Goal: Task Accomplishment & Management: Complete application form

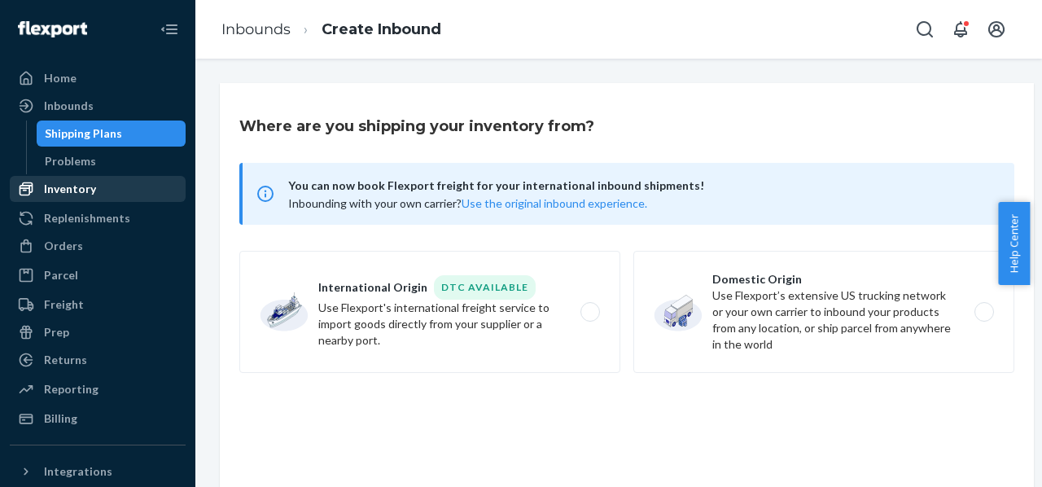
click at [88, 195] on div "Inventory" at bounding box center [70, 189] width 52 height 16
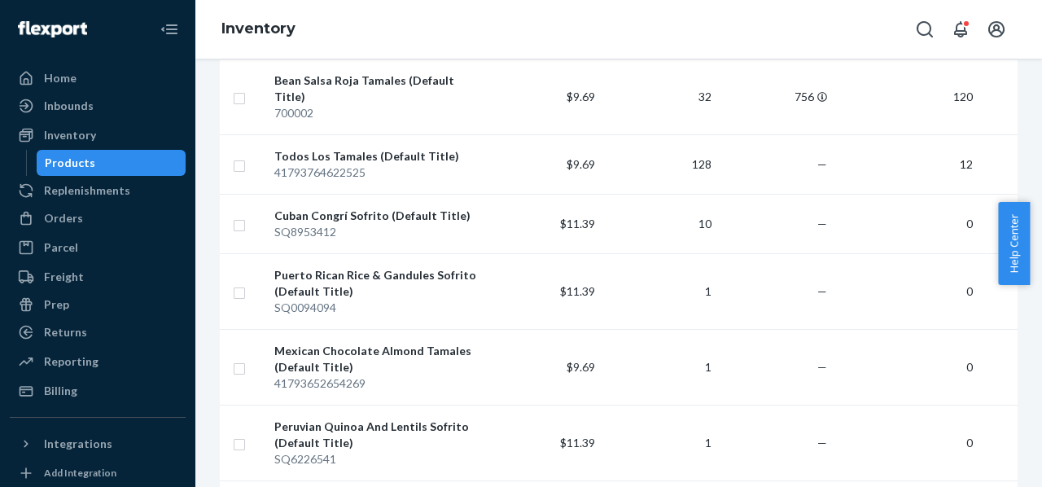
scroll to position [628, 0]
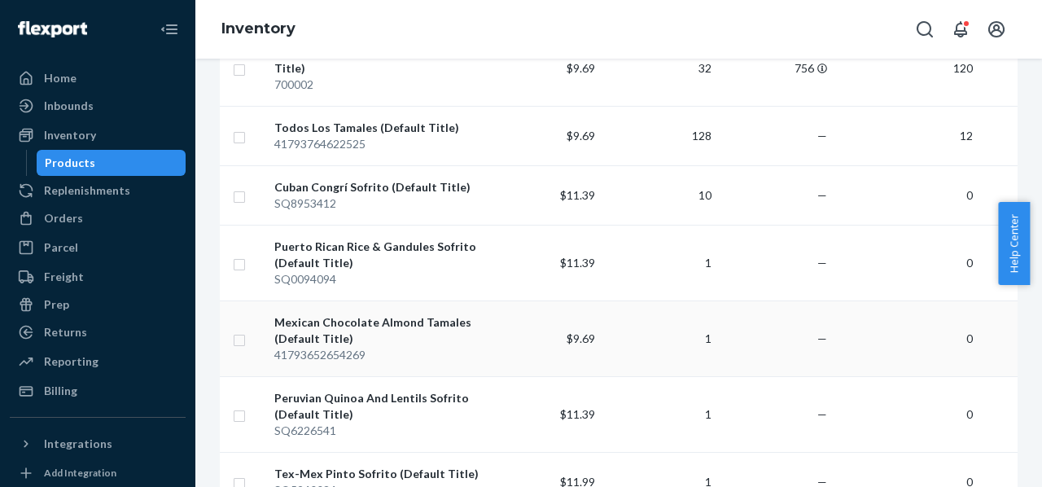
click at [373, 314] on div "Mexican Chocolate Almond Tamales (Default Title)" at bounding box center [376, 330] width 204 height 33
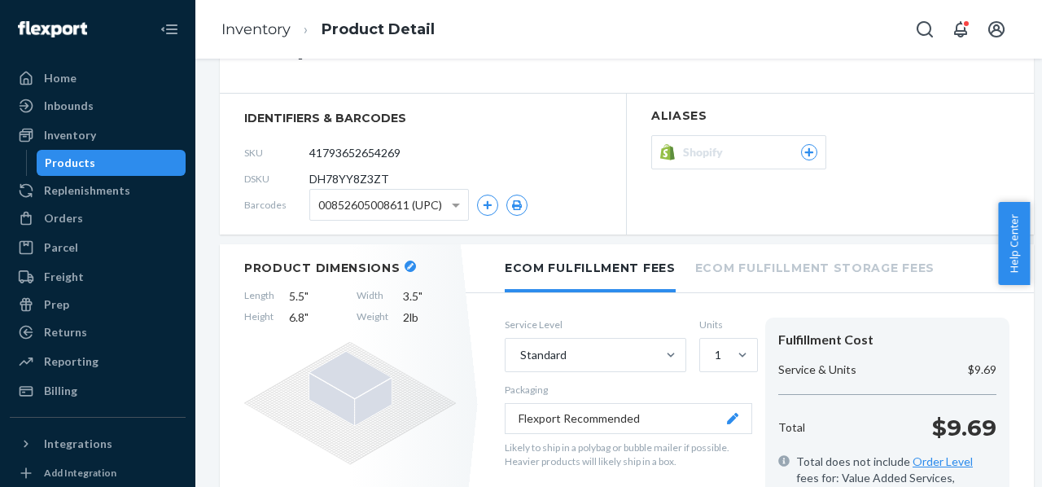
scroll to position [107, 0]
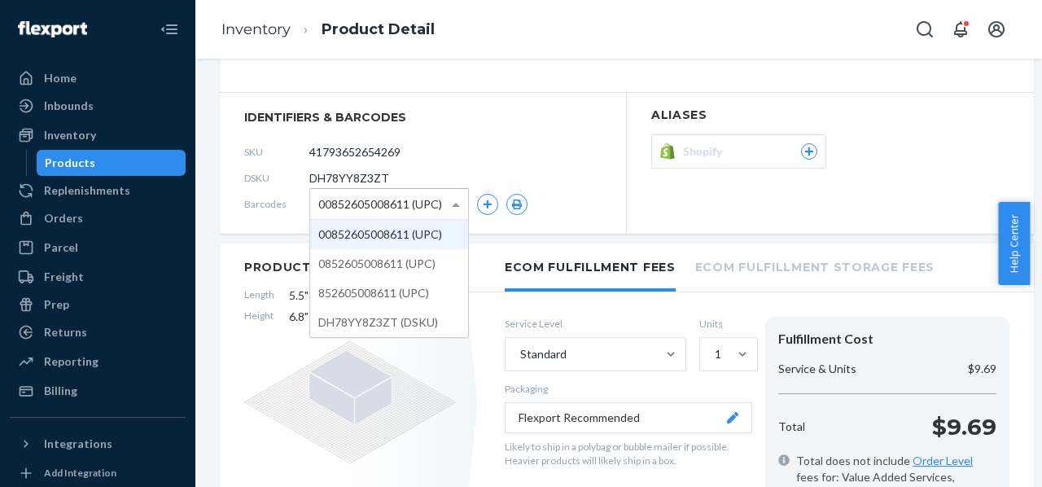
click at [463, 204] on span at bounding box center [458, 204] width 20 height 30
click at [462, 204] on span at bounding box center [458, 204] width 20 height 30
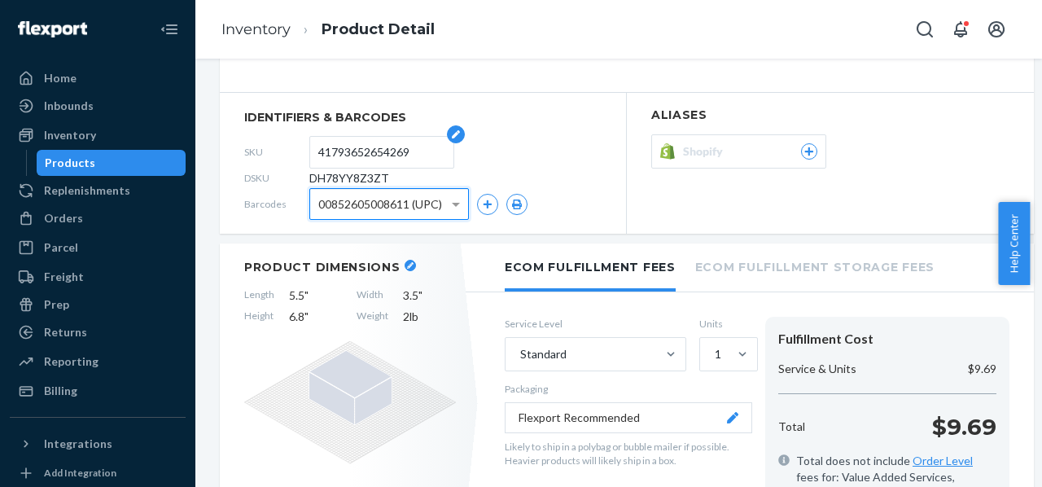
click at [393, 156] on input "41793652654269" at bounding box center [381, 152] width 127 height 31
click at [372, 155] on input "41793652654269" at bounding box center [381, 152] width 127 height 31
type input "700005"
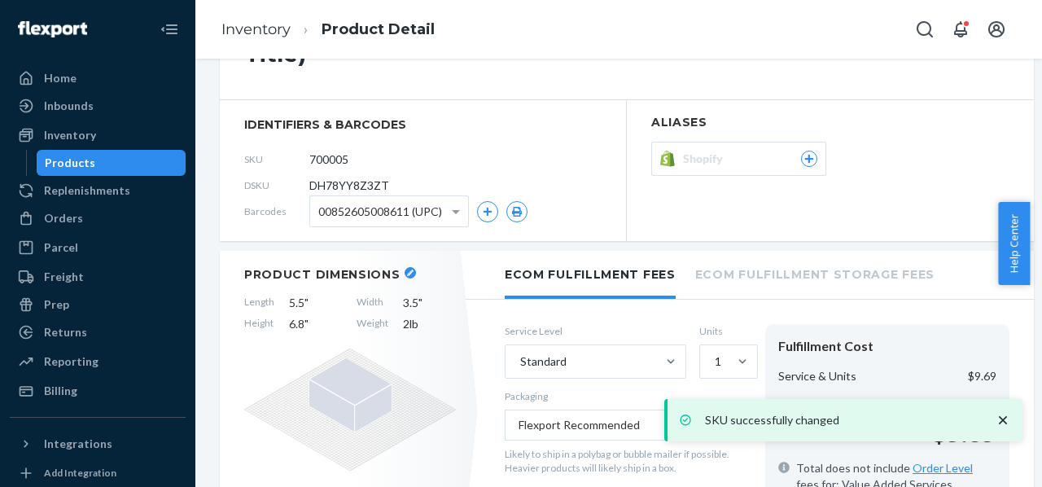
scroll to position [101, 0]
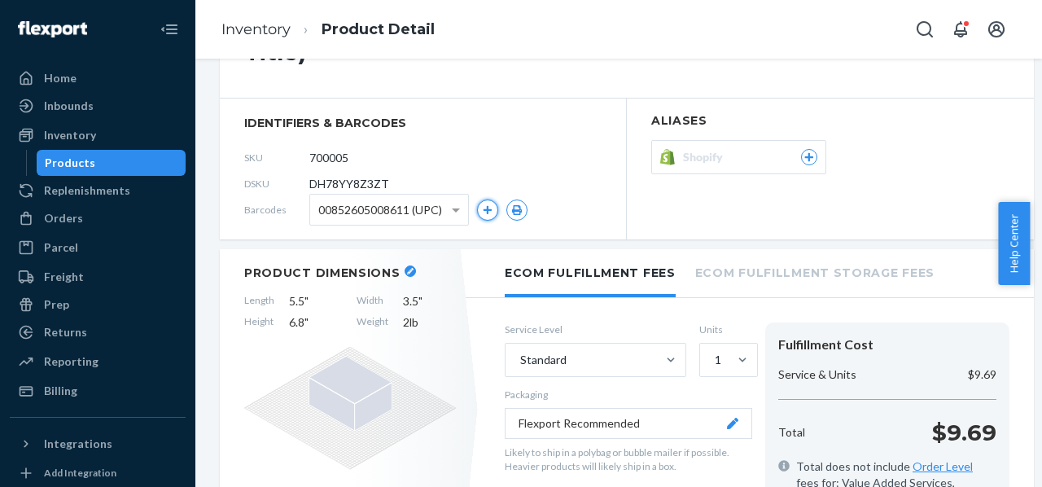
click at [485, 208] on icon "button" at bounding box center [488, 210] width 10 height 10
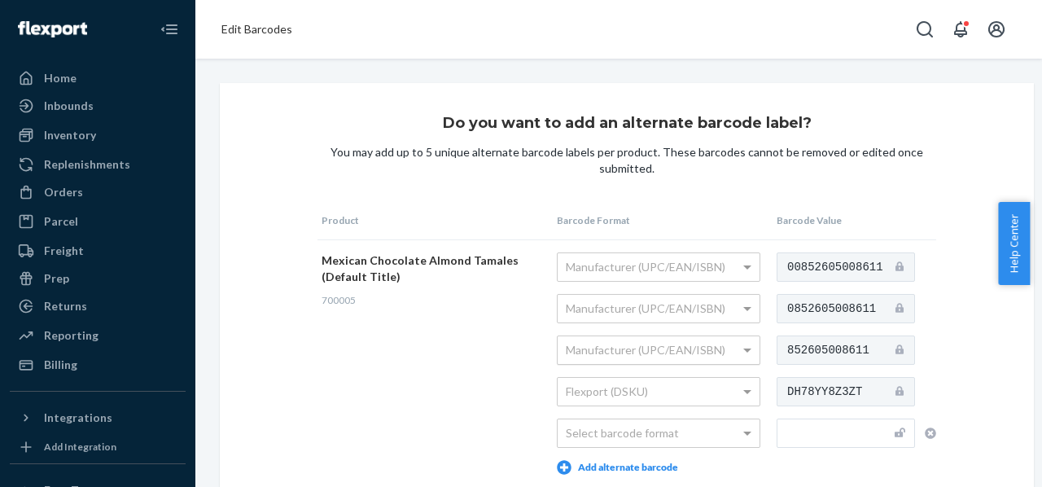
scroll to position [109, 0]
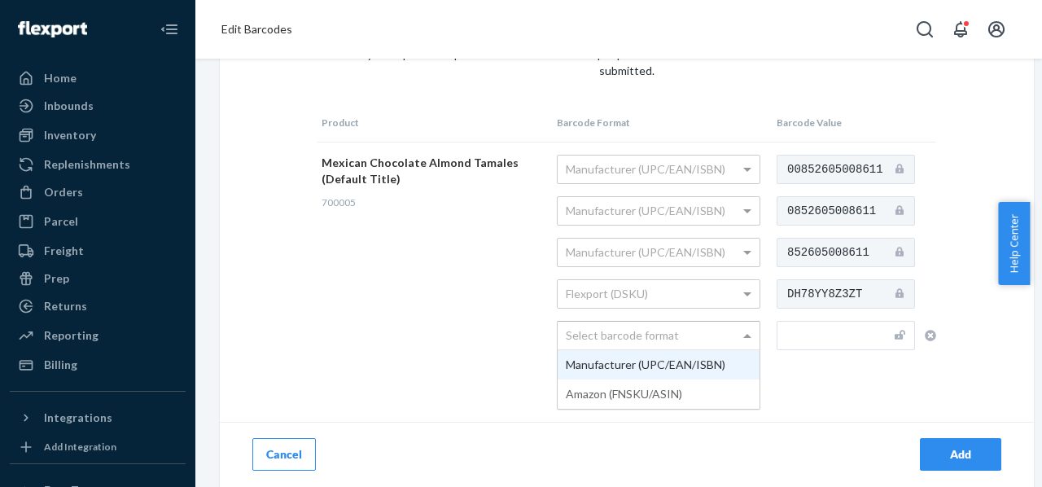
click at [705, 324] on div "Select barcode format" at bounding box center [659, 336] width 202 height 28
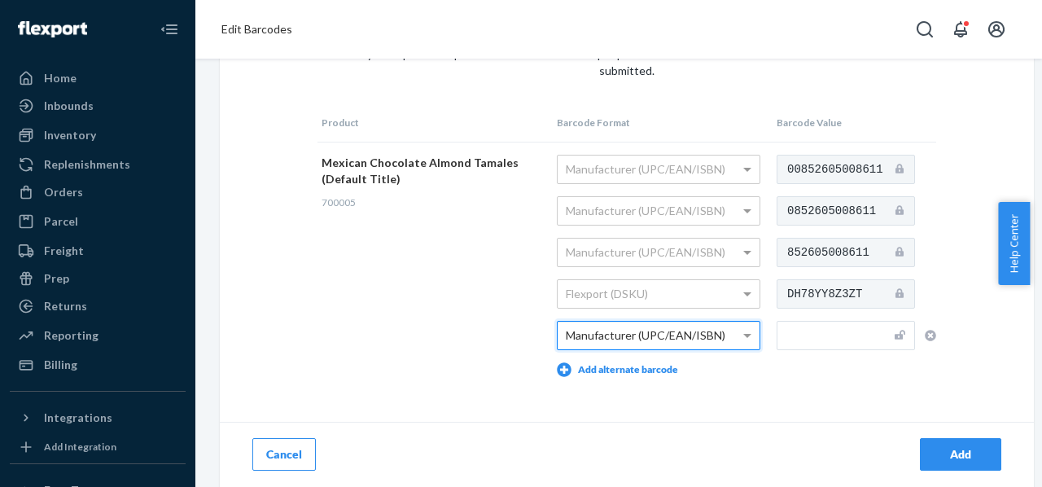
click at [821, 328] on input "text" at bounding box center [845, 335] width 138 height 29
paste input "10852605008533"
type input "10852605008533"
click at [804, 362] on td "00852605008611 0852605008611 852605008611 DH78YY8Z3ZT 10852605008533" at bounding box center [854, 265] width 164 height 247
click at [938, 446] on div "Add" at bounding box center [961, 454] width 54 height 16
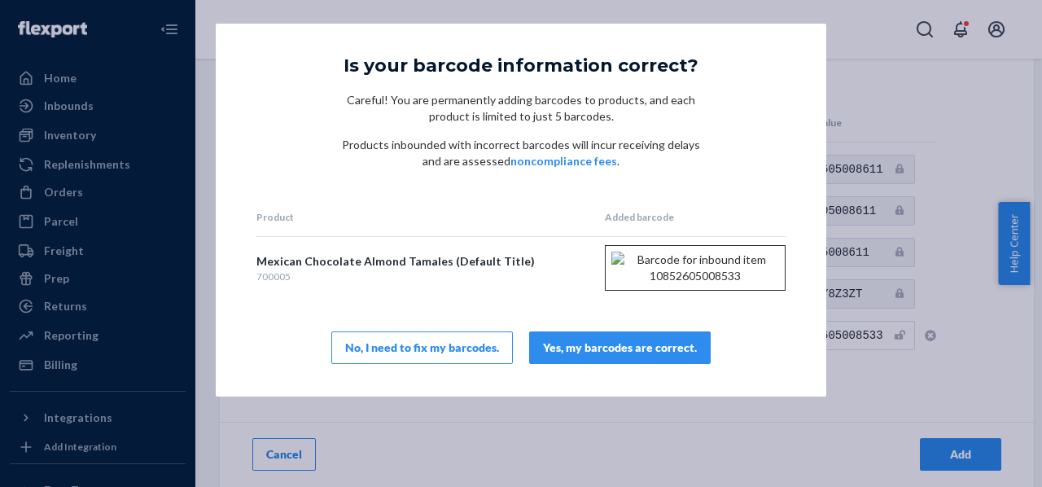
click at [648, 364] on button "Yes, my barcodes are correct." at bounding box center [620, 347] width 182 height 33
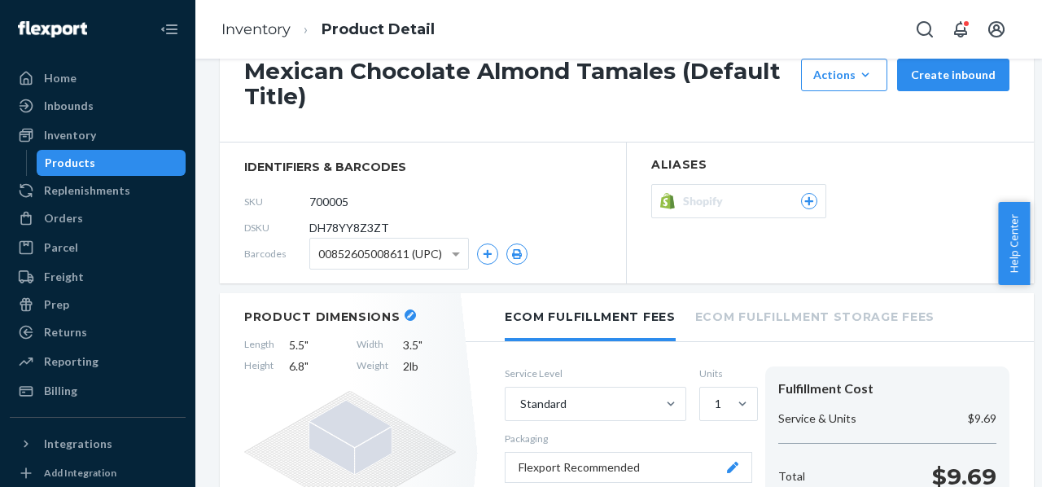
scroll to position [63, 0]
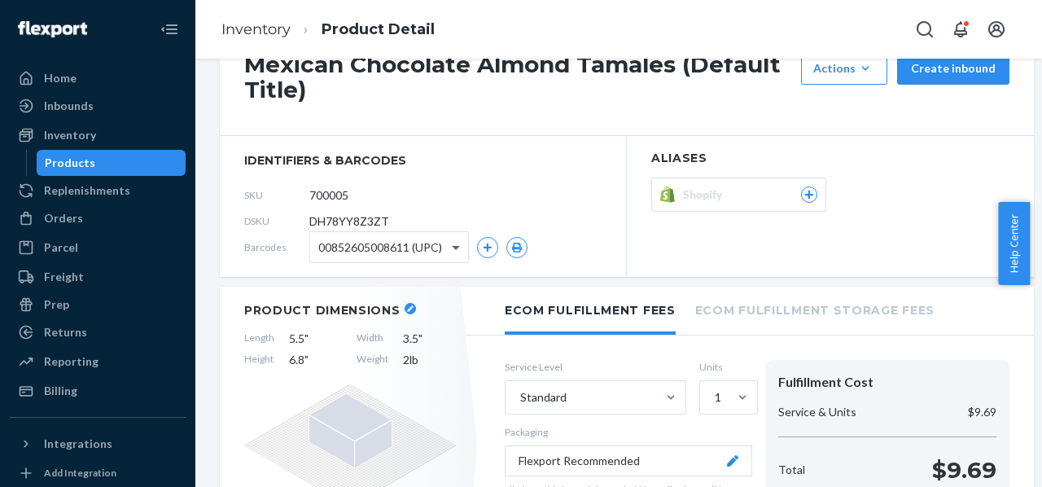
click at [455, 249] on span at bounding box center [456, 249] width 8 height 6
click at [532, 212] on div "DSKU DH78YY8Z3ZT" at bounding box center [422, 221] width 357 height 26
click at [262, 36] on link "Inventory" at bounding box center [255, 29] width 69 height 18
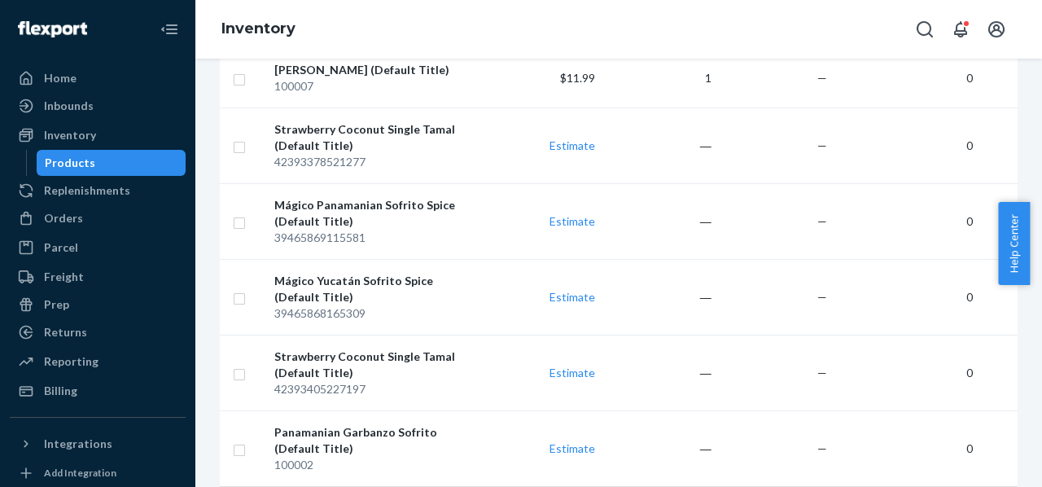
scroll to position [1616, 0]
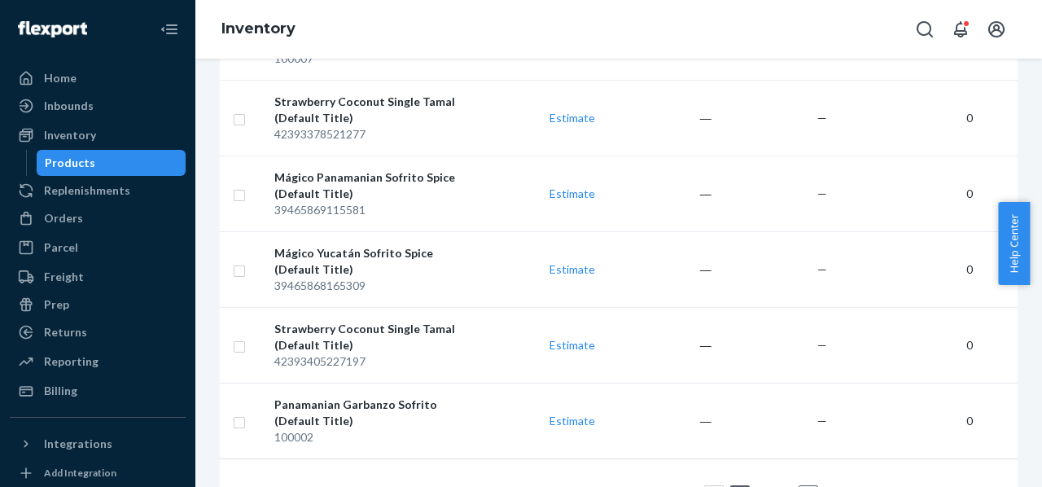
click at [763, 486] on link "2" at bounding box center [763, 495] width 13 height 14
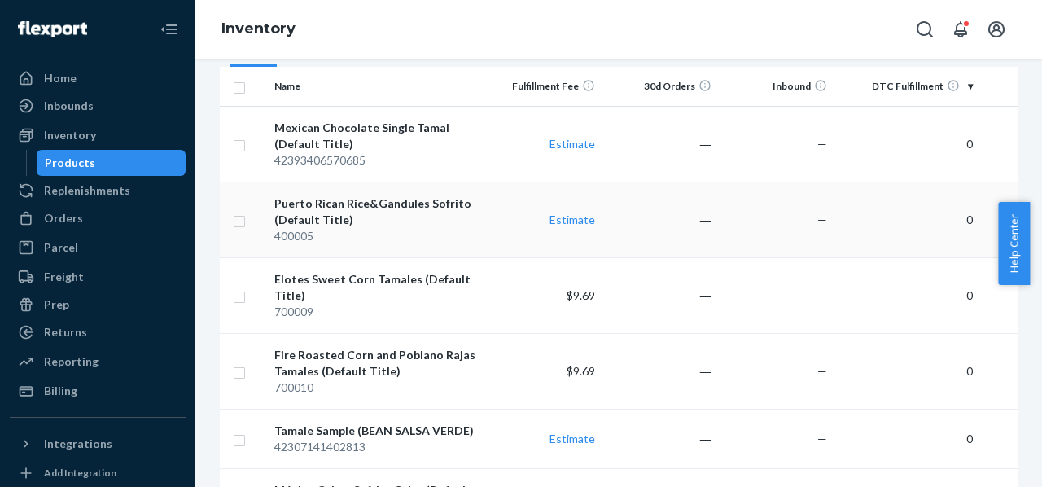
scroll to position [175, 0]
click at [413, 280] on div "Elotes Sweet Corn Tamales (Default Title)" at bounding box center [376, 286] width 204 height 33
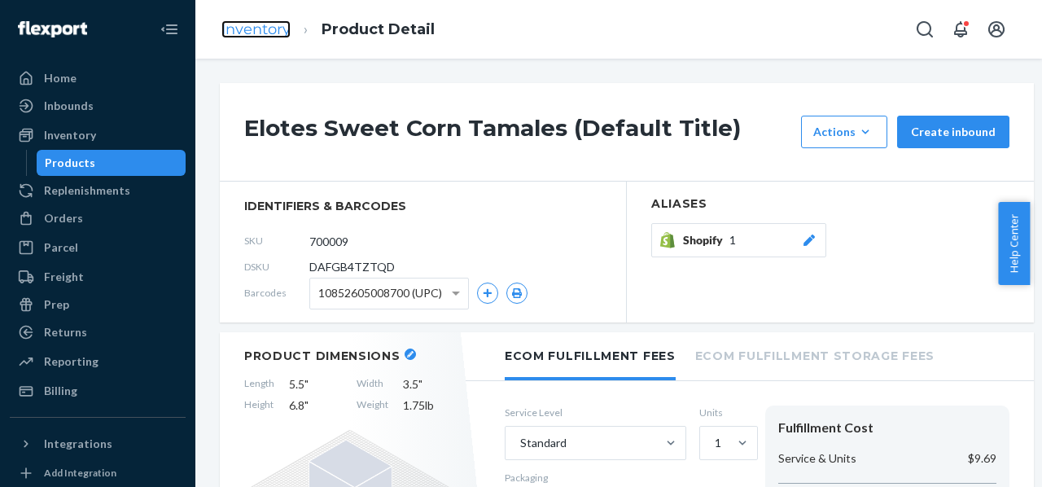
click at [276, 33] on link "Inventory" at bounding box center [255, 29] width 69 height 18
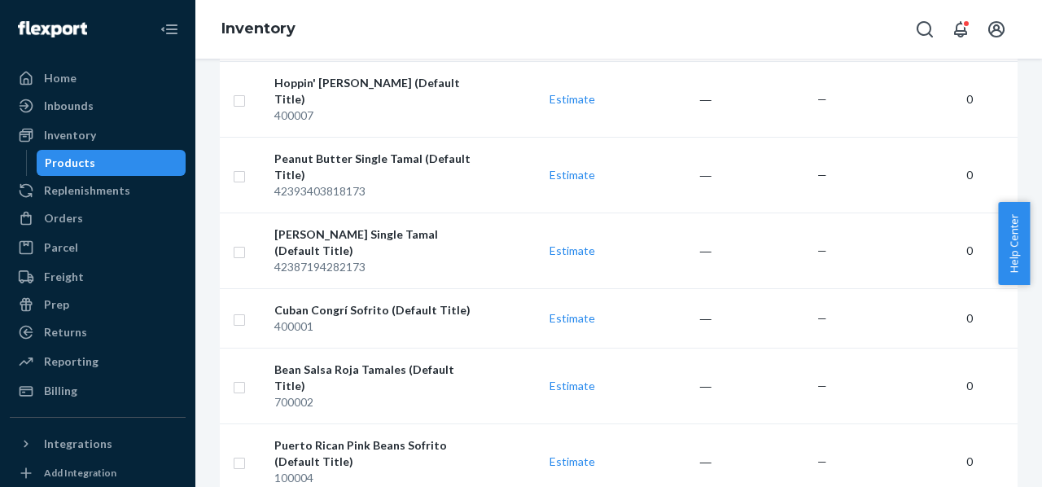
scroll to position [1682, 0]
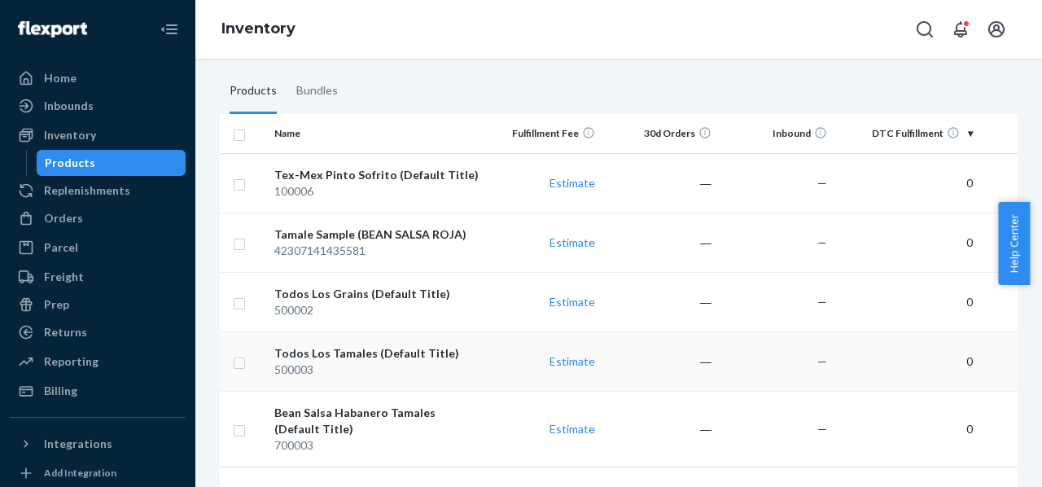
scroll to position [205, 0]
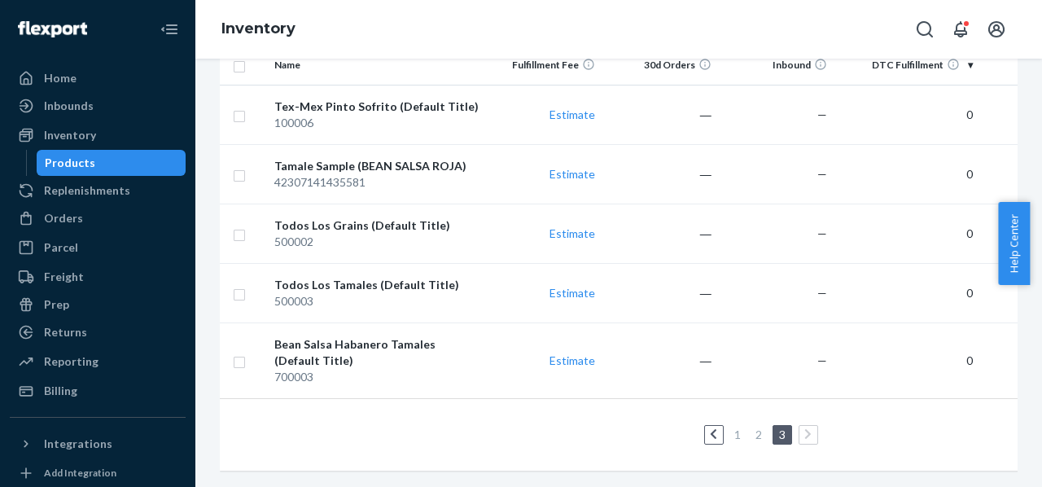
click at [754, 427] on link "2" at bounding box center [758, 434] width 13 height 14
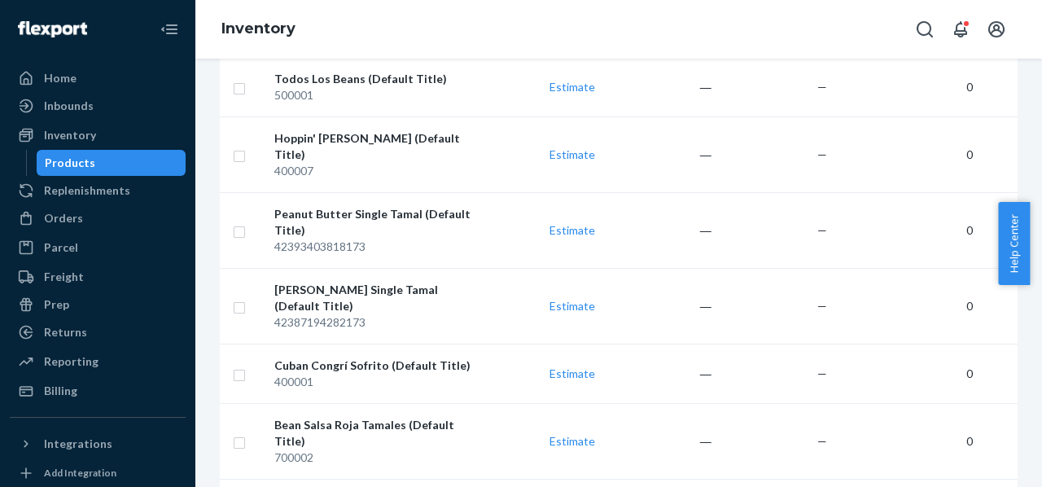
scroll to position [1698, 0]
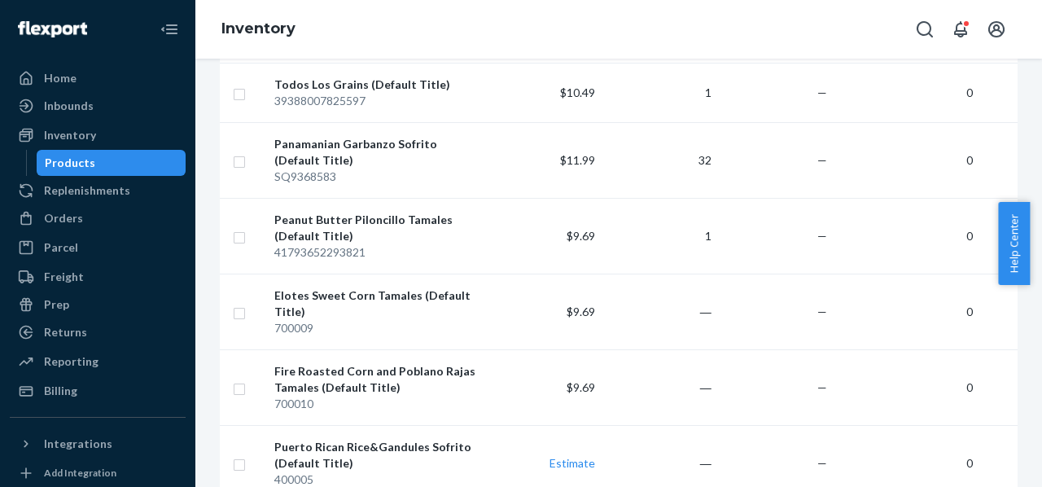
scroll to position [1425, 0]
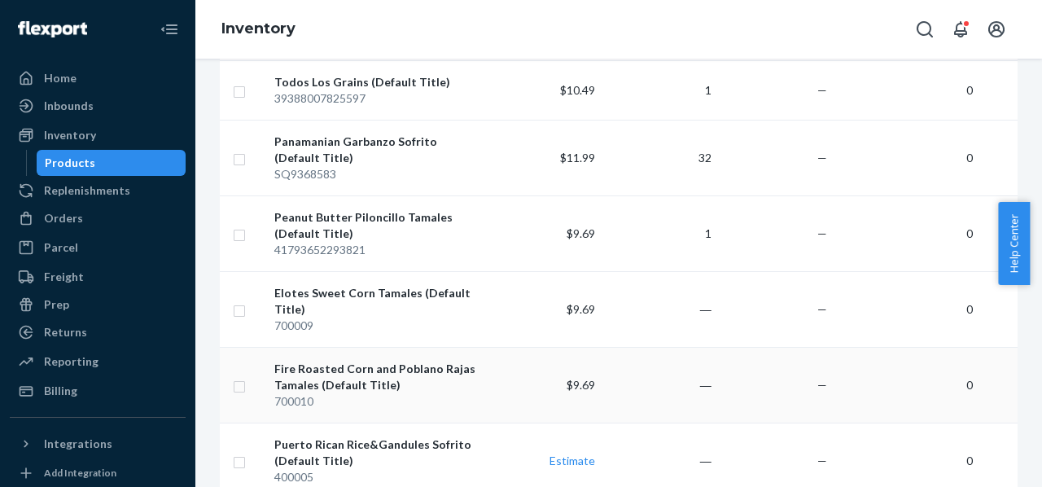
click at [415, 361] on div "Fire Roasted Corn and Poblano Rajas Tamales (Default Title)" at bounding box center [376, 377] width 204 height 33
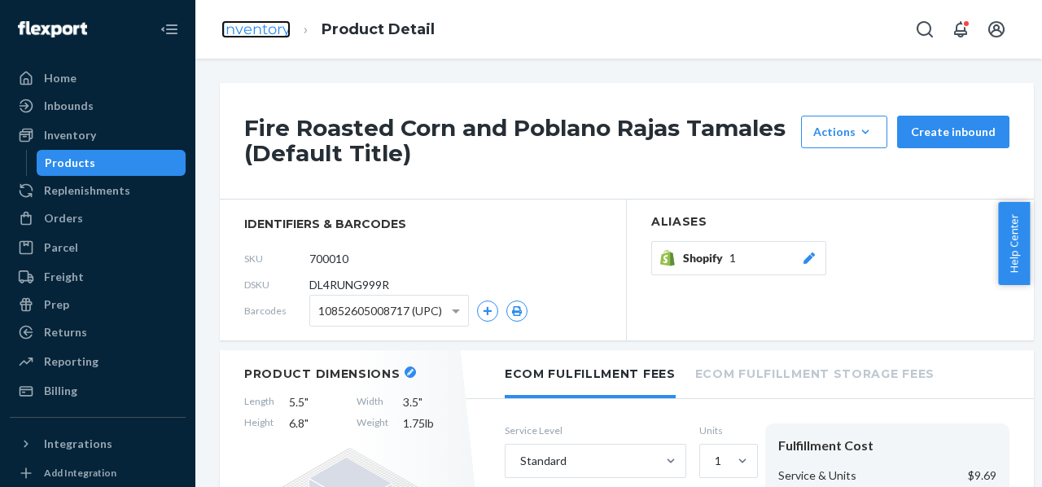
click at [238, 28] on link "Inventory" at bounding box center [255, 29] width 69 height 18
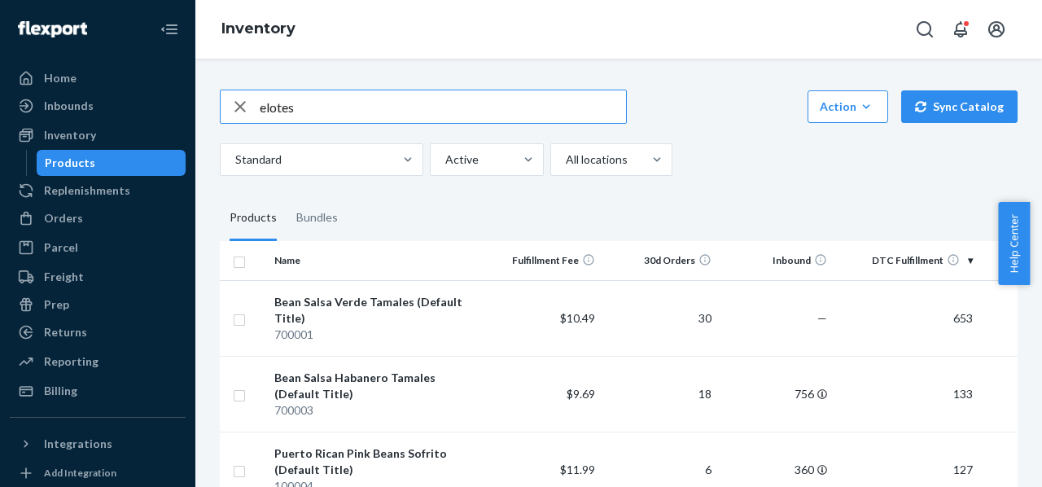
type input "elotes"
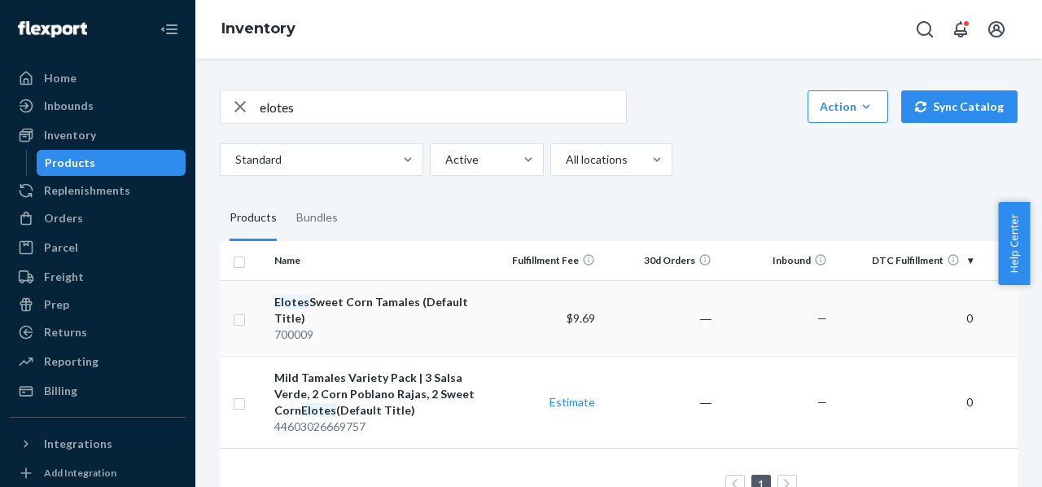
click at [388, 304] on div "Elotes Sweet Corn Tamales (Default Title)" at bounding box center [376, 310] width 204 height 33
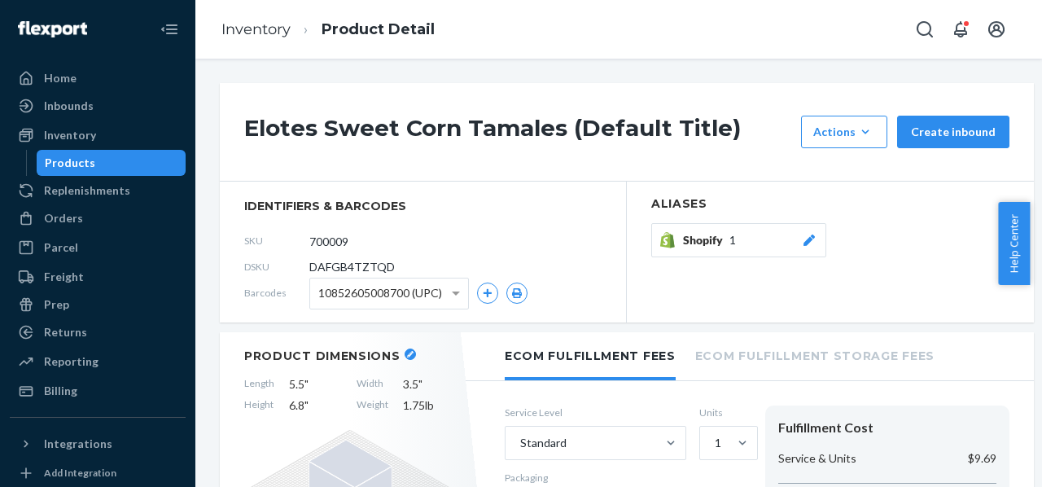
click at [257, 38] on li "Inventory" at bounding box center [255, 30] width 69 height 21
click at [256, 24] on link "Inventory" at bounding box center [255, 29] width 69 height 18
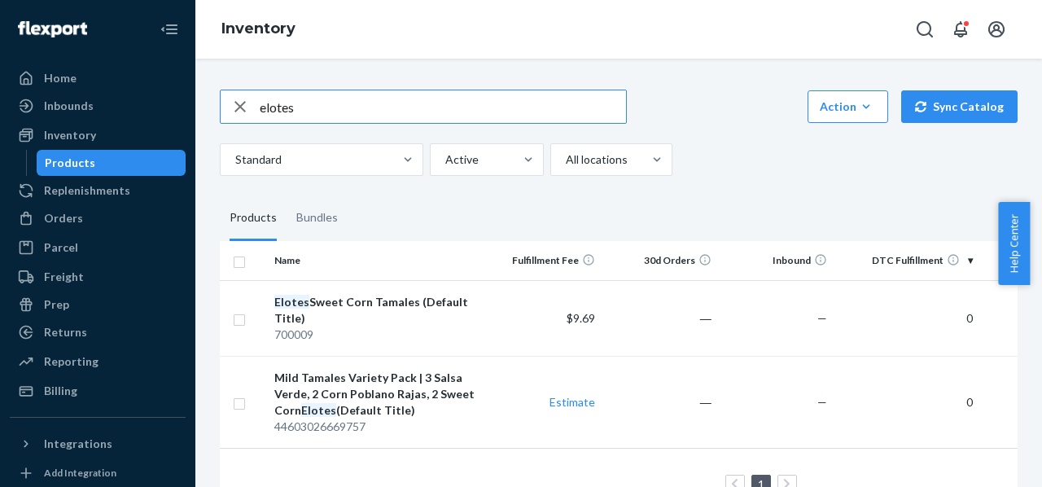
click at [239, 108] on icon "button" at bounding box center [240, 106] width 20 height 33
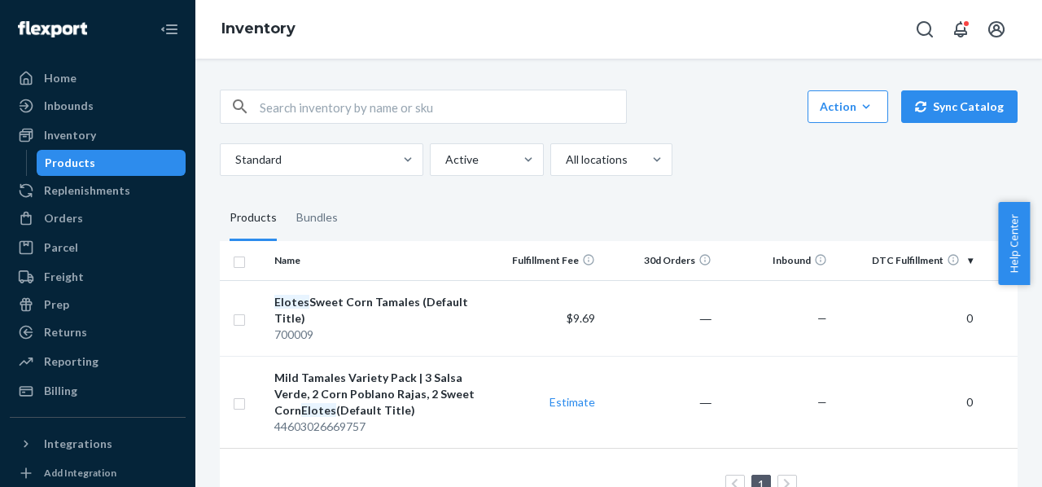
click at [300, 108] on input "text" at bounding box center [443, 106] width 366 height 33
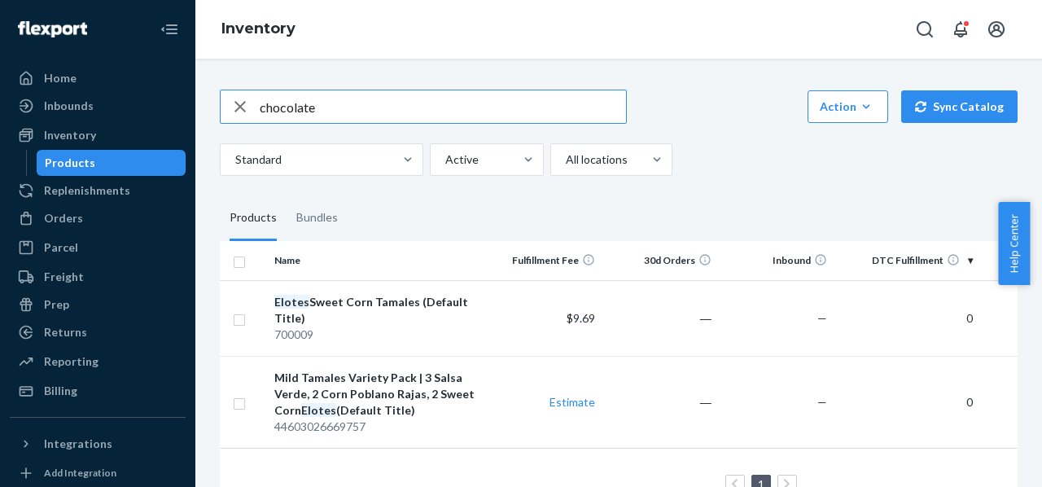
type input "chocolate"
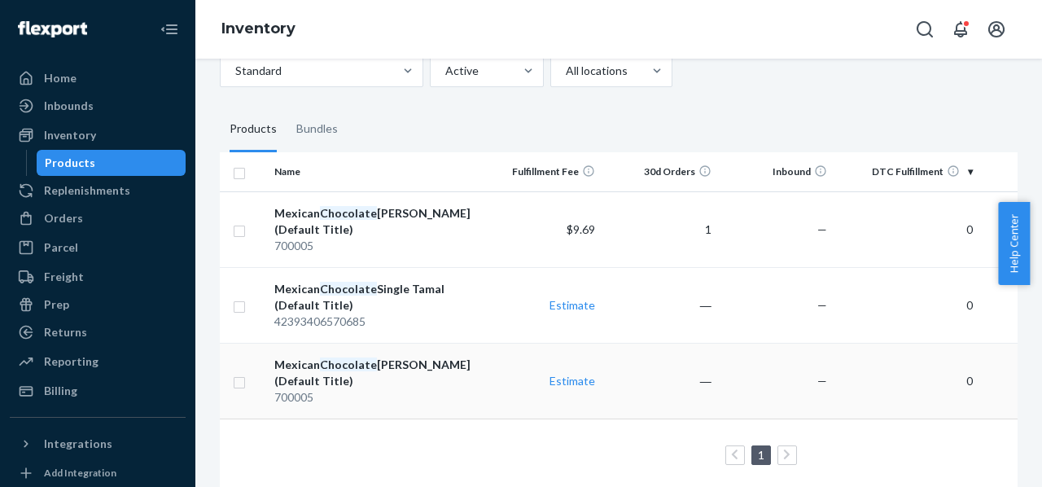
scroll to position [99, 0]
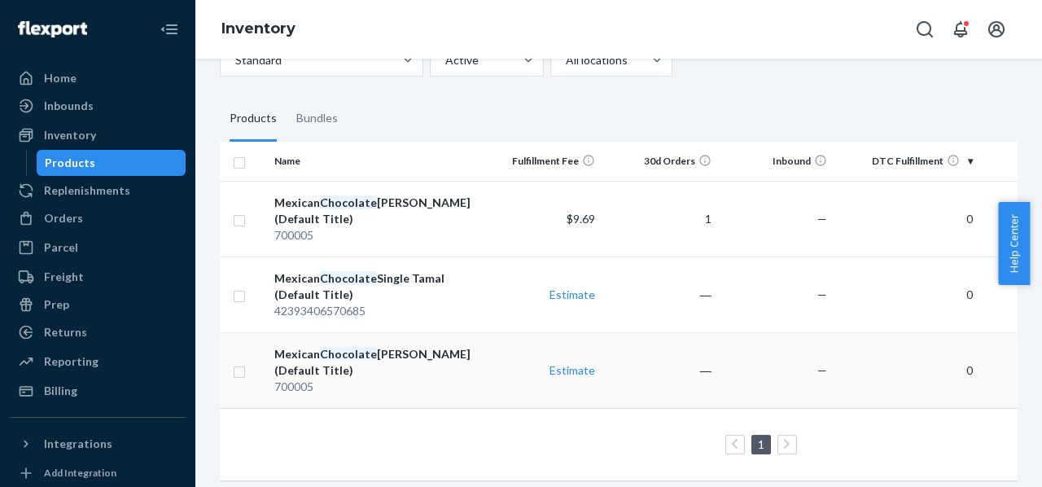
click at [342, 351] on em "Chocolate" at bounding box center [348, 354] width 57 height 14
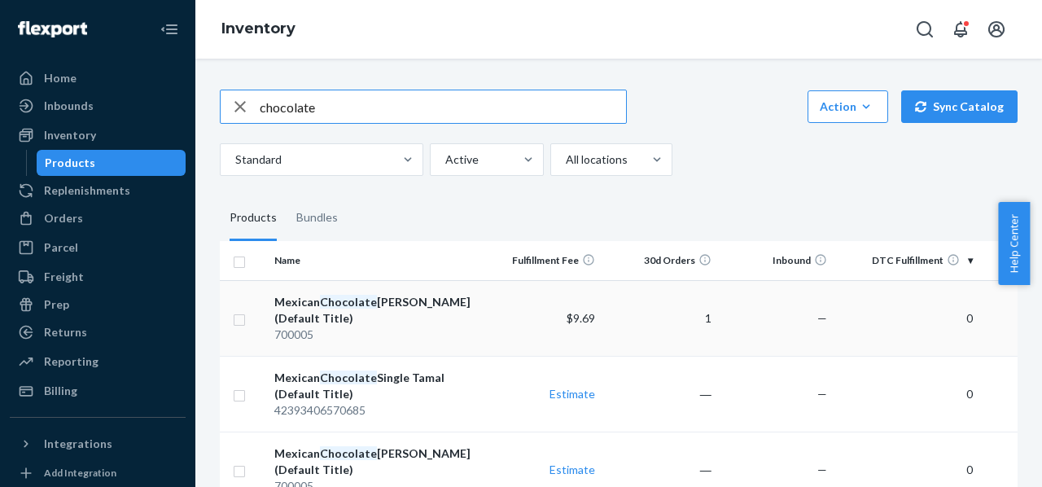
click at [340, 306] on em "Chocolate" at bounding box center [348, 302] width 57 height 14
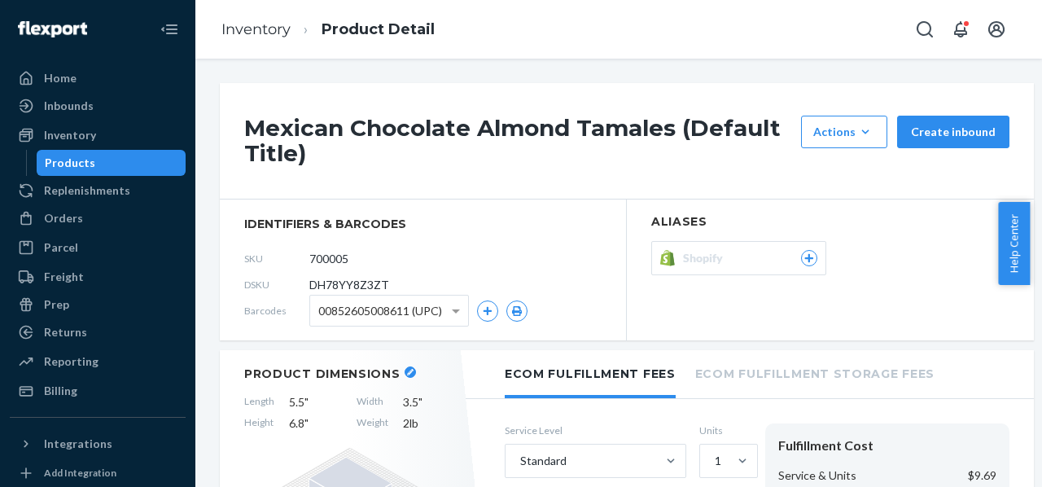
scroll to position [34, 0]
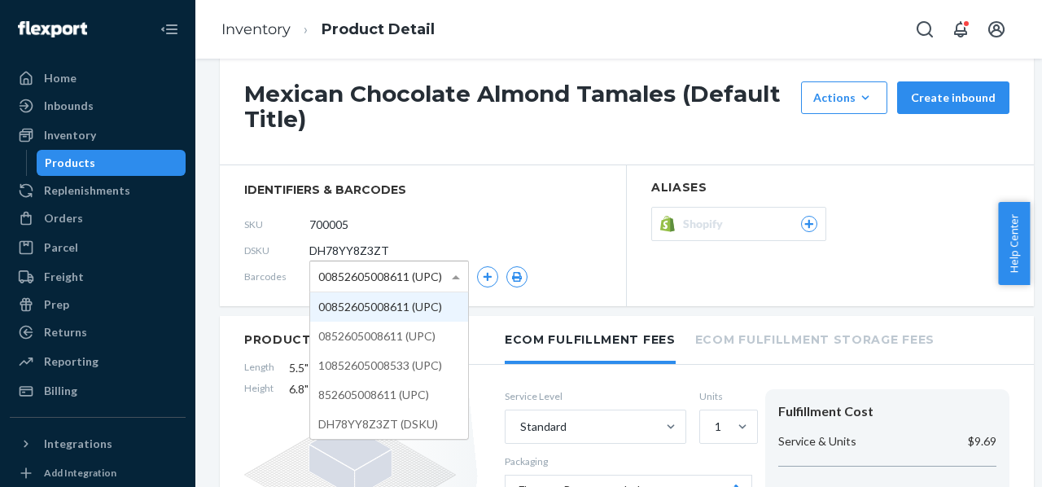
click at [445, 279] on div "00852605008611 (UPC)" at bounding box center [389, 276] width 158 height 30
click at [773, 227] on div "Shopify" at bounding box center [750, 224] width 134 height 16
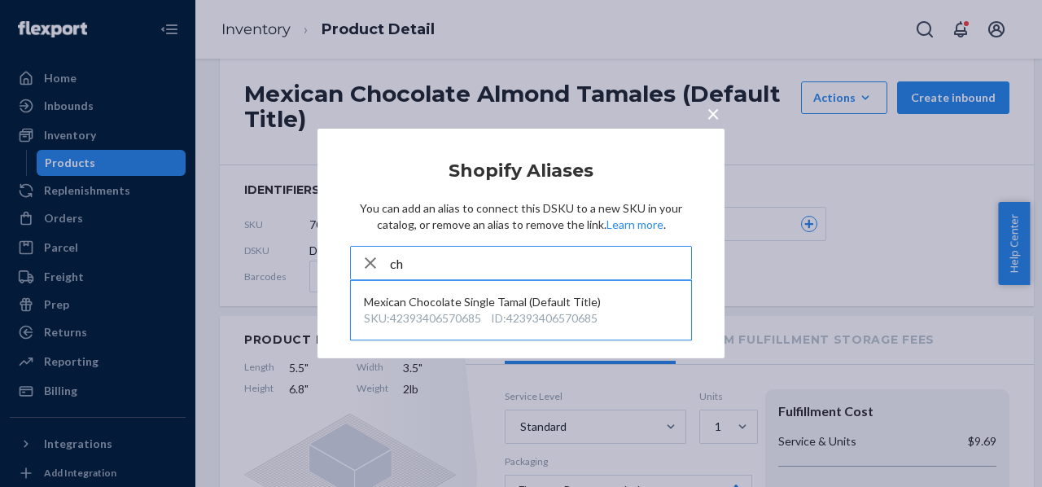
type input "c"
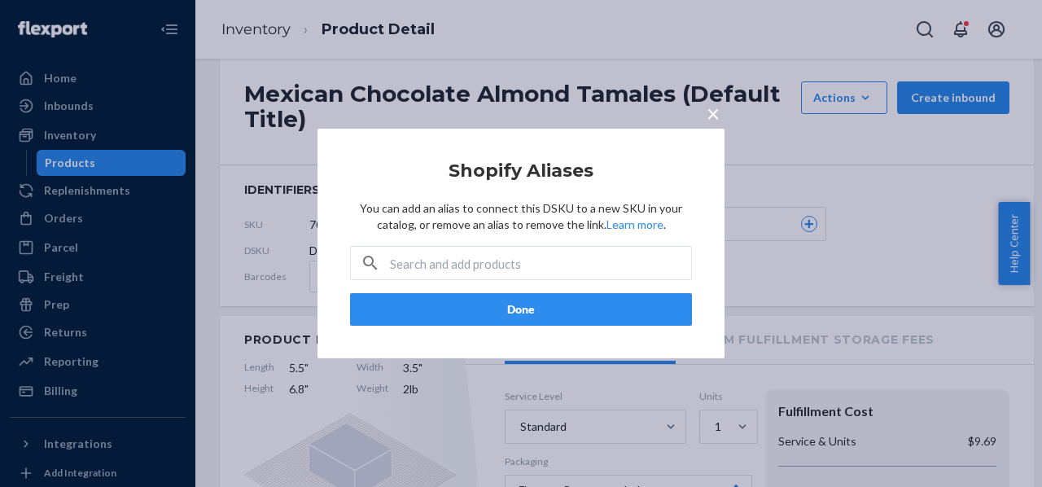
click at [566, 291] on article "Shopify Aliases You can add an alias to connect this DSKU to a new SKU in your …" at bounding box center [521, 243] width 342 height 164
click at [371, 257] on icon "button" at bounding box center [370, 263] width 14 height 14
click at [448, 261] on input "text" at bounding box center [540, 263] width 301 height 33
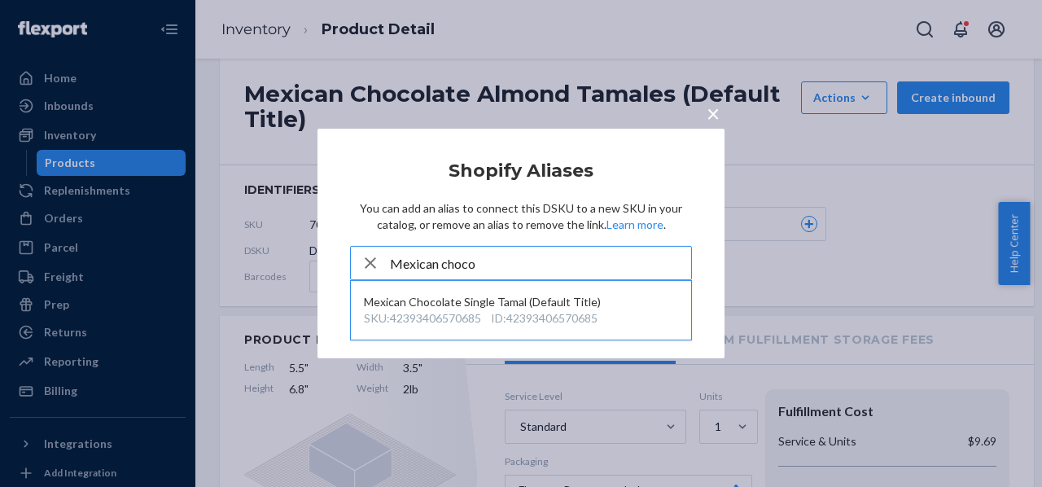
type input "Mexican choco"
click at [371, 268] on icon "button" at bounding box center [371, 263] width 20 height 33
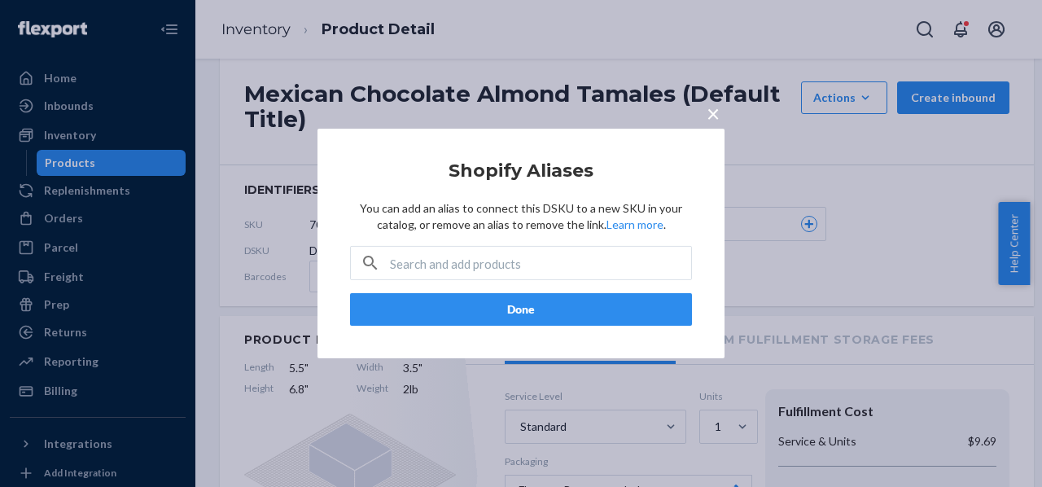
click at [562, 320] on button "Done" at bounding box center [521, 309] width 342 height 33
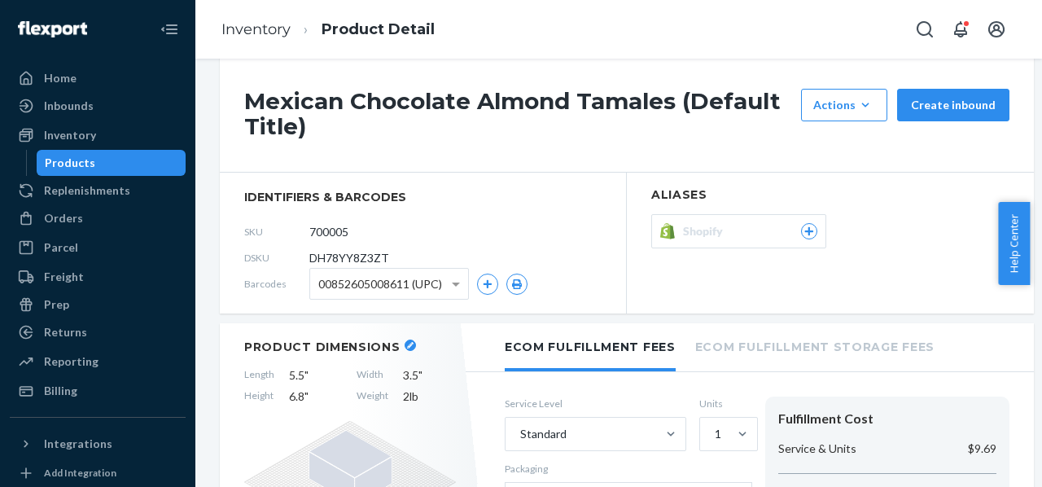
scroll to position [0, 0]
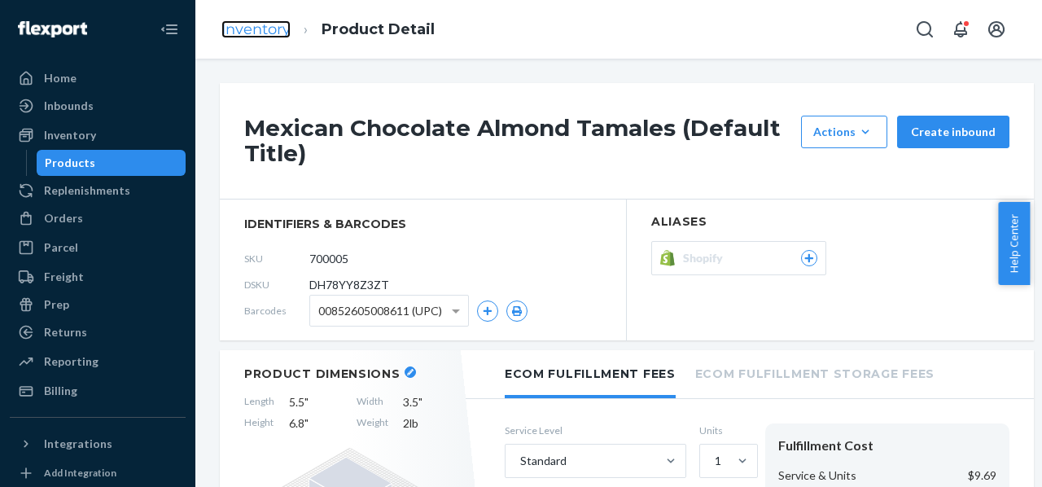
click at [260, 28] on link "Inventory" at bounding box center [255, 29] width 69 height 18
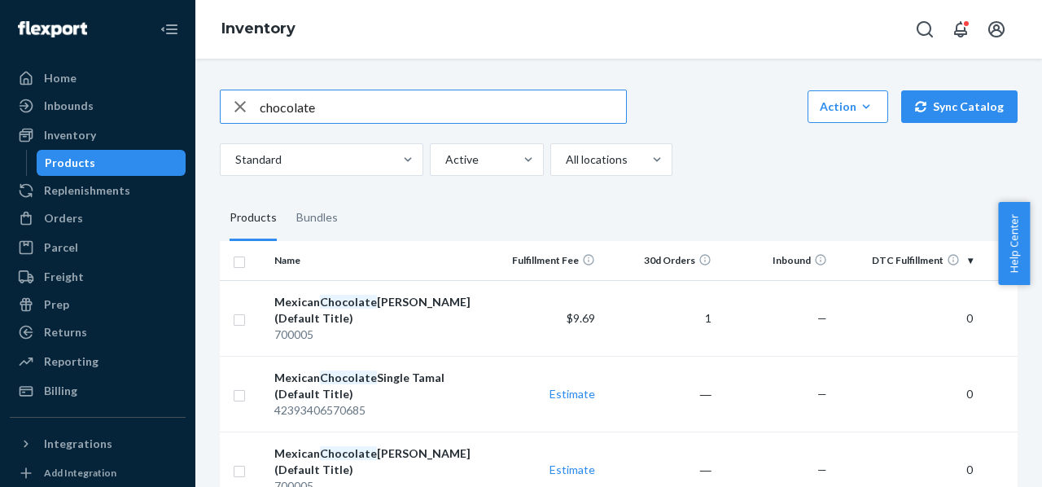
click at [300, 107] on input "chocolate" at bounding box center [443, 106] width 366 height 33
type input "p"
type input "verde"
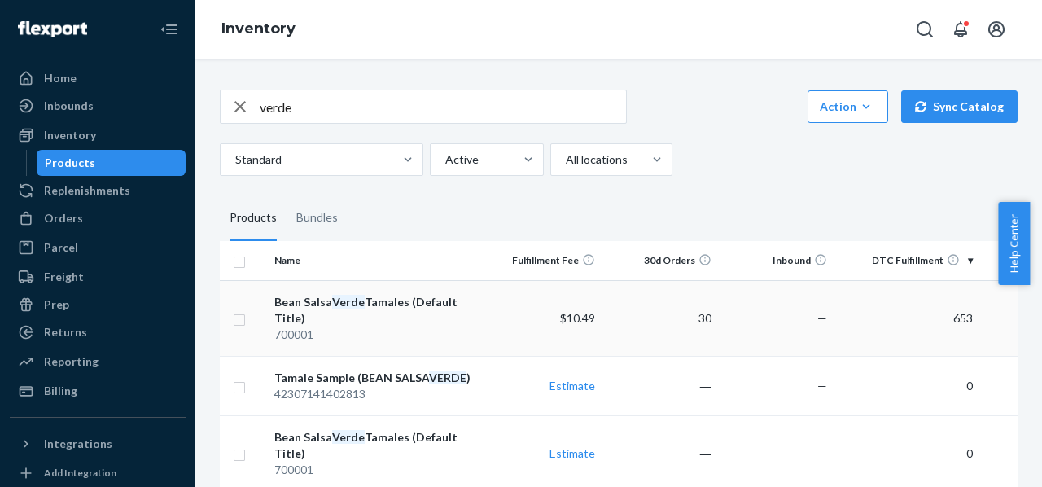
click at [409, 300] on div "Bean Salsa Verde Tamales (Default Title)" at bounding box center [376, 310] width 204 height 33
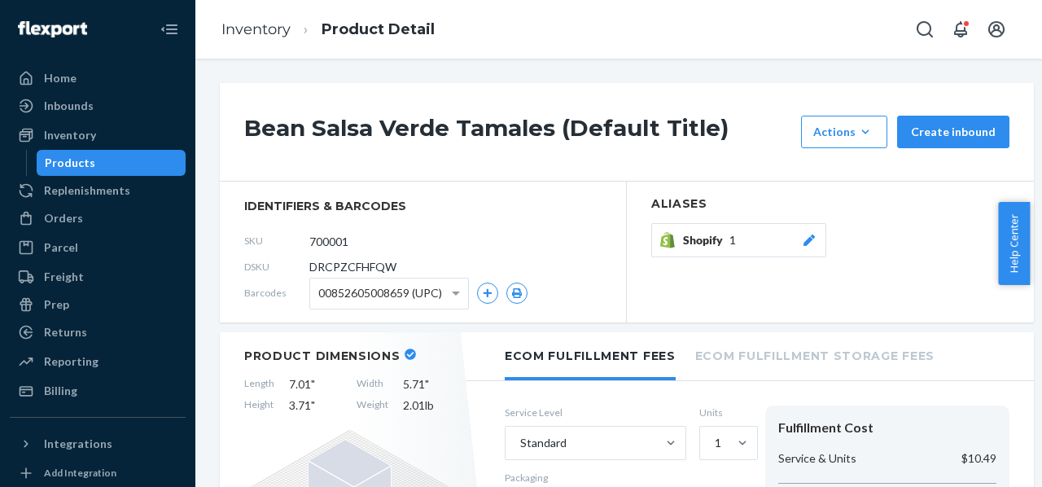
click at [726, 244] on span "Shopify" at bounding box center [706, 240] width 46 height 16
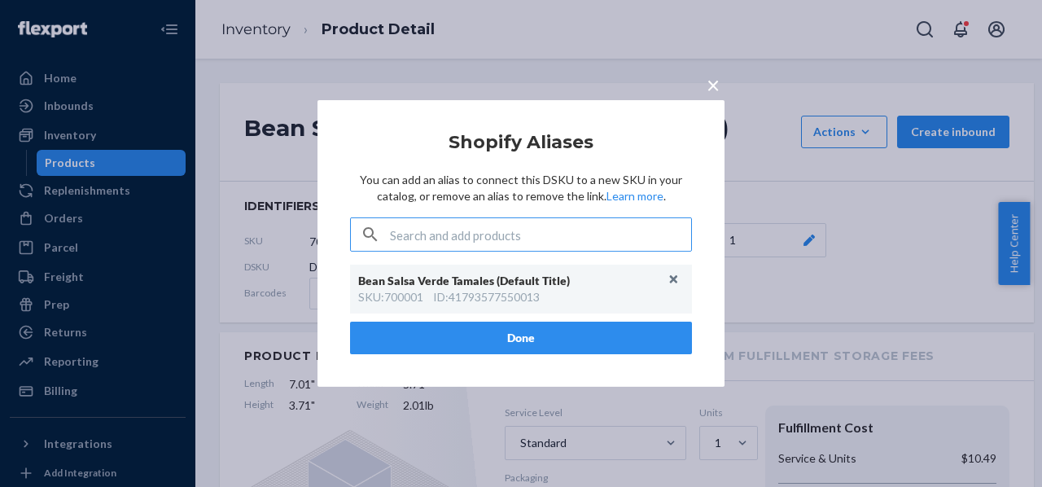
click at [710, 87] on span "×" at bounding box center [712, 85] width 13 height 28
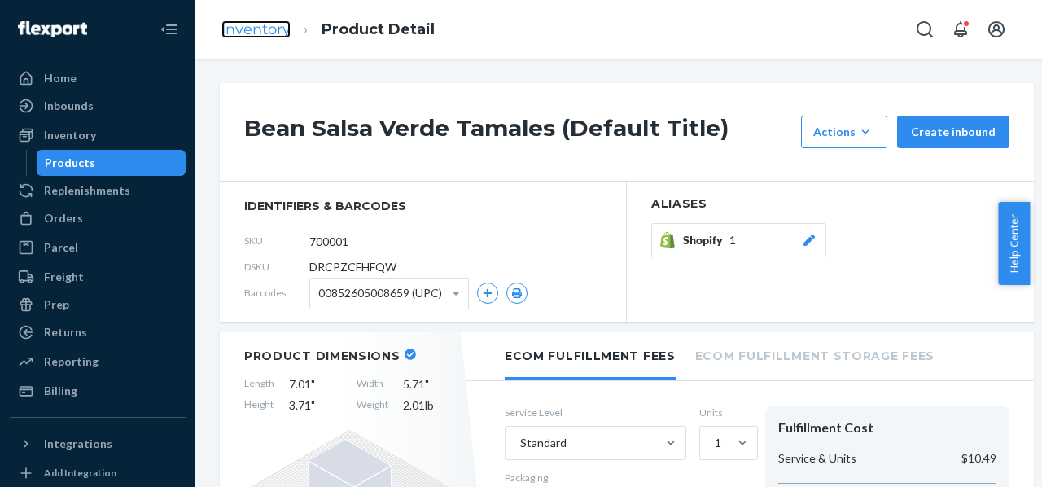
click at [276, 24] on link "Inventory" at bounding box center [255, 29] width 69 height 18
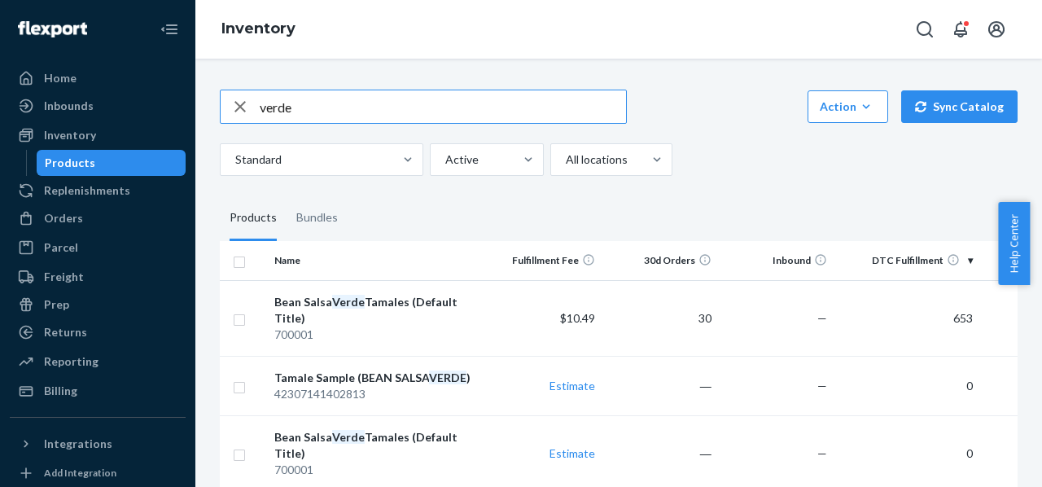
drag, startPoint x: 303, startPoint y: 110, endPoint x: 190, endPoint y: 102, distance: 112.6
click at [190, 102] on div "Home Inbounds Shipping Plans Problems Inventory Products Replenishments Orders …" at bounding box center [521, 243] width 1042 height 487
type input "chocolate"
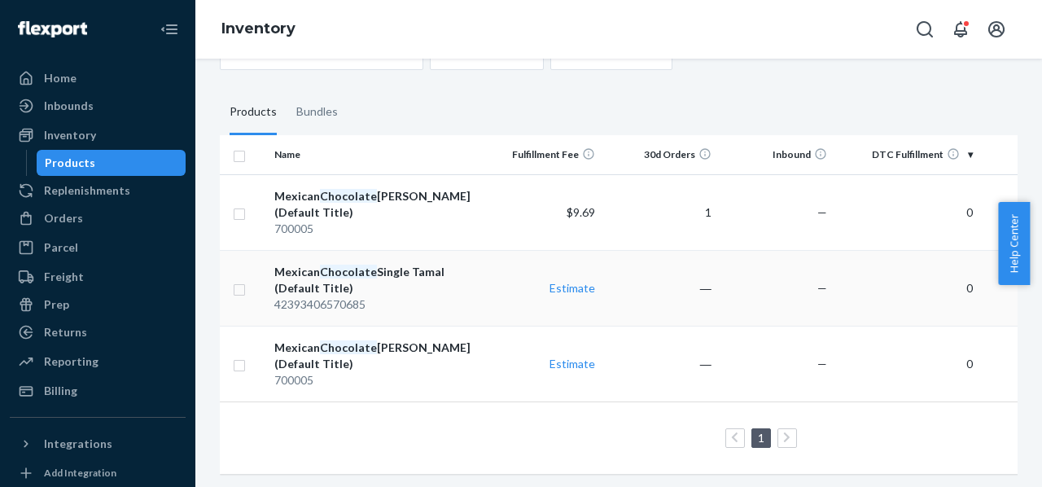
scroll to position [107, 0]
click at [308, 295] on div "42393406570685" at bounding box center [376, 303] width 204 height 16
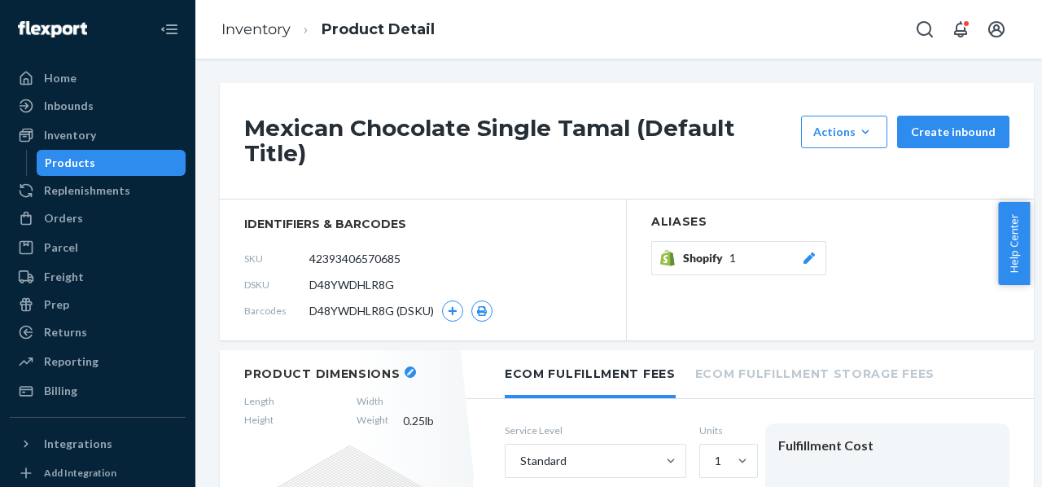
click at [748, 248] on button "Shopify 1" at bounding box center [738, 258] width 175 height 34
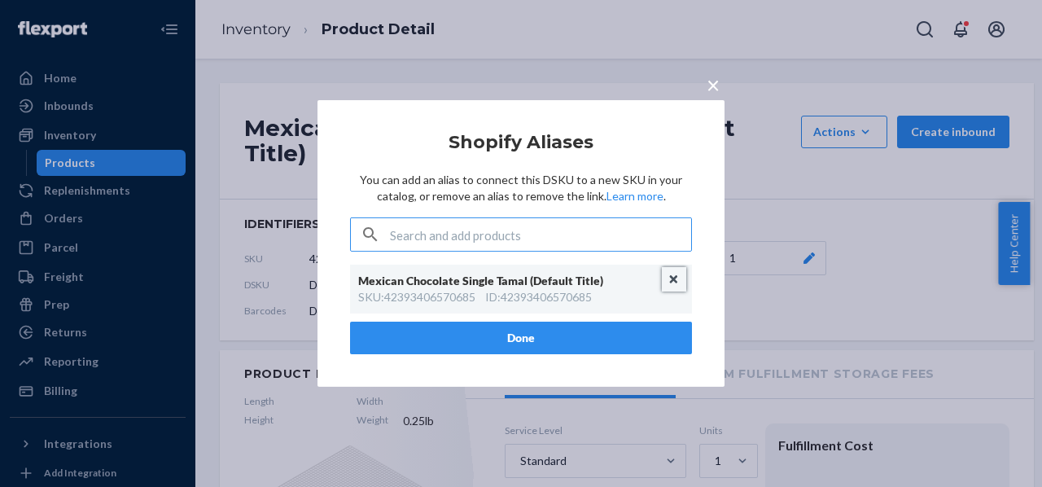
click at [672, 278] on button "Unlink" at bounding box center [674, 279] width 24 height 24
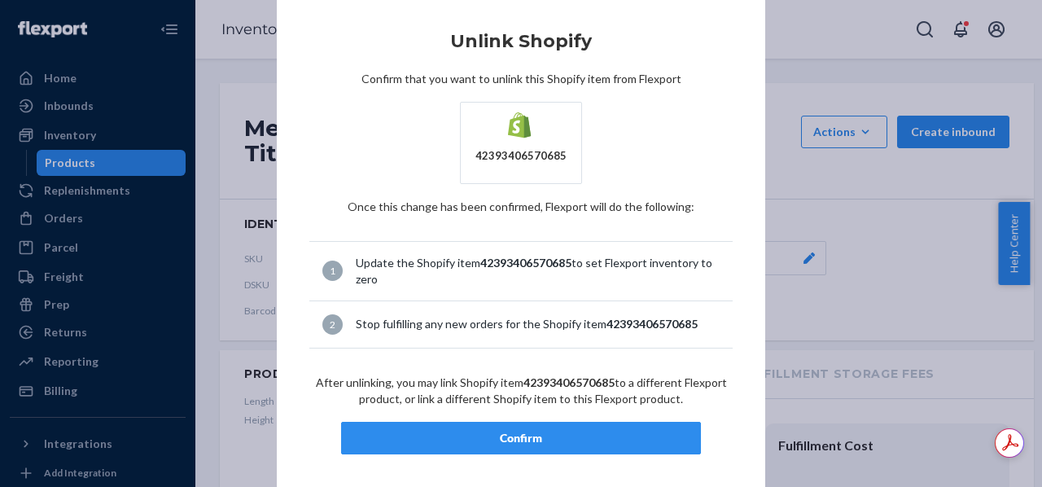
scroll to position [1, 0]
click at [584, 430] on div "Confirm" at bounding box center [521, 437] width 332 height 16
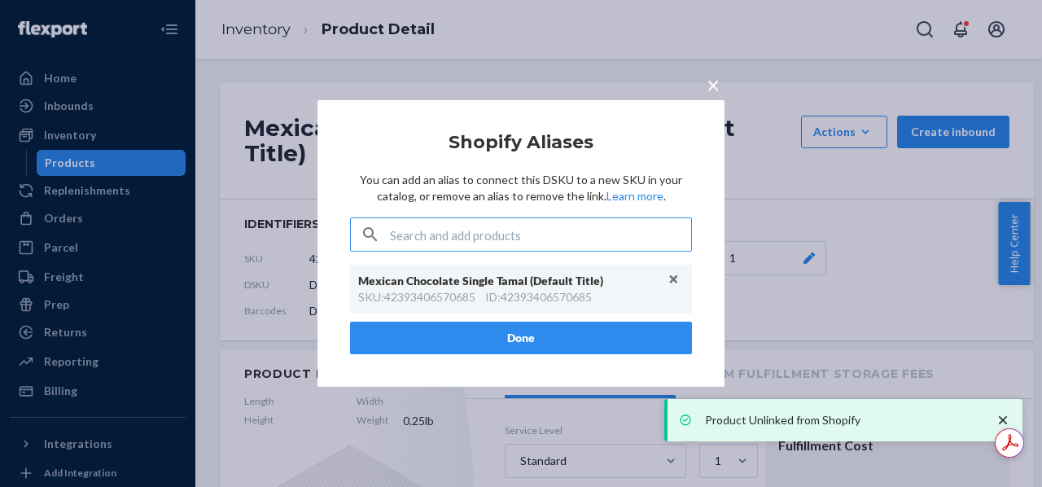
scroll to position [0, 0]
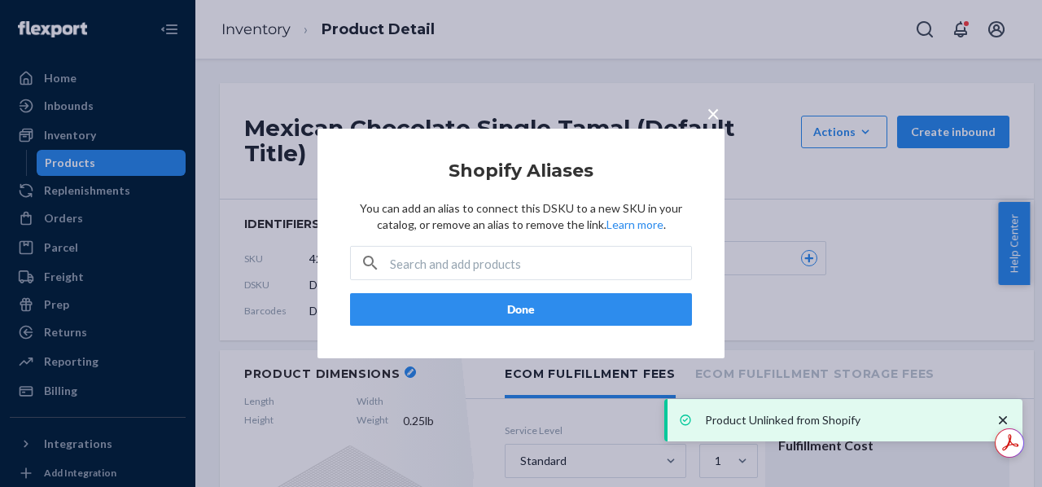
click at [536, 304] on button "Done" at bounding box center [521, 309] width 342 height 33
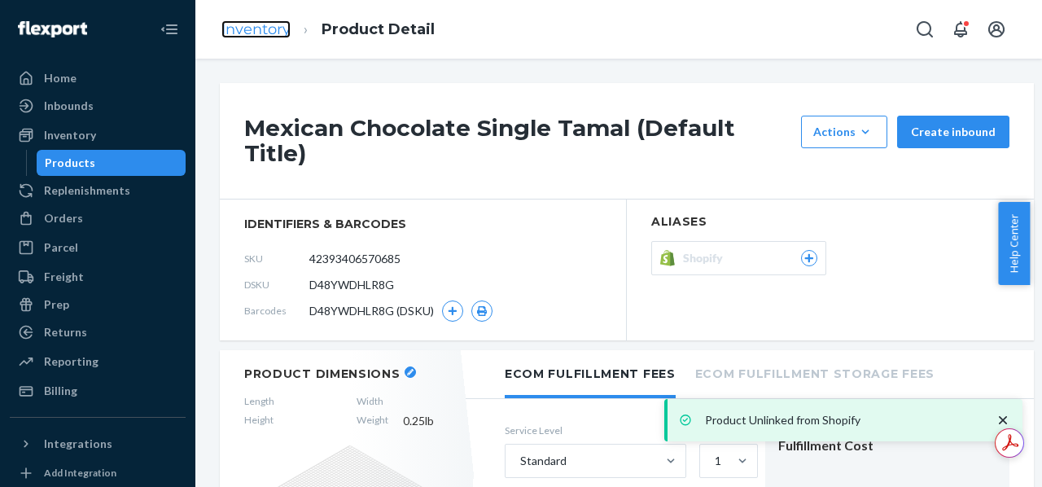
click at [255, 27] on link "Inventory" at bounding box center [255, 29] width 69 height 18
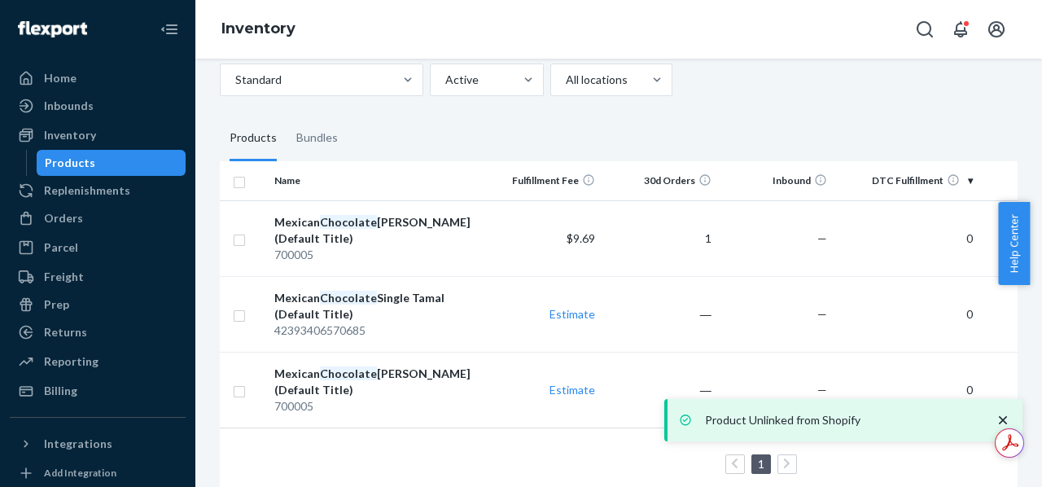
scroll to position [120, 0]
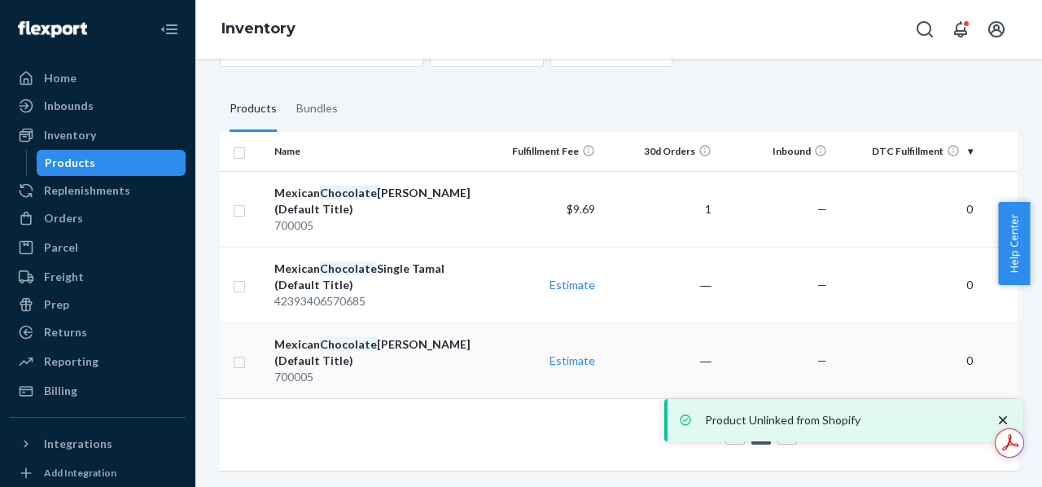
click at [373, 340] on div "Mexican Chocolate Almond Tamales (Default Title)" at bounding box center [376, 352] width 204 height 33
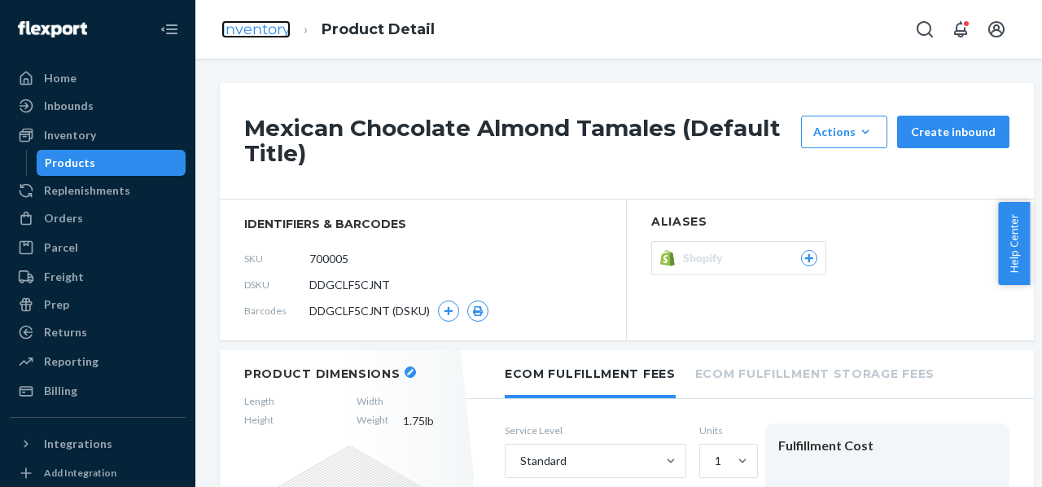
click at [238, 28] on link "Inventory" at bounding box center [255, 29] width 69 height 18
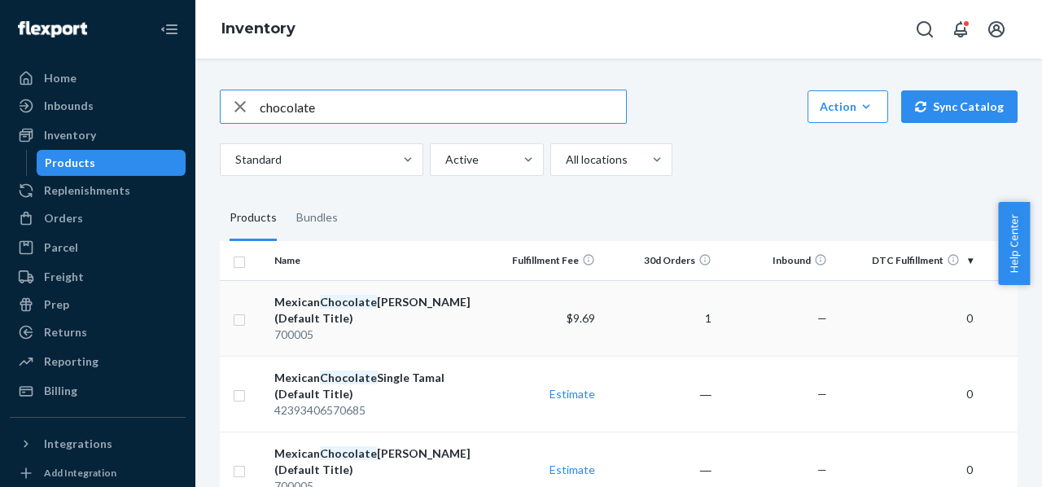
click at [337, 313] on div "Mexican Chocolate Almond Tamales (Default Title)" at bounding box center [376, 310] width 204 height 33
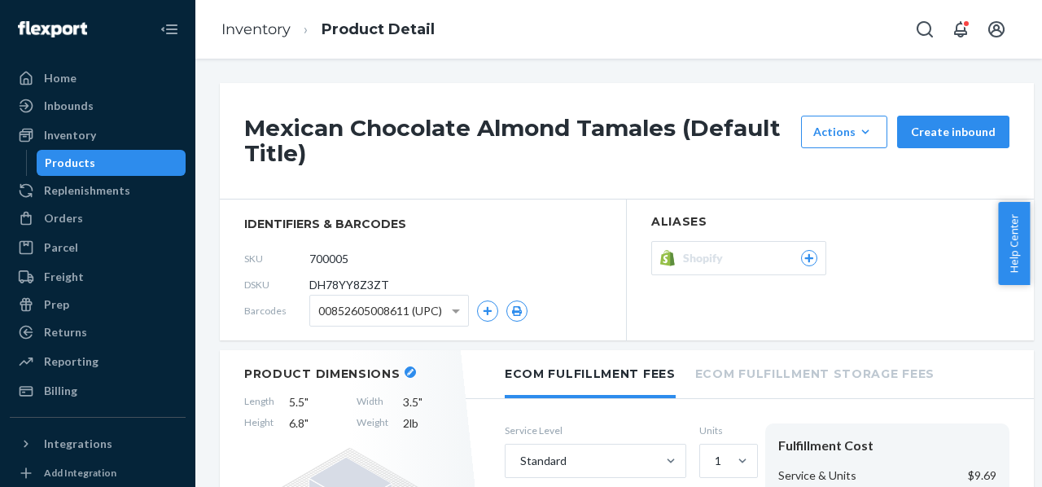
click at [723, 258] on span "Shopify" at bounding box center [706, 258] width 46 height 16
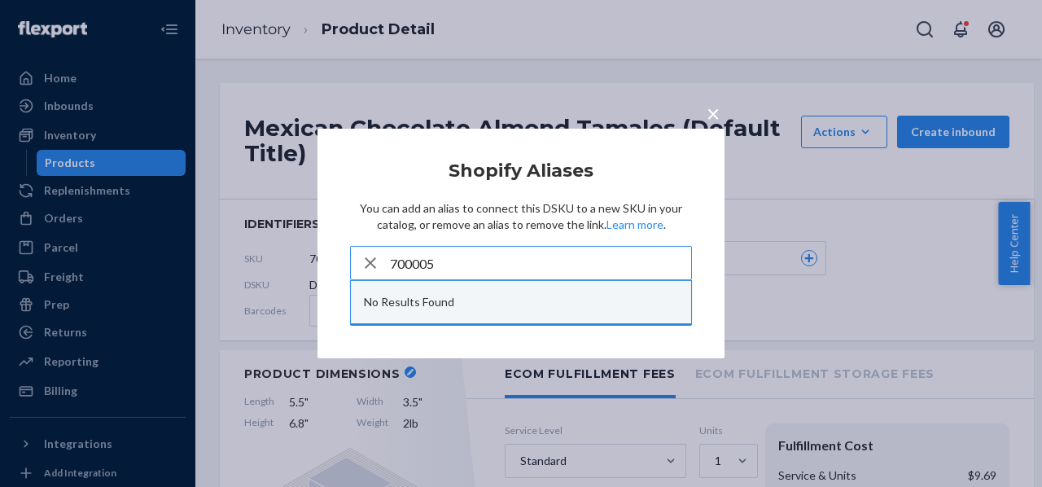
type input "700005"
click at [510, 300] on div "No Results Found" at bounding box center [521, 302] width 340 height 42
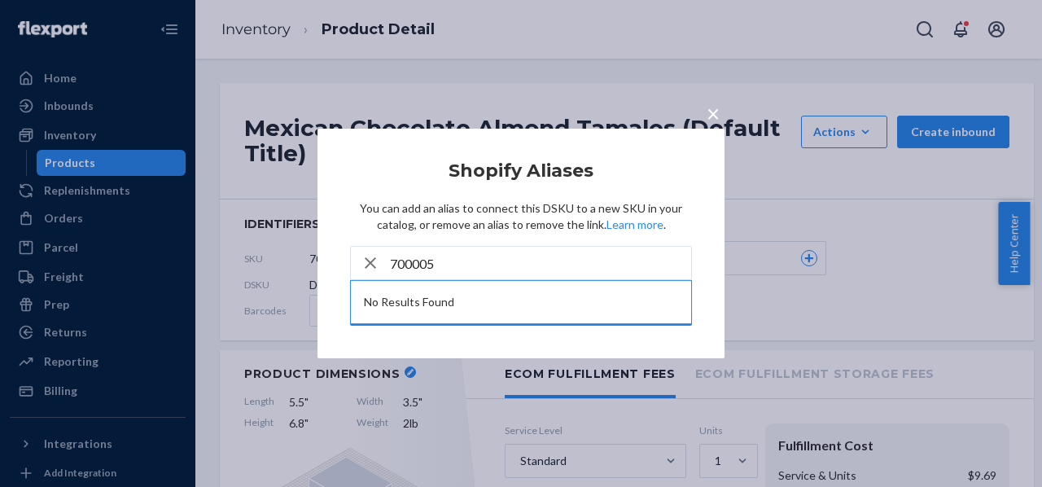
click at [372, 265] on icon "button" at bounding box center [370, 262] width 11 height 11
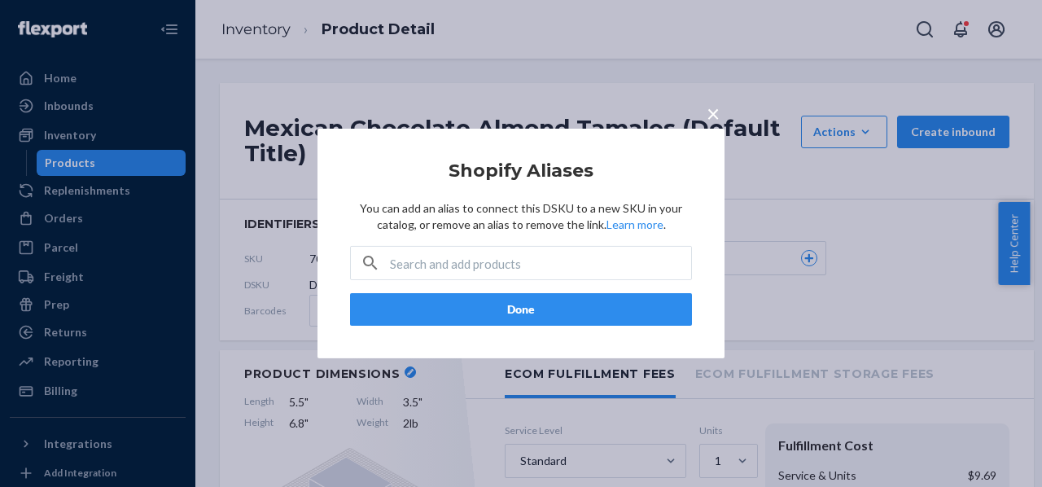
click at [715, 115] on span "×" at bounding box center [712, 113] width 13 height 28
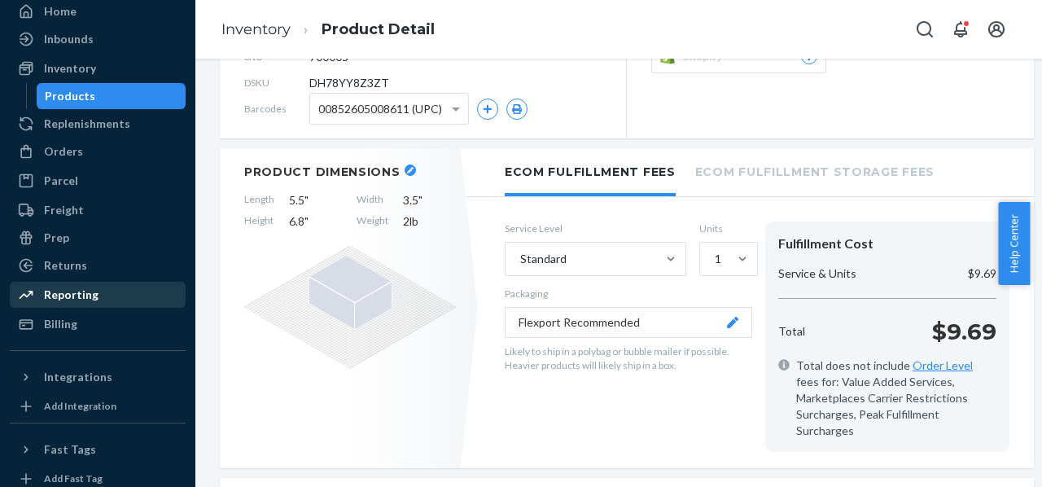
scroll to position [71, 0]
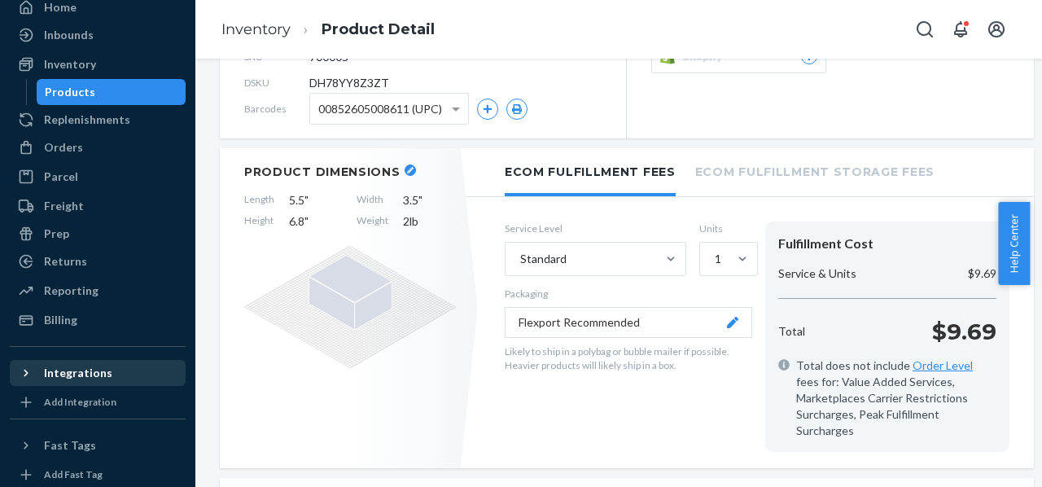
click at [36, 374] on div at bounding box center [31, 373] width 26 height 16
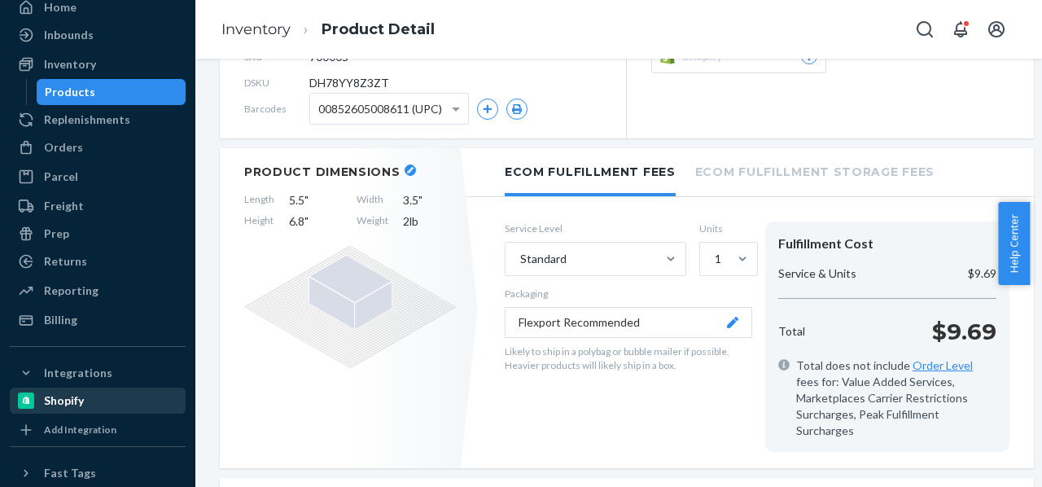
scroll to position [94, 0]
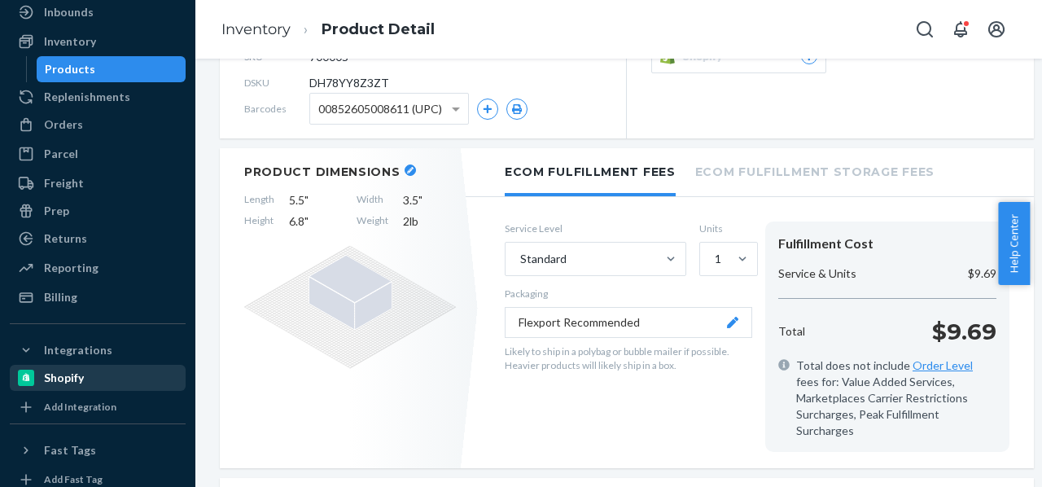
click at [107, 380] on div "Shopify" at bounding box center [97, 377] width 173 height 23
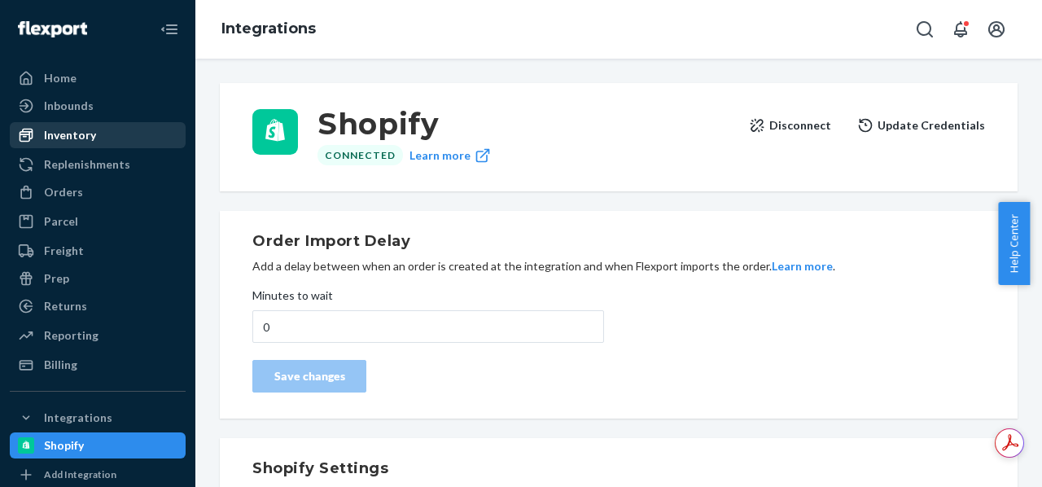
click at [67, 137] on div "Inventory" at bounding box center [70, 135] width 52 height 16
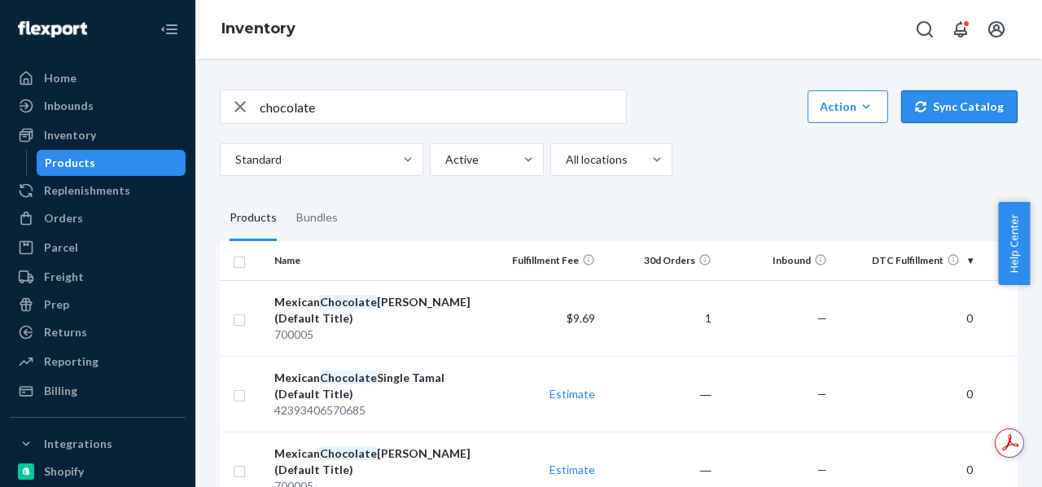
click at [941, 113] on button "Sync Catalog" at bounding box center [959, 106] width 116 height 33
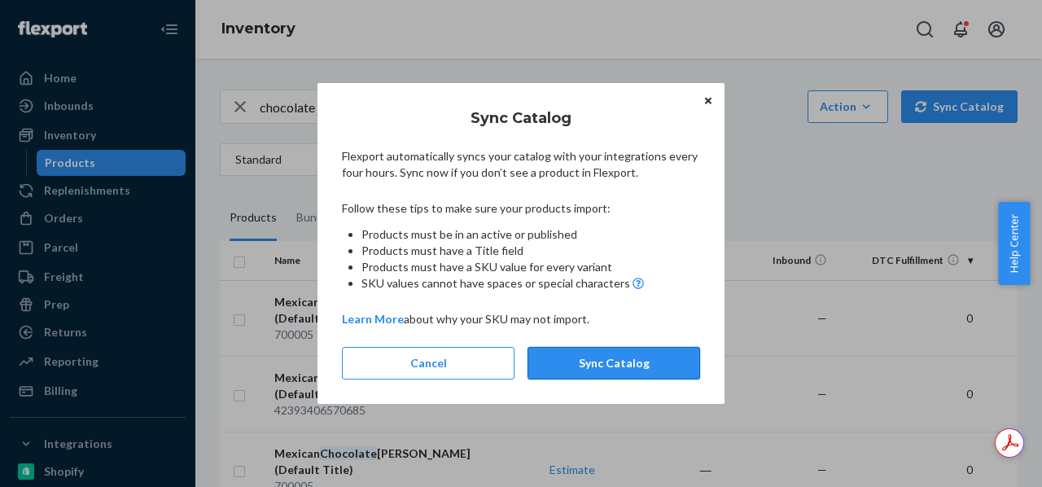
click at [641, 365] on button "Sync Catalog" at bounding box center [613, 363] width 173 height 33
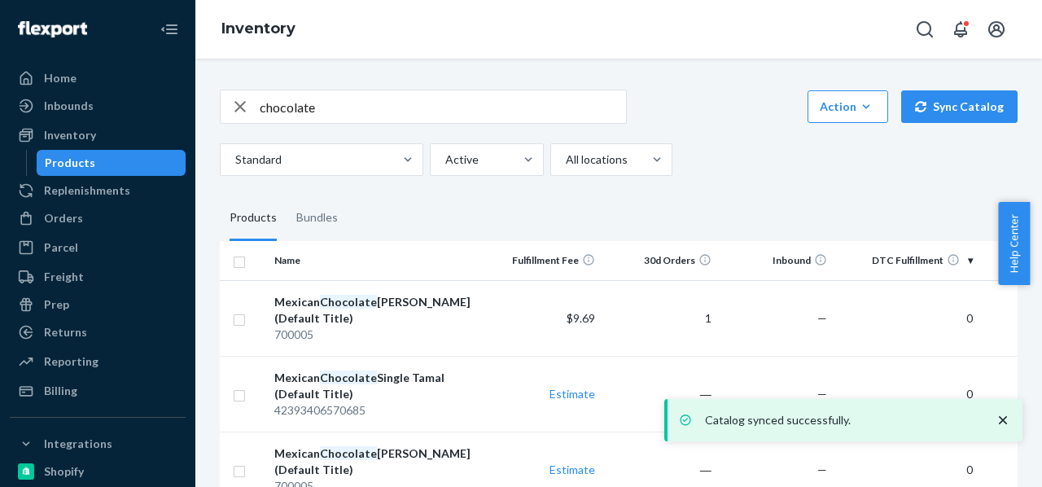
click at [358, 107] on input "chocolate" at bounding box center [443, 106] width 366 height 33
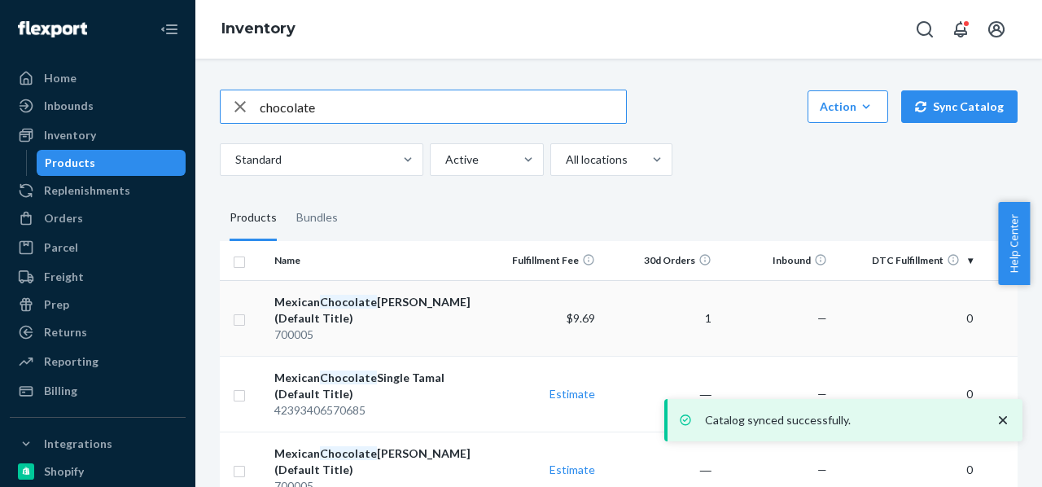
click at [358, 301] on em "Chocolate" at bounding box center [348, 302] width 57 height 14
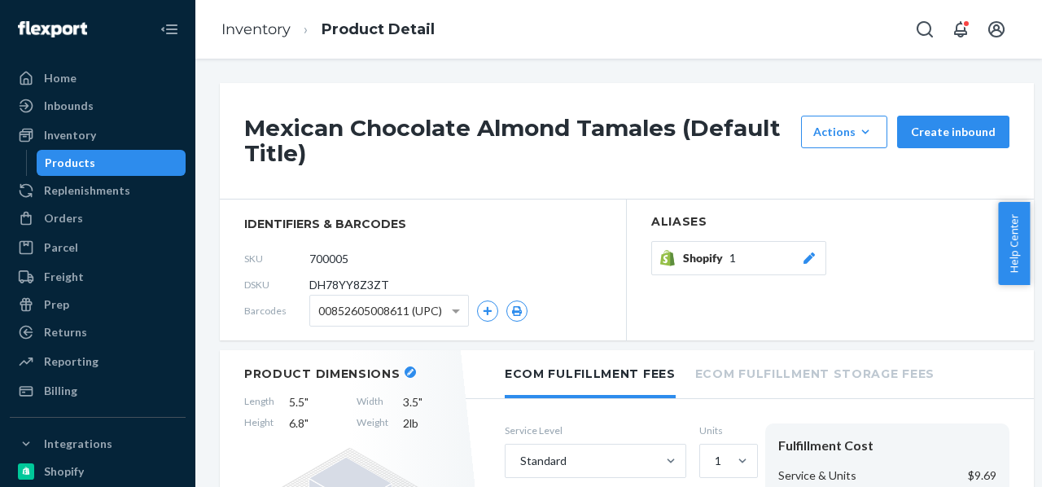
click at [736, 265] on div "Shopify 1" at bounding box center [750, 258] width 134 height 16
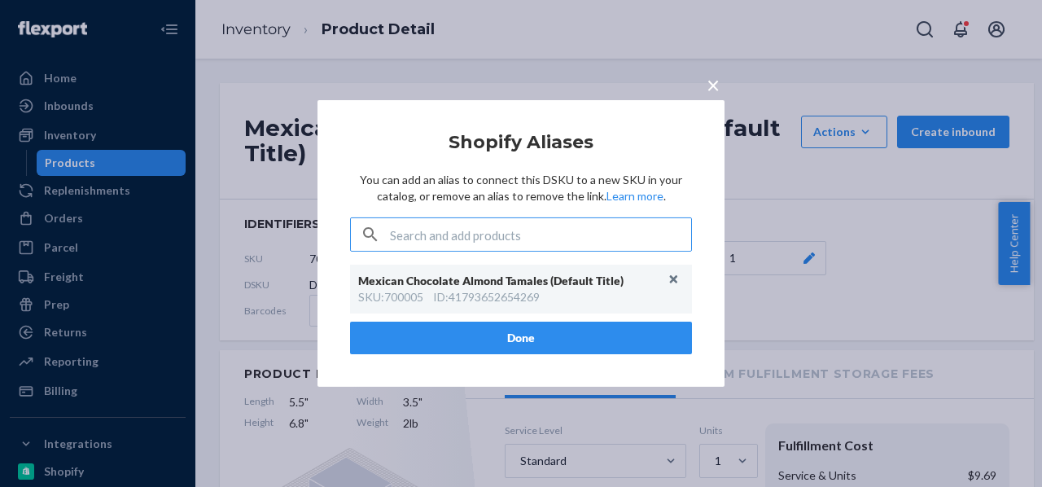
click at [711, 87] on span "×" at bounding box center [712, 85] width 13 height 28
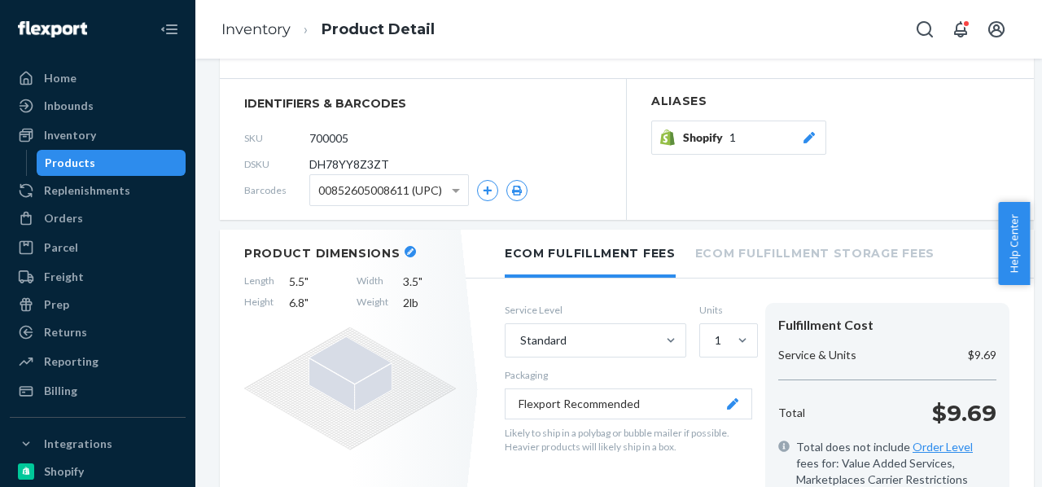
scroll to position [121, 0]
click at [453, 190] on span at bounding box center [456, 191] width 8 height 6
click at [628, 167] on section "Aliases Shopify 1" at bounding box center [830, 148] width 407 height 141
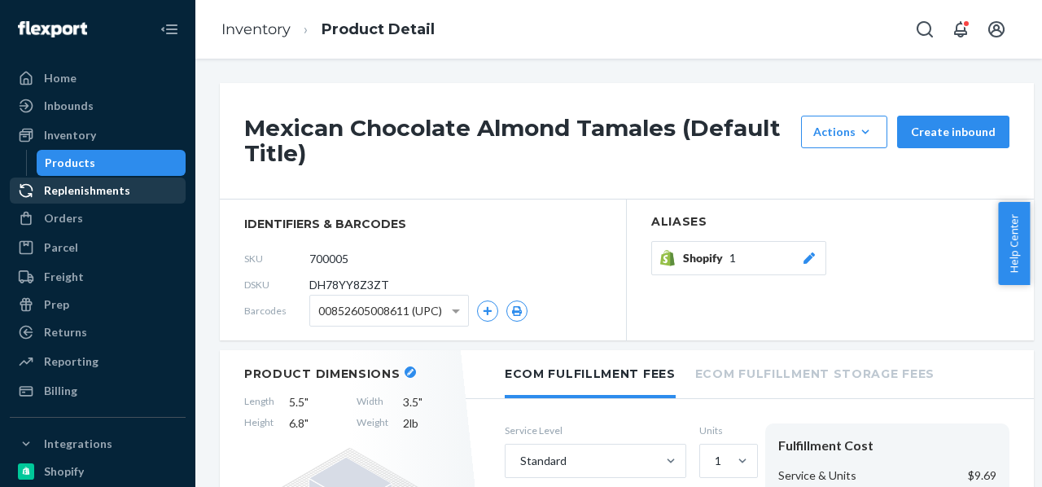
click at [75, 198] on div "Replenishments" at bounding box center [87, 190] width 86 height 16
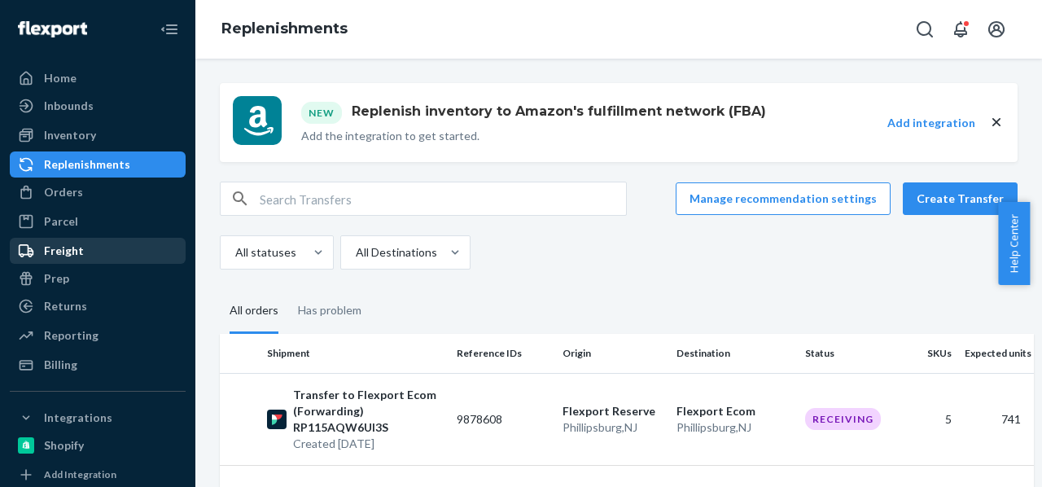
click at [60, 248] on div "Freight" at bounding box center [64, 251] width 40 height 16
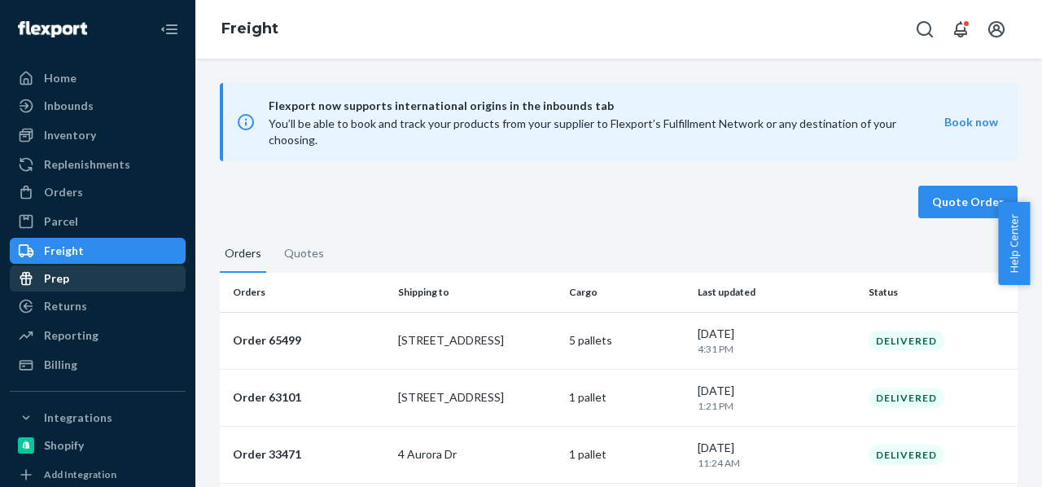
click at [132, 286] on div "Prep" at bounding box center [97, 278] width 173 height 23
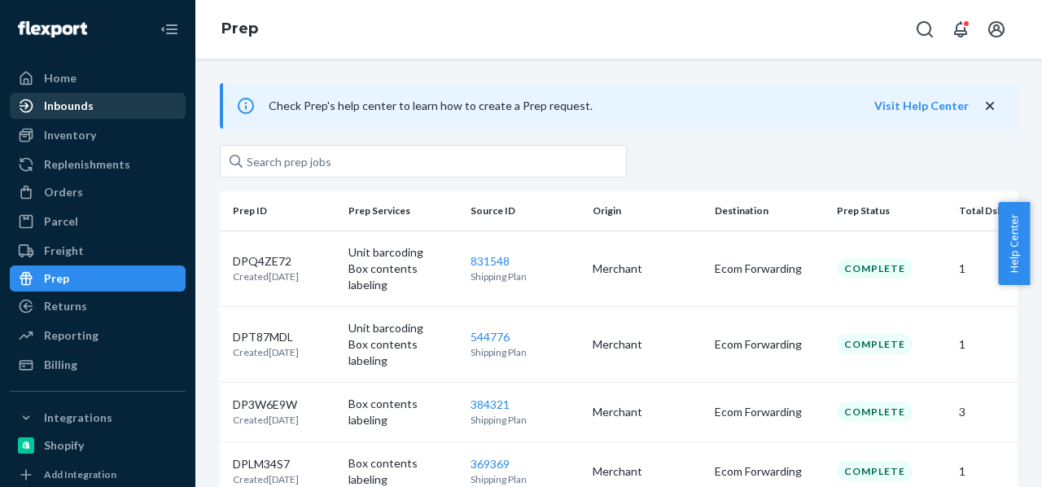
click at [56, 106] on div "Inbounds" at bounding box center [69, 106] width 50 height 16
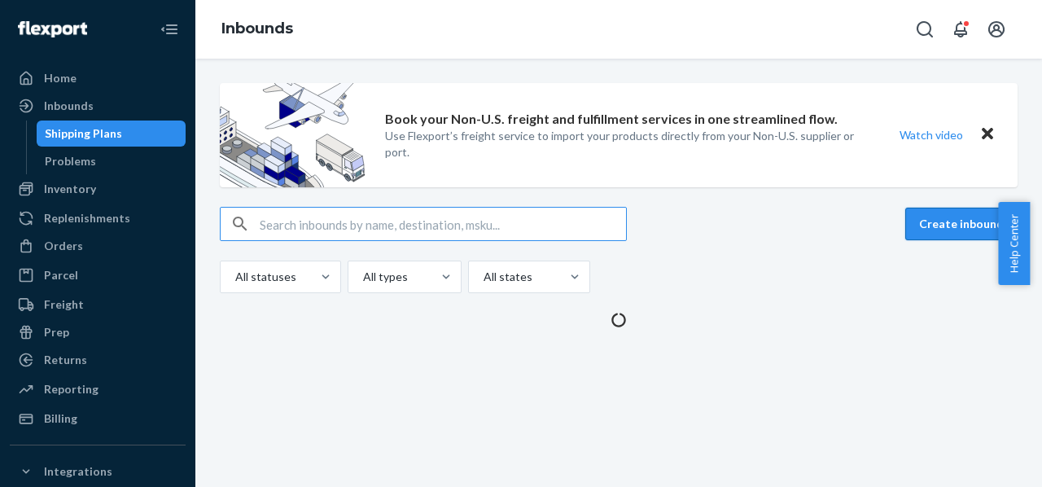
click at [920, 220] on button "Create inbound" at bounding box center [961, 224] width 112 height 33
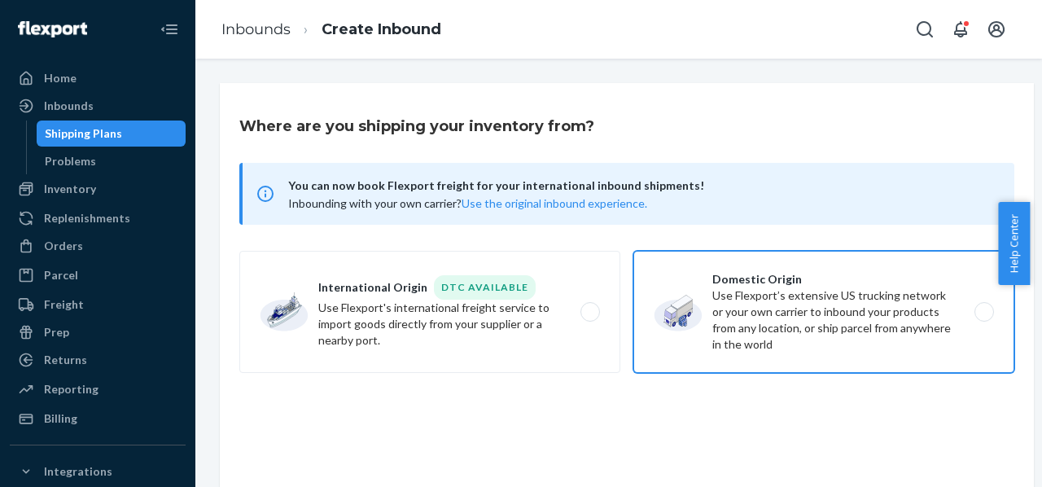
click at [738, 331] on label "Domestic Origin Use Flexport’s extensive US trucking network or your own carrie…" at bounding box center [823, 312] width 381 height 122
click at [983, 317] on input "Domestic Origin Use Flexport’s extensive US trucking network or your own carrie…" at bounding box center [988, 312] width 11 height 11
radio input "true"
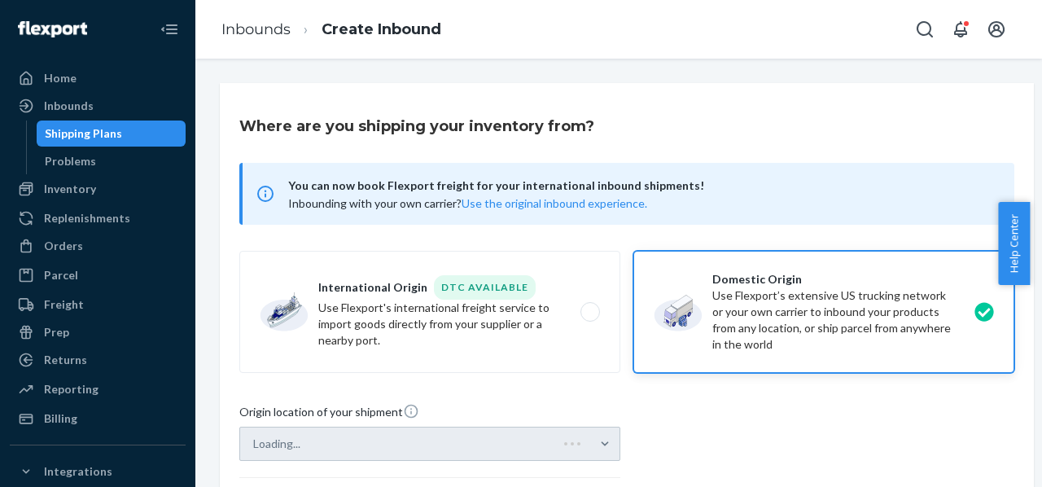
scroll to position [243, 0]
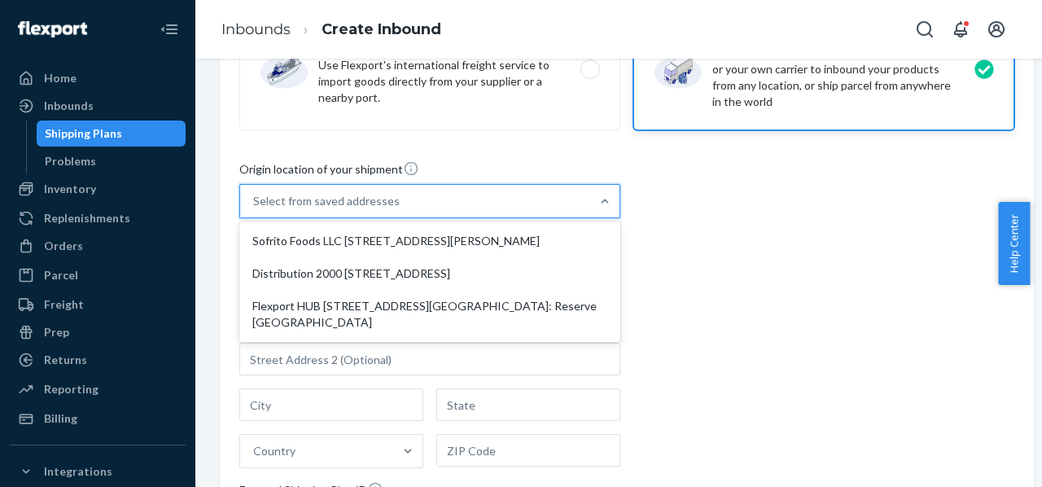
click at [518, 198] on div "Select from saved addresses" at bounding box center [415, 201] width 350 height 33
click at [255, 198] on input "option Sofrito Foods LLC [STREET_ADDRESS][PERSON_NAME] focused, 1 of 3. 3 resul…" at bounding box center [254, 201] width 2 height 16
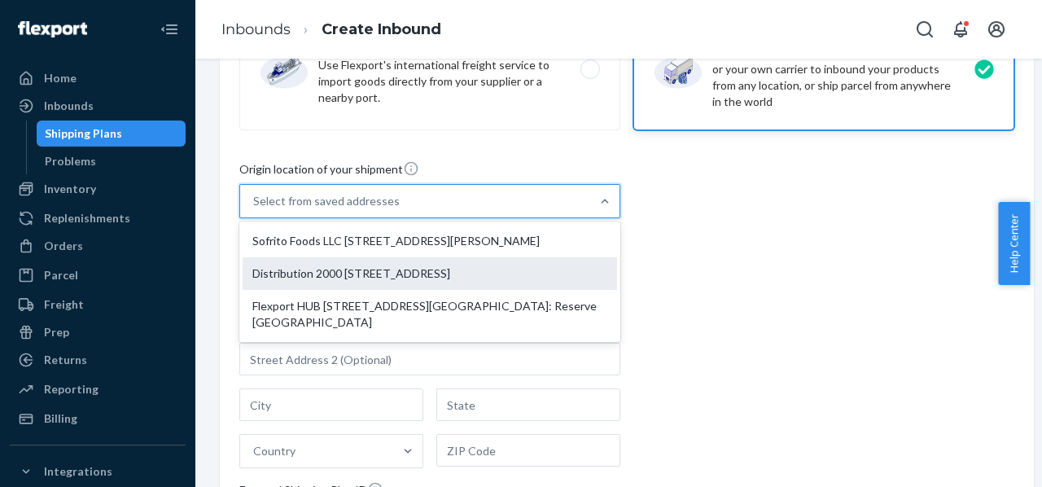
click at [489, 269] on div "Distribution 2000 [STREET_ADDRESS]" at bounding box center [430, 273] width 374 height 33
click at [255, 209] on input "option Distribution 2000 [STREET_ADDRESS]. 3 results available. Use Up and Down…" at bounding box center [254, 201] width 2 height 16
type input "Distribution 2000"
type input "[STREET_ADDRESS]"
type input "[GEOGRAPHIC_DATA]"
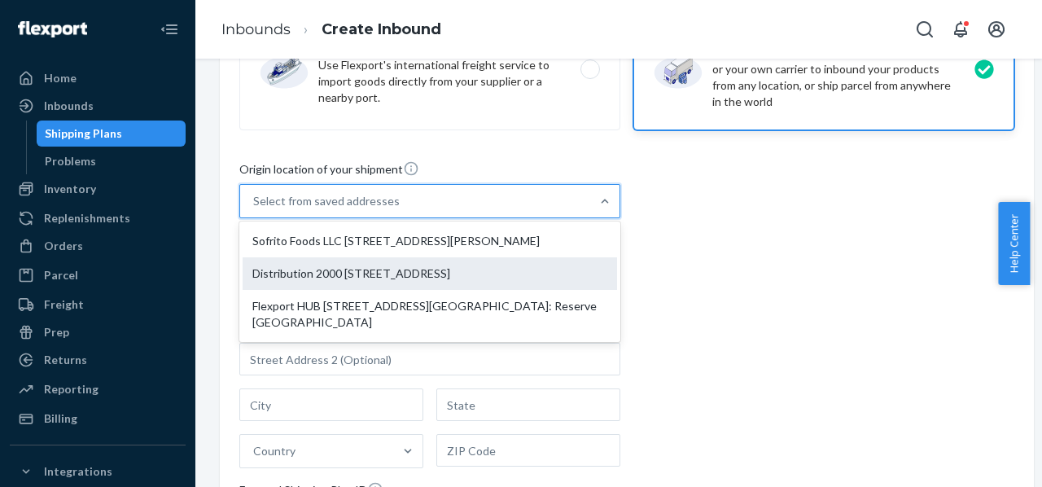
type input "IL"
type input "60446"
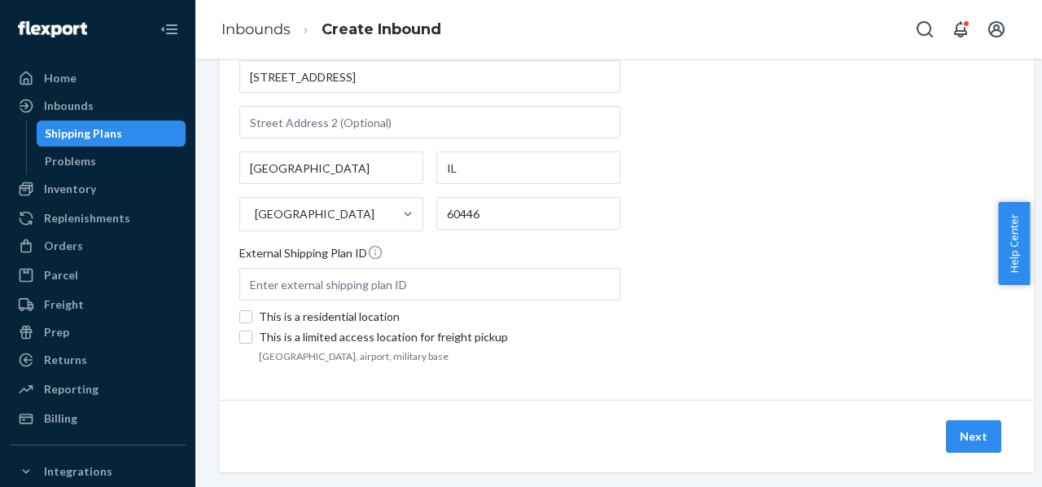
scroll to position [510, 0]
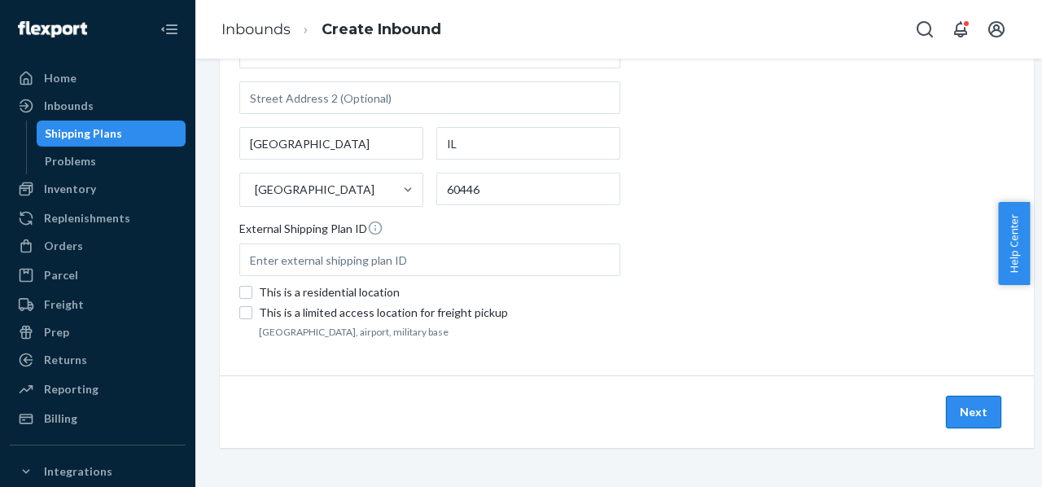
click at [963, 403] on button "Next" at bounding box center [973, 412] width 55 height 33
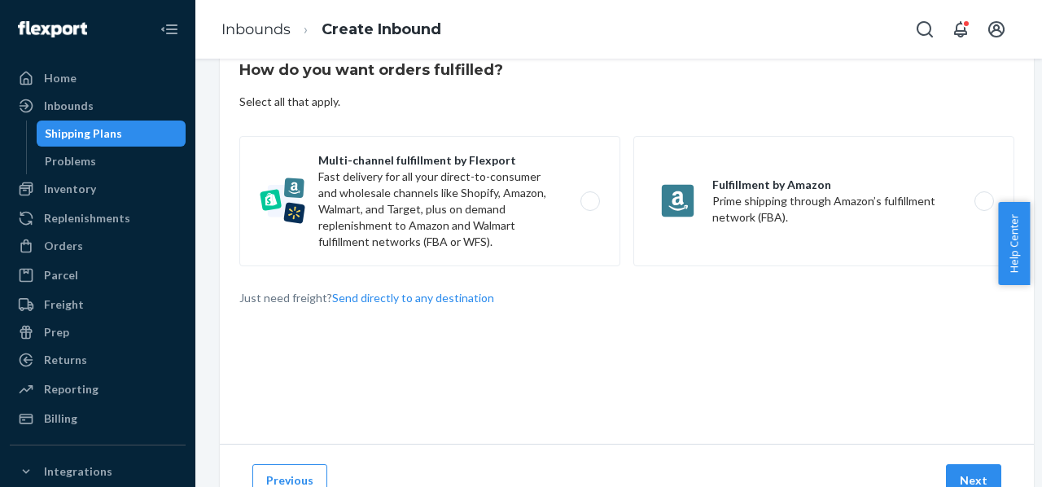
scroll to position [137, 0]
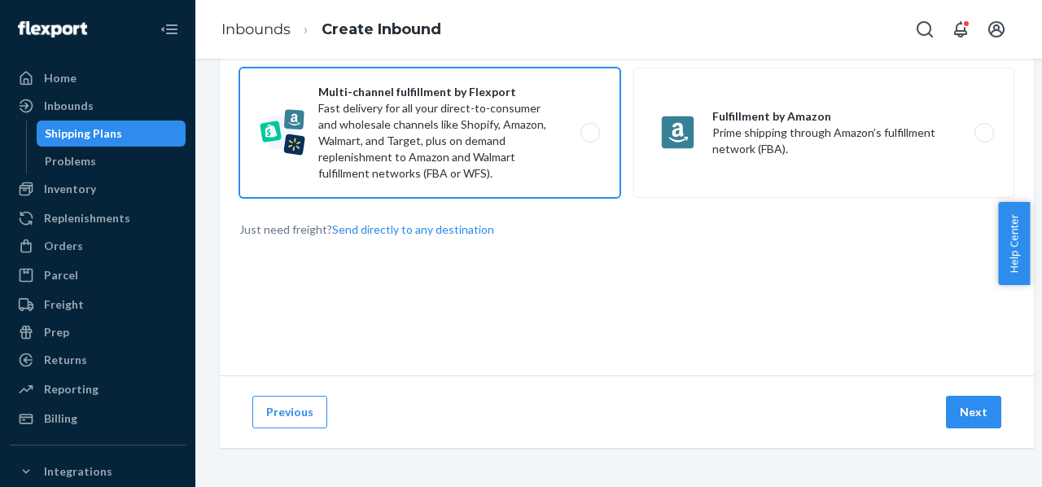
click at [411, 120] on label "Multi-channel fulfillment by Flexport Fast delivery for all your direct-to-cons…" at bounding box center [429, 133] width 381 height 130
click at [589, 128] on input "Multi-channel fulfillment by Flexport Fast delivery for all your direct-to-cons…" at bounding box center [594, 133] width 11 height 11
radio input "true"
click at [969, 409] on button "Next" at bounding box center [973, 412] width 55 height 33
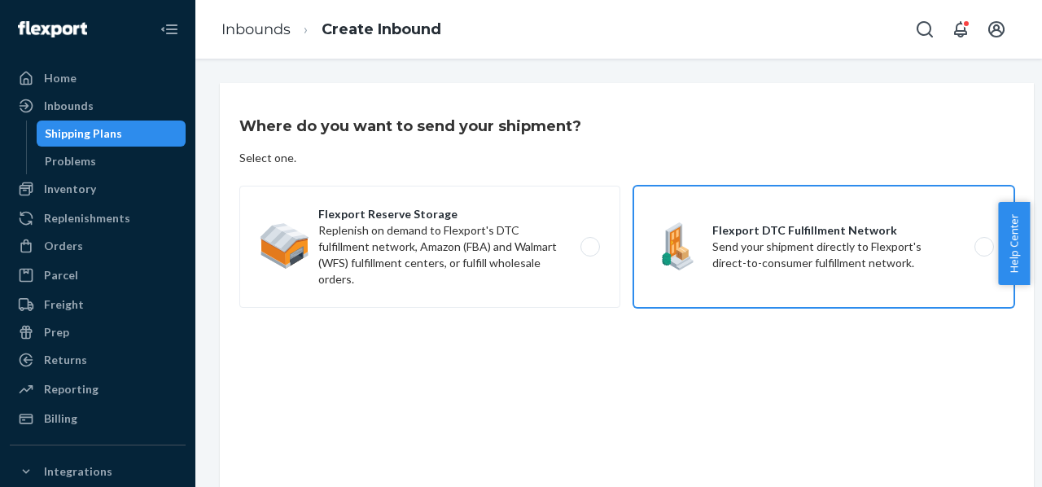
click at [749, 252] on label "Flexport DTC Fulfillment Network Send your shipment directly to Flexport's dire…" at bounding box center [823, 247] width 381 height 122
click at [983, 252] on input "Flexport DTC Fulfillment Network Send your shipment directly to Flexport's dire…" at bounding box center [988, 247] width 11 height 11
radio input "true"
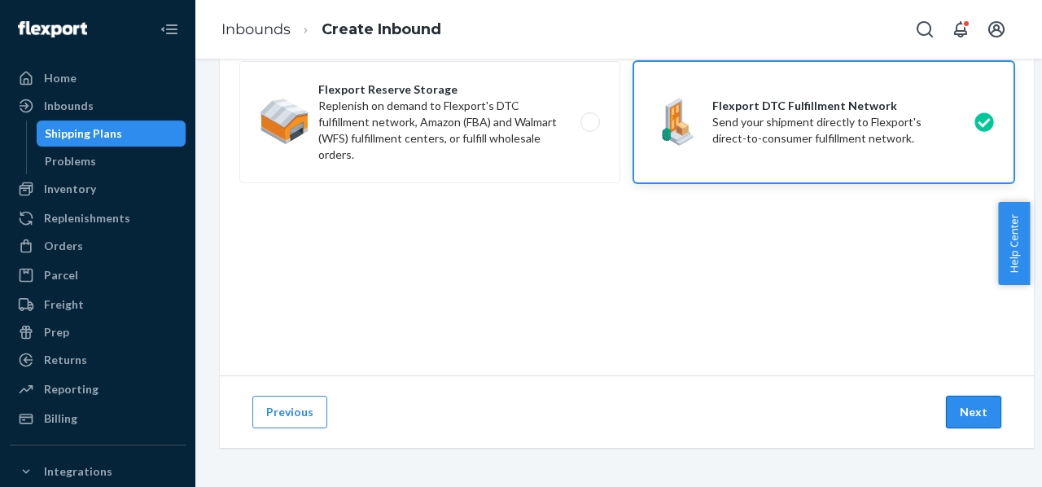
click at [963, 396] on button "Next" at bounding box center [973, 412] width 55 height 33
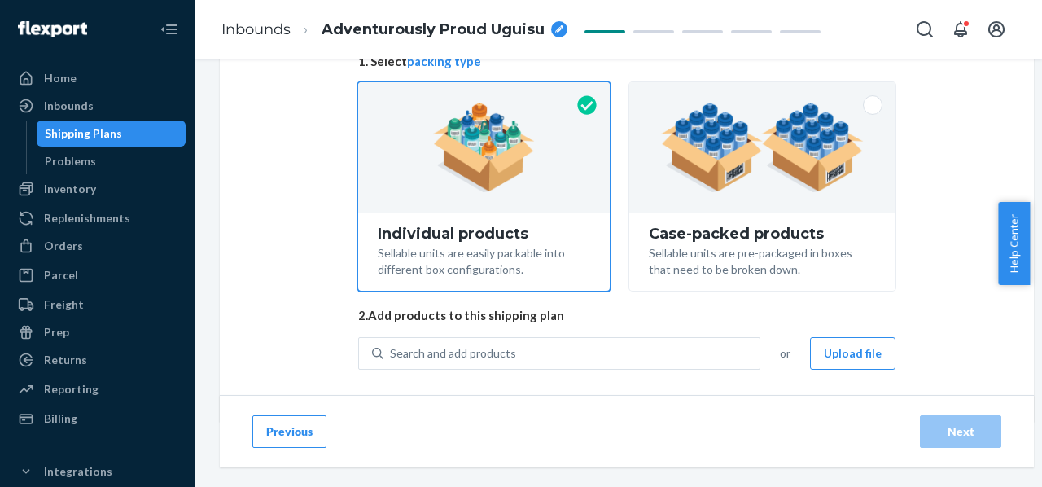
scroll to position [182, 0]
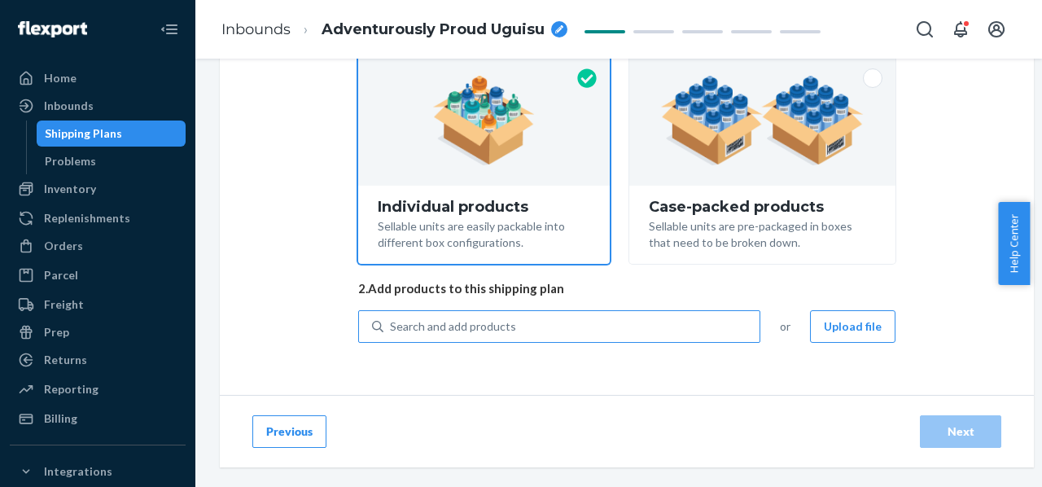
click at [572, 320] on div "Search and add products" at bounding box center [571, 326] width 376 height 29
click at [392, 320] on input "Search and add products" at bounding box center [391, 326] width 2 height 16
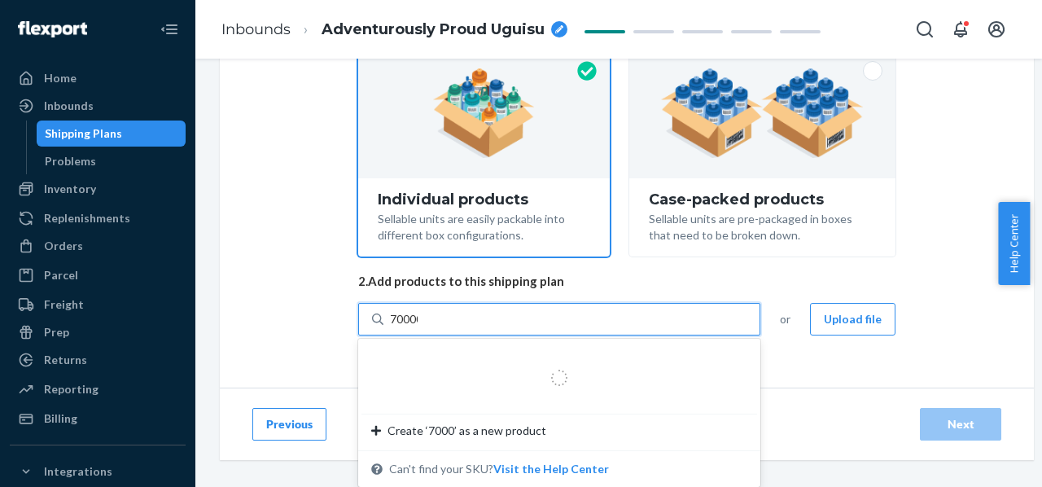
type input "700005"
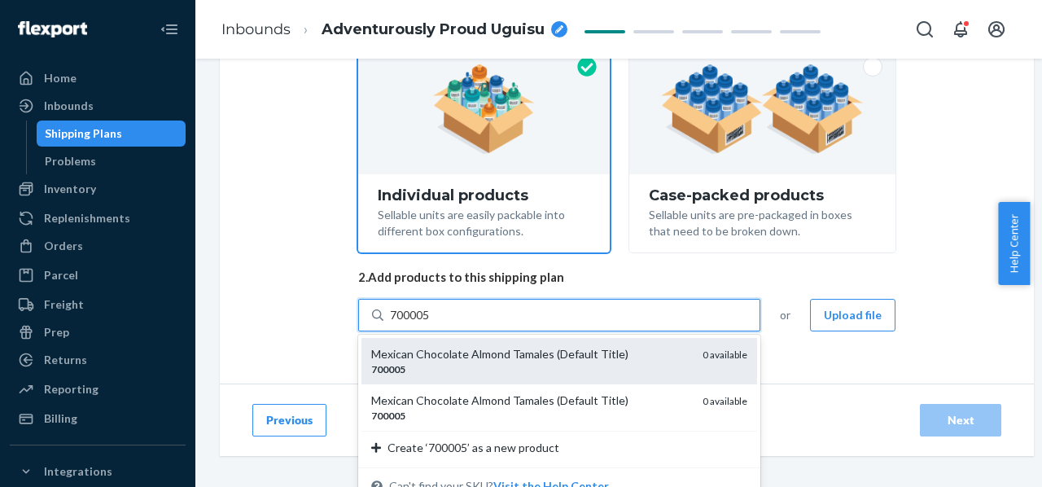
click at [501, 366] on div "700005" at bounding box center [530, 369] width 318 height 14
click at [431, 323] on input "700005" at bounding box center [411, 315] width 42 height 16
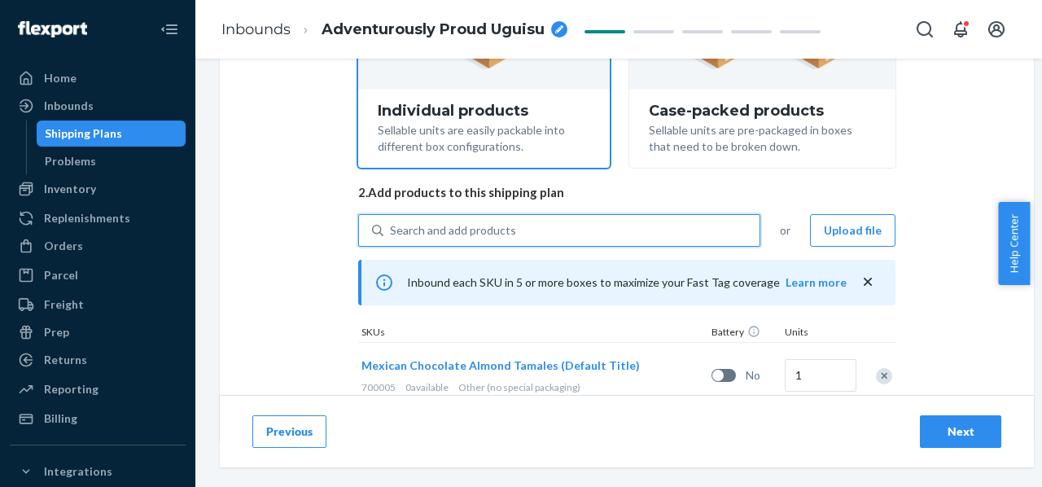
scroll to position [325, 0]
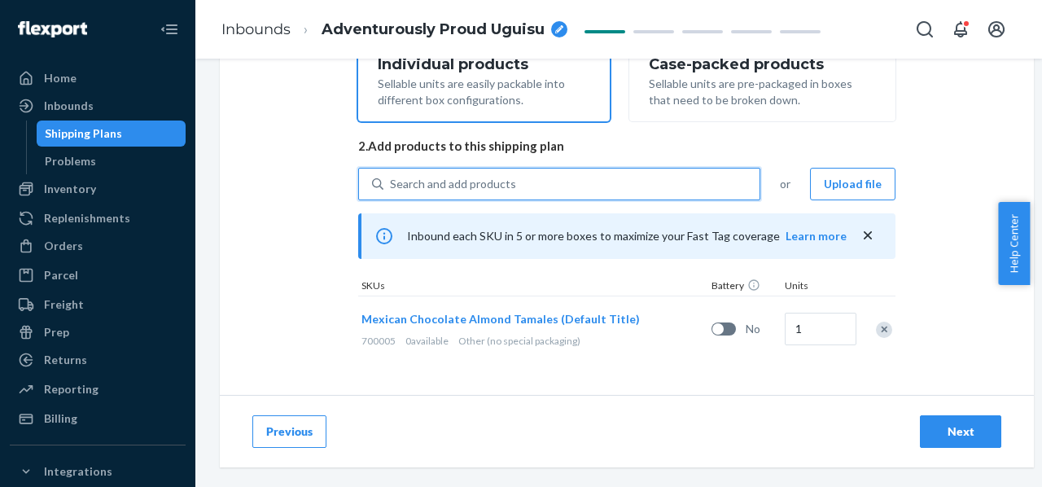
click at [497, 312] on span "Mexican Chocolate Almond Tamales (Default Title)" at bounding box center [500, 319] width 278 height 14
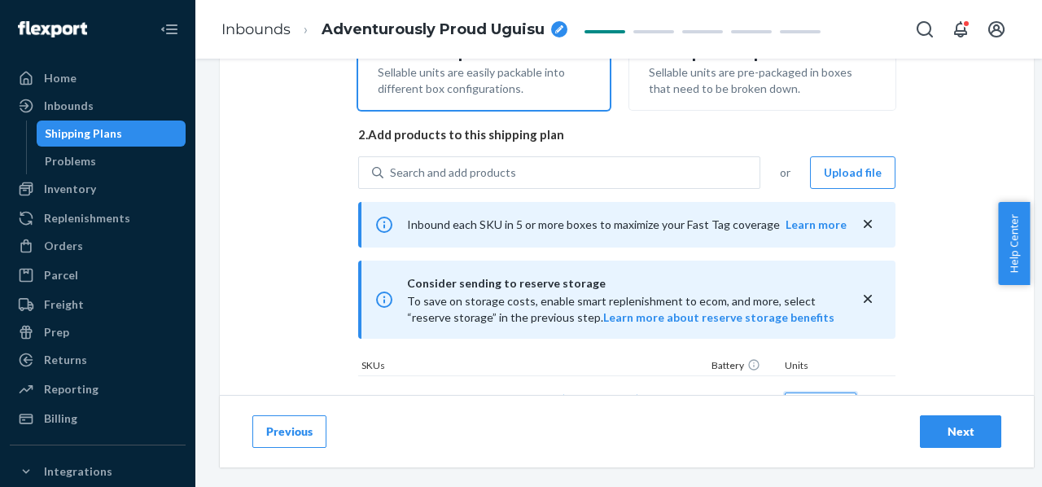
scroll to position [445, 0]
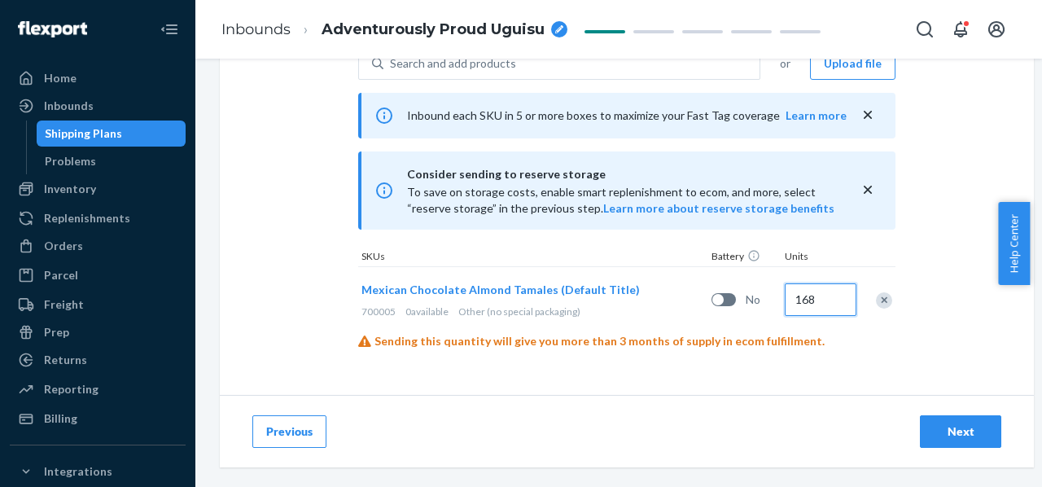
type input "168"
click at [382, 181] on icon at bounding box center [384, 191] width 20 height 20
drag, startPoint x: 113, startPoint y: 136, endPoint x: 190, endPoint y: 139, distance: 77.4
click at [113, 136] on div "Shipping Plans" at bounding box center [83, 133] width 77 height 16
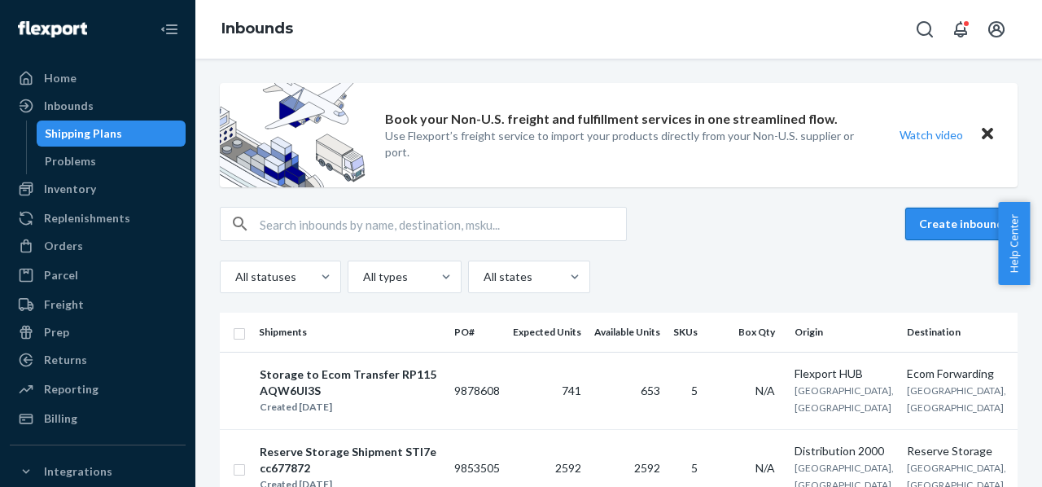
click at [929, 230] on button "Create inbound" at bounding box center [961, 224] width 112 height 33
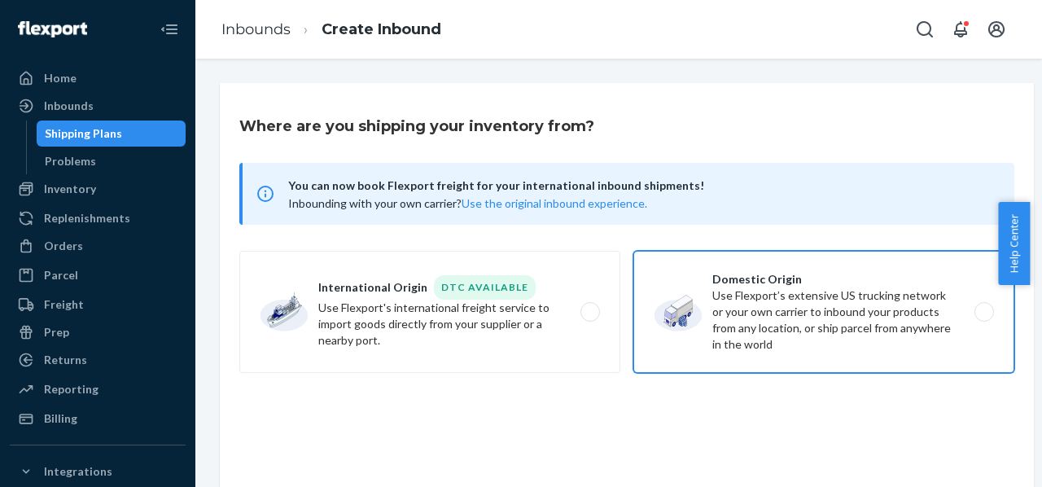
click at [774, 310] on label "Domestic Origin Use Flexport’s extensive US trucking network or your own carrie…" at bounding box center [823, 312] width 381 height 122
click at [983, 310] on input "Domestic Origin Use Flexport’s extensive US trucking network or your own carrie…" at bounding box center [988, 312] width 11 height 11
radio input "true"
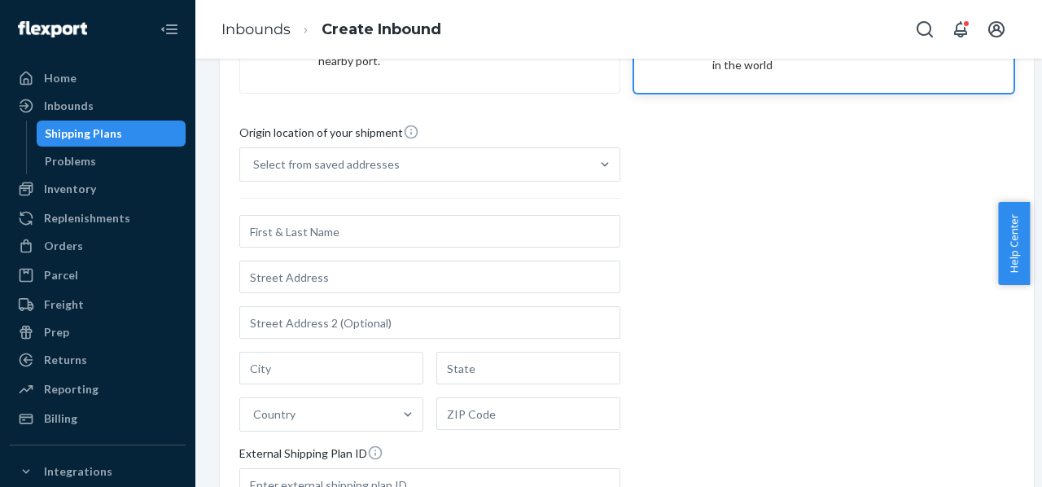
scroll to position [280, 0]
click at [370, 235] on input "text" at bounding box center [429, 230] width 381 height 33
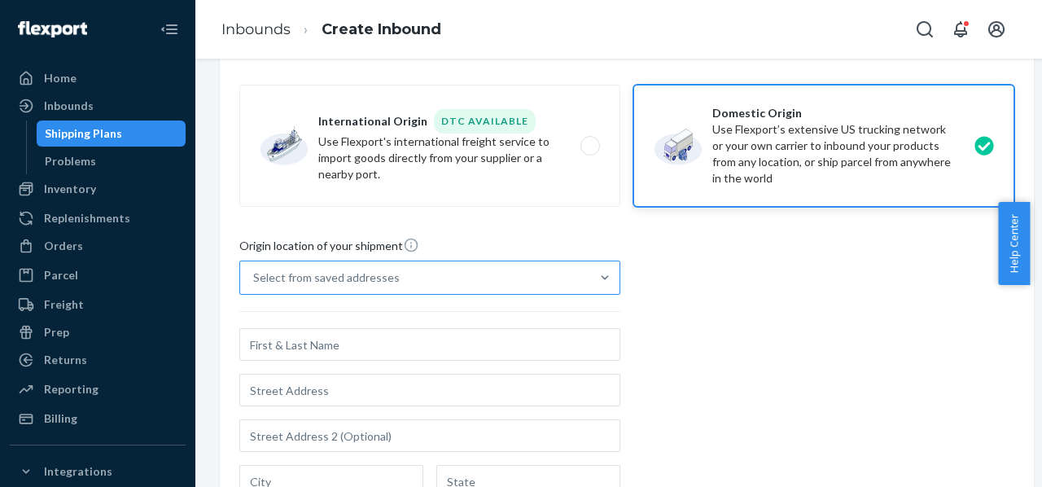
scroll to position [164, 0]
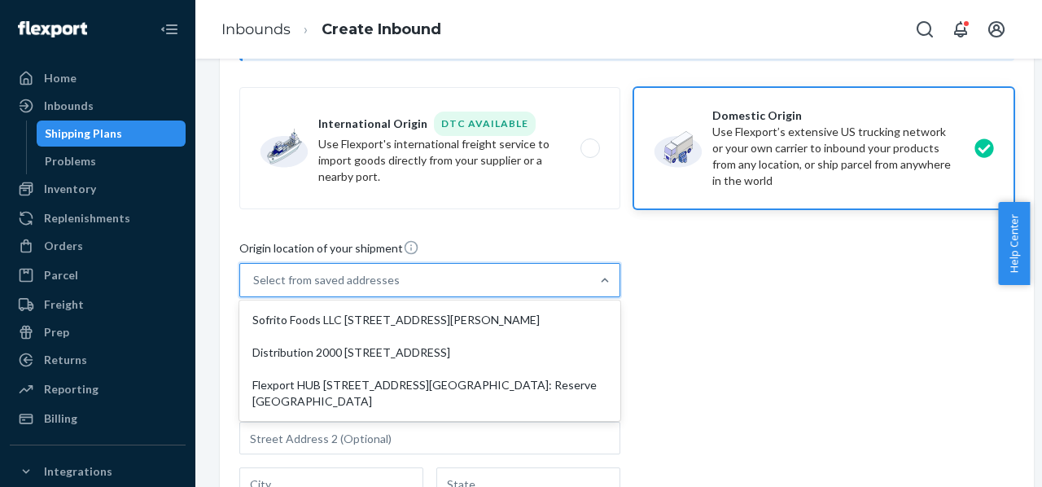
click at [374, 278] on div "Select from saved addresses" at bounding box center [326, 280] width 147 height 16
click at [255, 278] on input "option Sofrito Foods LLC [STREET_ADDRESS][PERSON_NAME] focused, 1 of 3. 3 resul…" at bounding box center [254, 280] width 2 height 16
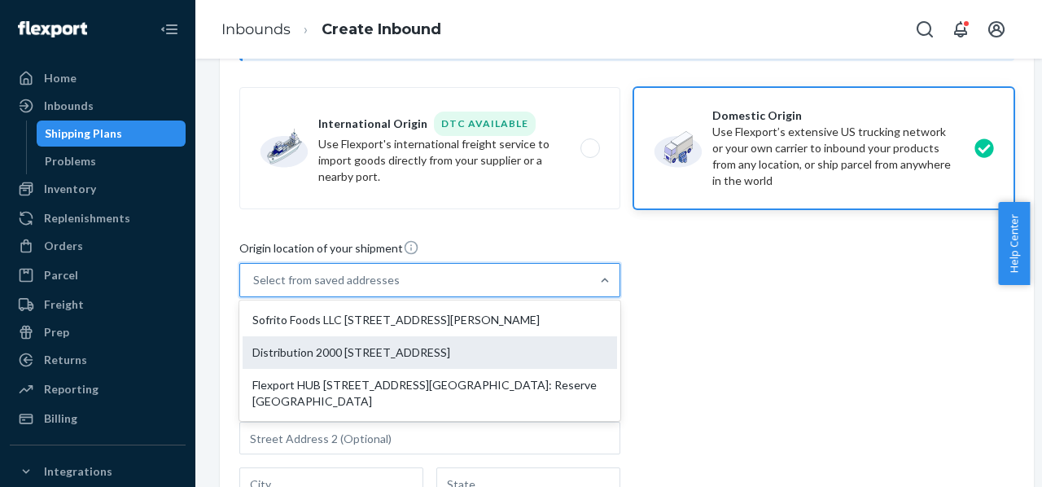
click at [366, 346] on div "Distribution 2000 [STREET_ADDRESS]" at bounding box center [430, 352] width 374 height 33
click at [255, 288] on input "option Distribution 2000 [STREET_ADDRESS]. 3 results available. Use Up and Down…" at bounding box center [254, 280] width 2 height 16
type input "Distribution 2000"
type input "[STREET_ADDRESS]"
type input "[GEOGRAPHIC_DATA]"
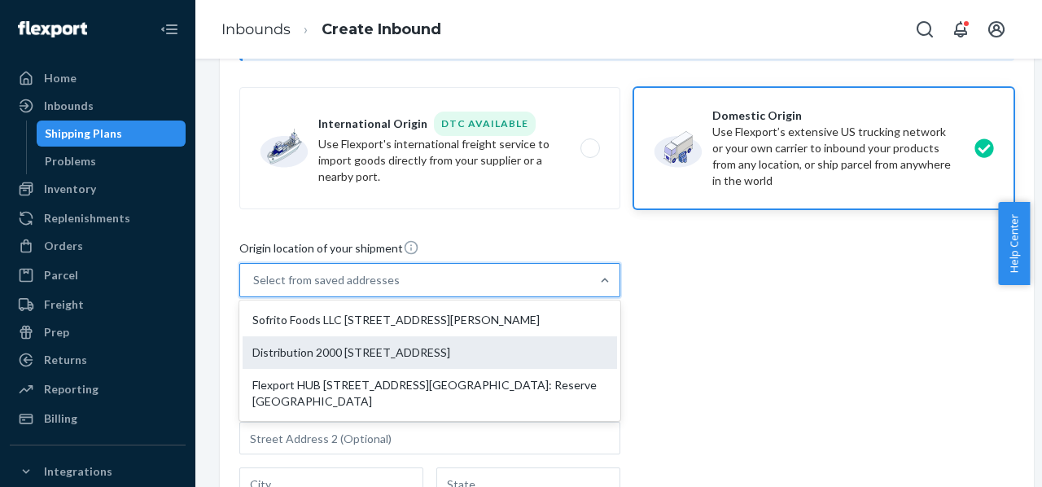
type input "IL"
type input "60446"
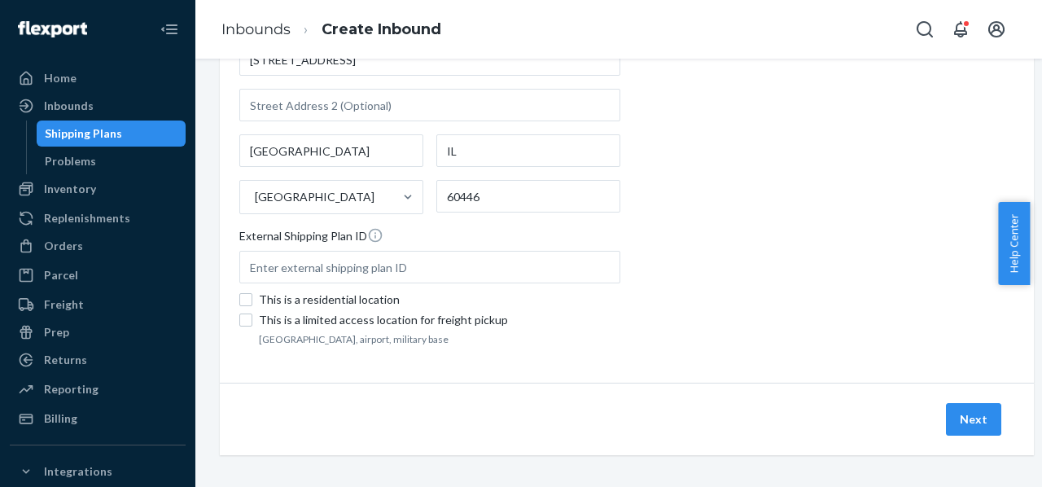
scroll to position [514, 0]
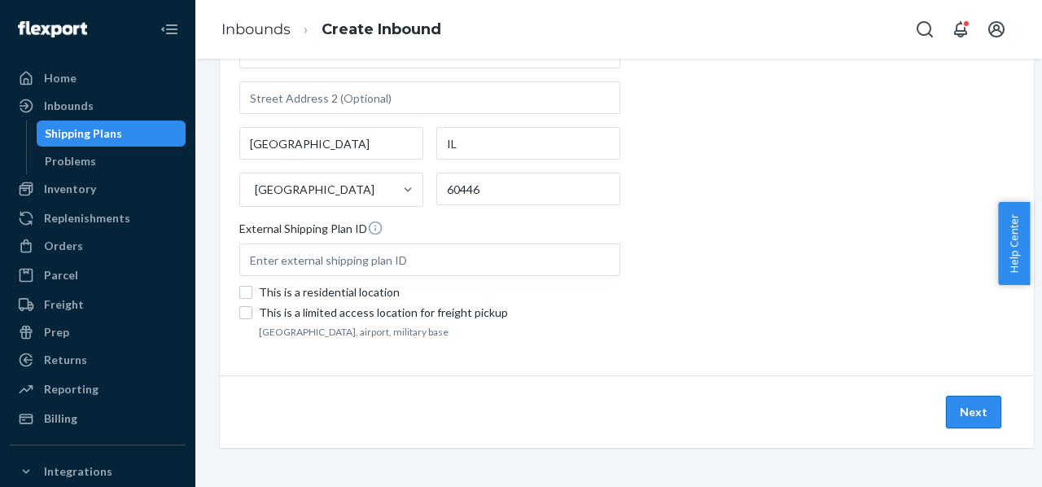
click at [959, 396] on button "Next" at bounding box center [973, 412] width 55 height 33
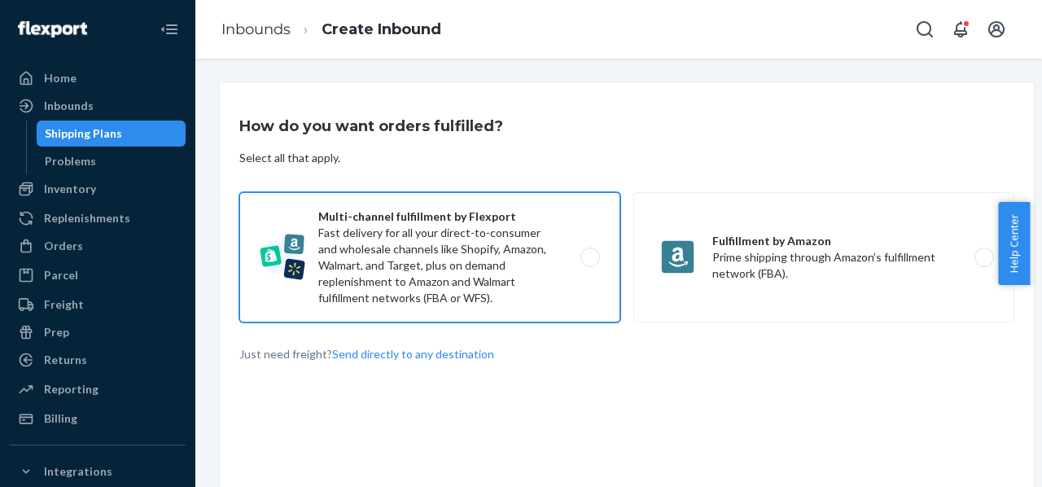
click at [501, 274] on label "Multi-channel fulfillment by Flexport Fast delivery for all your direct-to-cons…" at bounding box center [429, 257] width 381 height 130
click at [589, 263] on input "Multi-channel fulfillment by Flexport Fast delivery for all your direct-to-cons…" at bounding box center [594, 257] width 11 height 11
radio input "true"
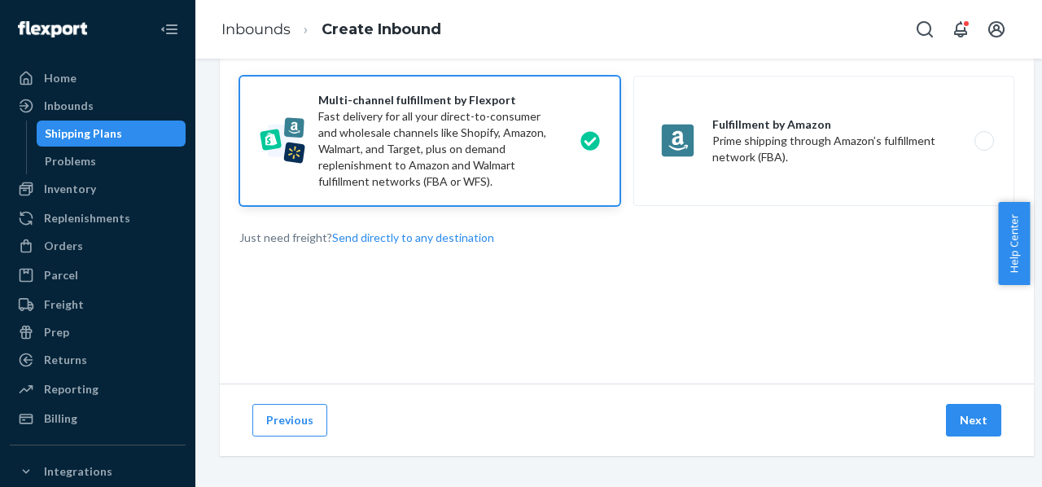
scroll to position [117, 0]
click at [969, 406] on button "Next" at bounding box center [973, 419] width 55 height 33
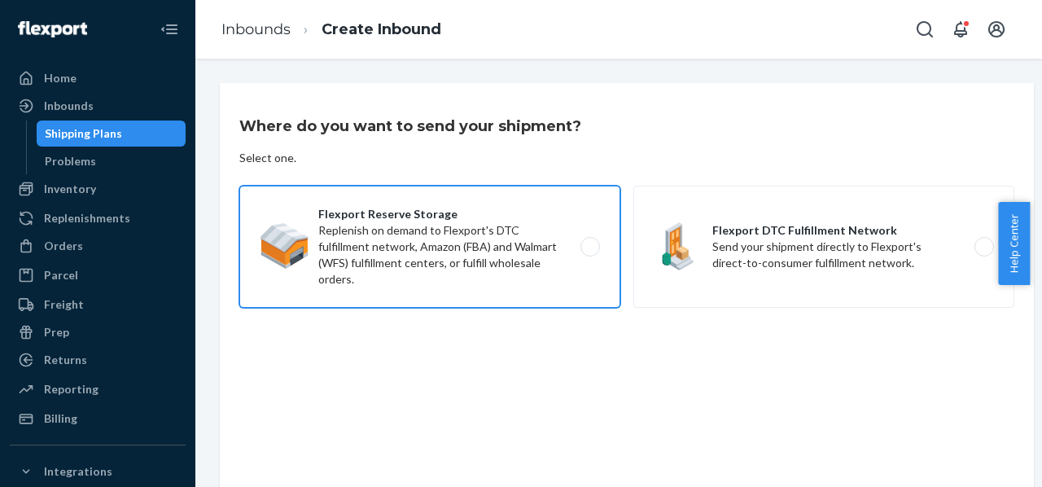
click at [438, 252] on label "Flexport Reserve Storage Replenish on demand to Flexport's DTC fulfillment netw…" at bounding box center [429, 247] width 381 height 122
click at [589, 252] on input "Flexport Reserve Storage Replenish on demand to Flexport's DTC fulfillment netw…" at bounding box center [594, 247] width 11 height 11
radio input "true"
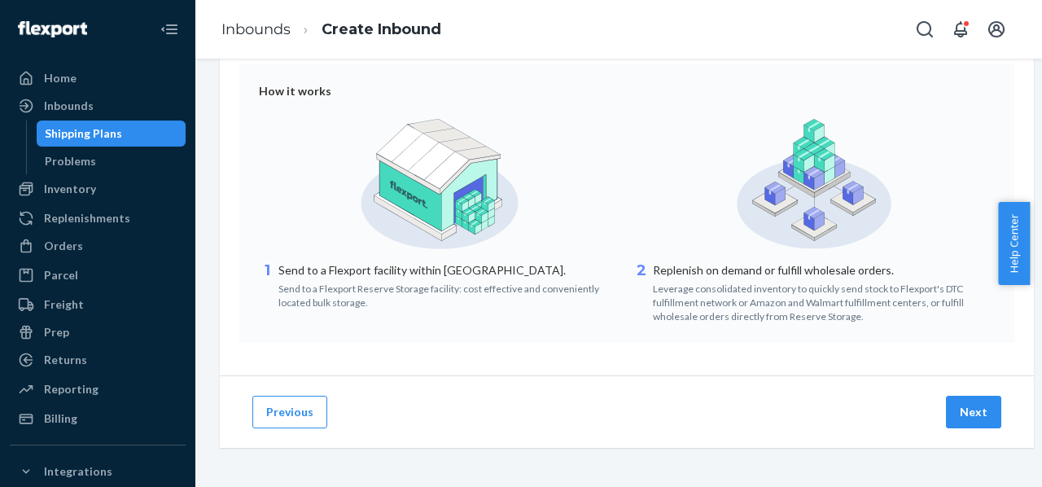
scroll to position [280, 0]
click at [976, 400] on button "Next" at bounding box center [973, 412] width 55 height 33
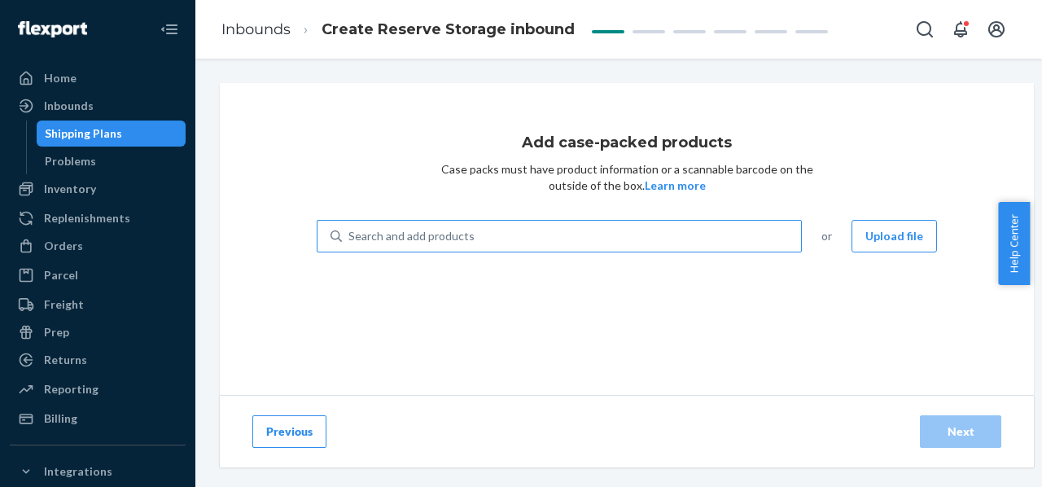
click at [550, 231] on div "Search and add products" at bounding box center [571, 235] width 459 height 29
click at [350, 231] on input "Search and add products" at bounding box center [349, 236] width 2 height 16
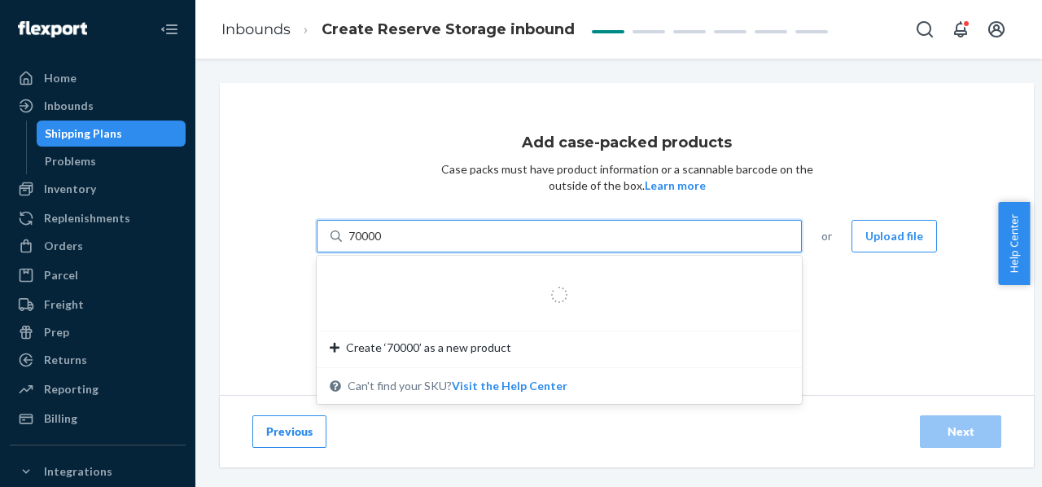
type input "700005"
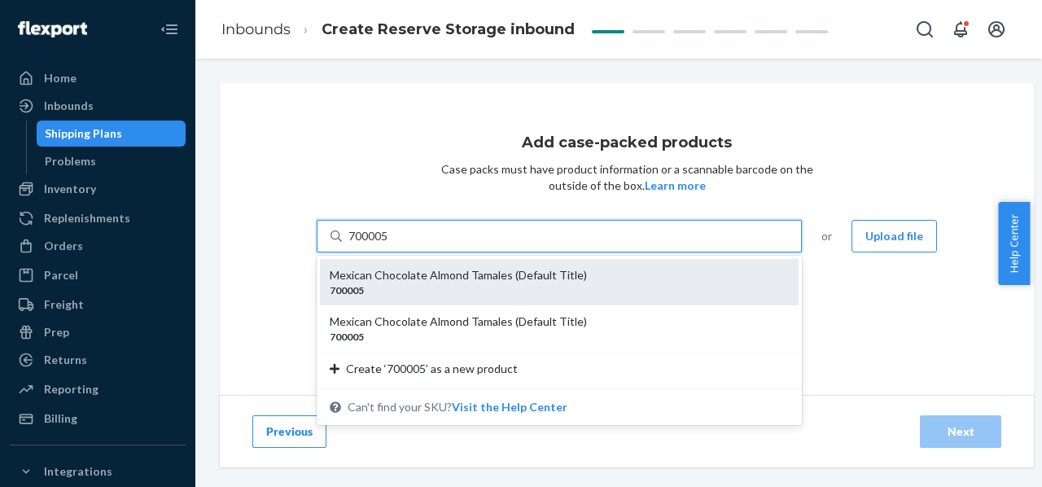
click at [454, 282] on div "Mexican Chocolate Almond Tamales (Default Title)" at bounding box center [553, 275] width 446 height 16
click at [390, 244] on input "700005" at bounding box center [369, 236] width 42 height 16
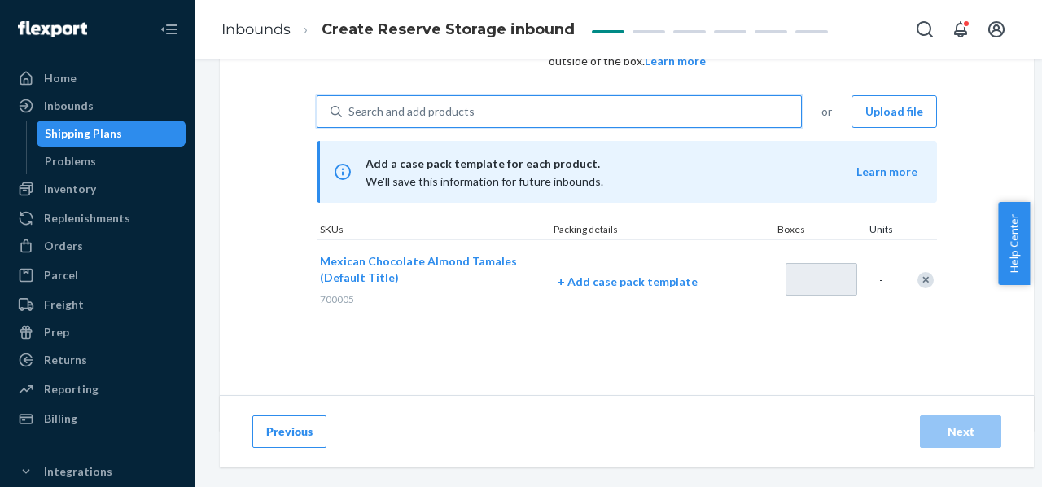
scroll to position [125, 0]
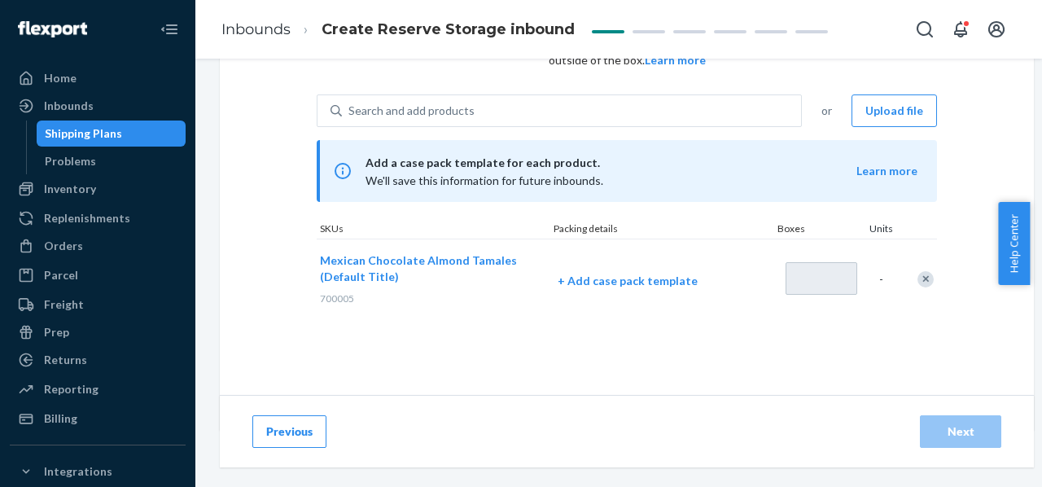
click at [387, 256] on span "Mexican Chocolate Almond Tamales (Default Title)" at bounding box center [418, 268] width 197 height 30
click at [623, 289] on div "+ Add case pack template" at bounding box center [661, 281] width 241 height 42
click at [619, 285] on p "+ Add case pack template" at bounding box center [662, 281] width 208 height 16
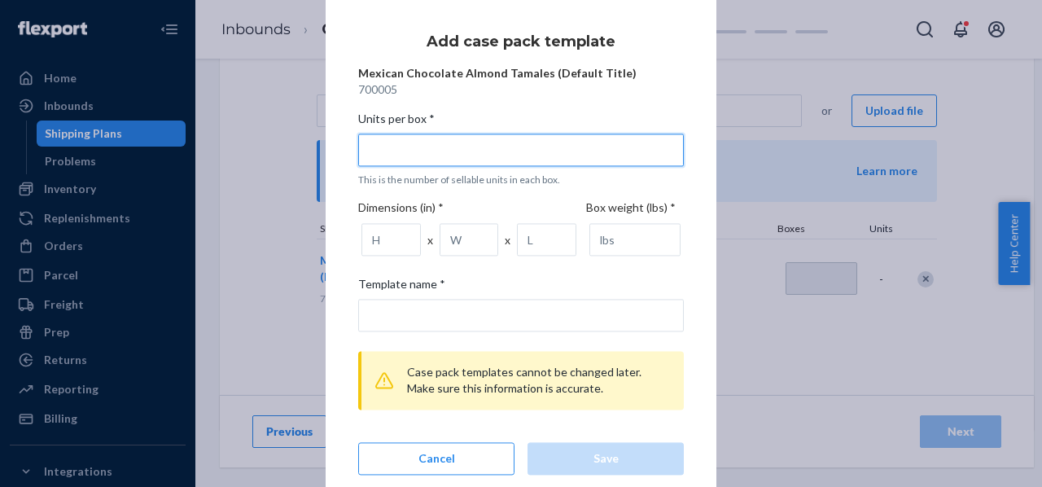
click at [448, 146] on input "Units per box * This is the number of sellable units in each box." at bounding box center [521, 149] width 326 height 33
type input "1"
type input "1 unit per box"
type input "1"
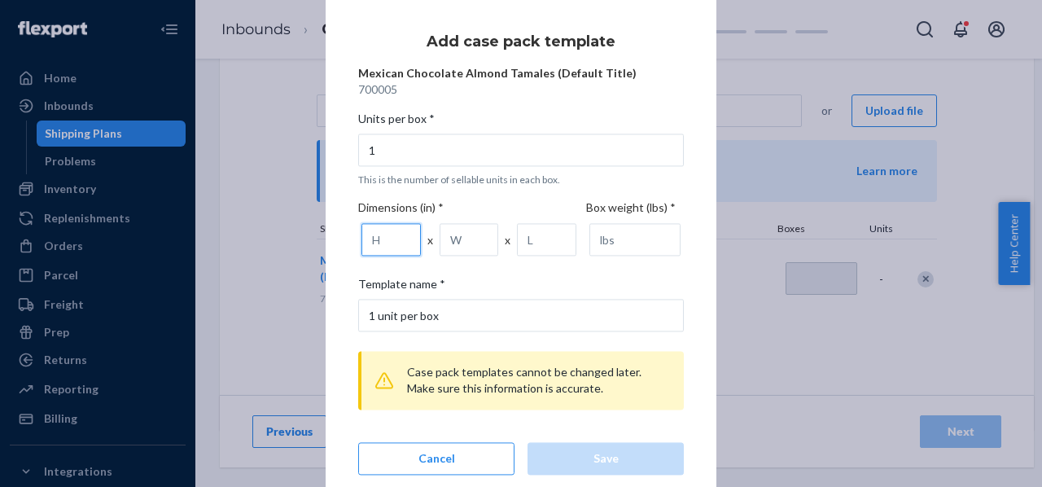
click at [396, 231] on input "number" at bounding box center [390, 240] width 59 height 33
type input "6.8"
type input "2.5"
type input "5.5"
drag, startPoint x: 456, startPoint y: 247, endPoint x: 414, endPoint y: 256, distance: 42.6
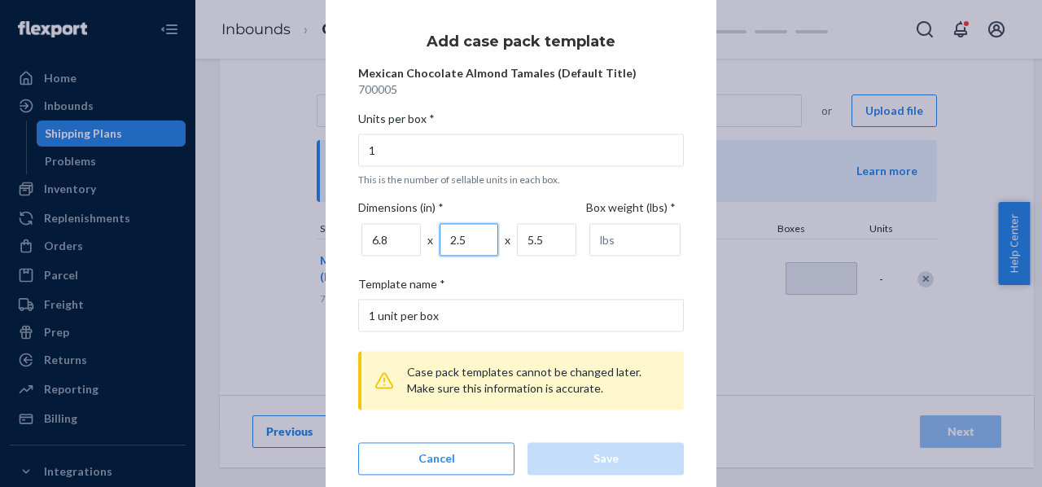
click at [414, 256] on div "6.8 x 2.5 x 5.5" at bounding box center [472, 240] width 228 height 39
type input "3.5"
click at [607, 240] on input "number" at bounding box center [634, 240] width 91 height 33
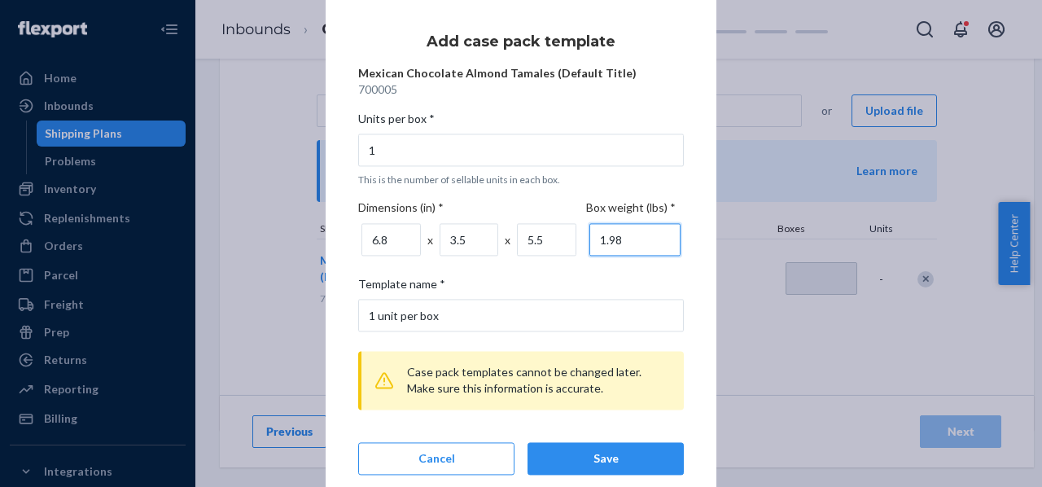
scroll to position [20, 0]
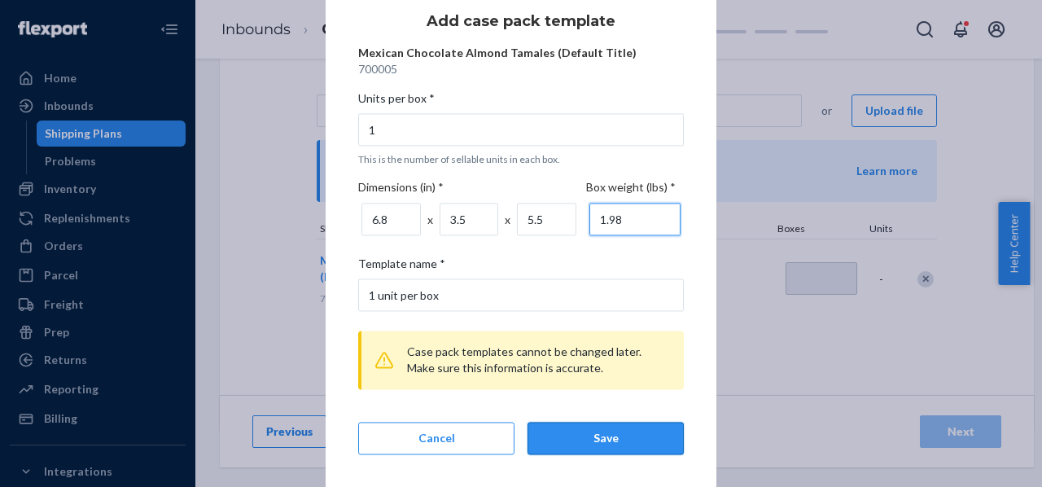
type input "1.98"
click at [596, 440] on div "Save" at bounding box center [605, 439] width 129 height 16
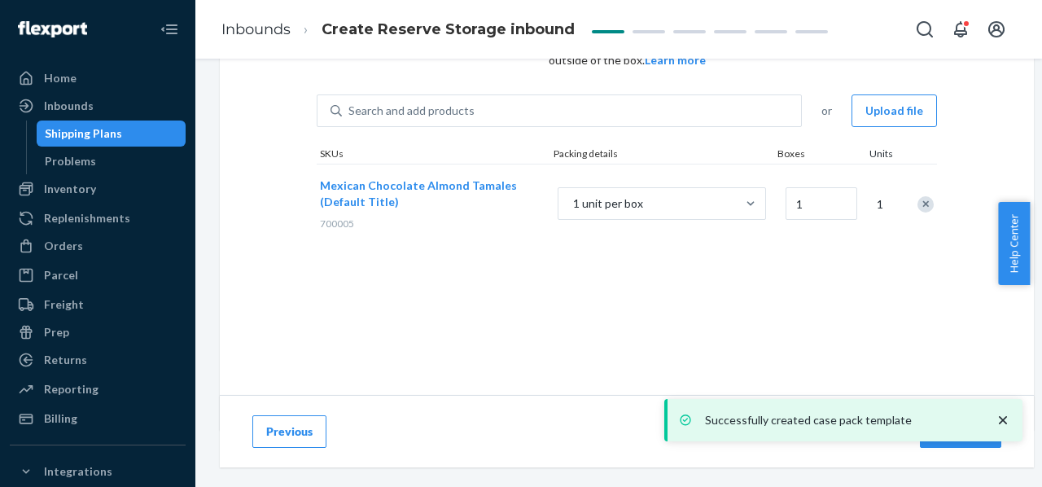
scroll to position [94, 0]
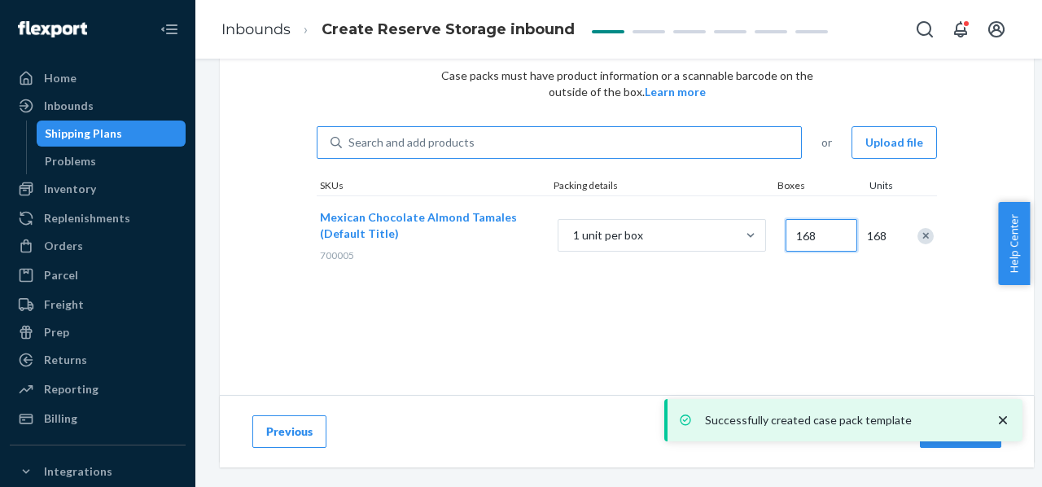
type input "168"
click at [418, 136] on div "Search and add products" at bounding box center [411, 142] width 126 height 16
click at [350, 136] on input "0 results available. Use Up and Down to choose options, press Enter to select t…" at bounding box center [349, 142] width 2 height 16
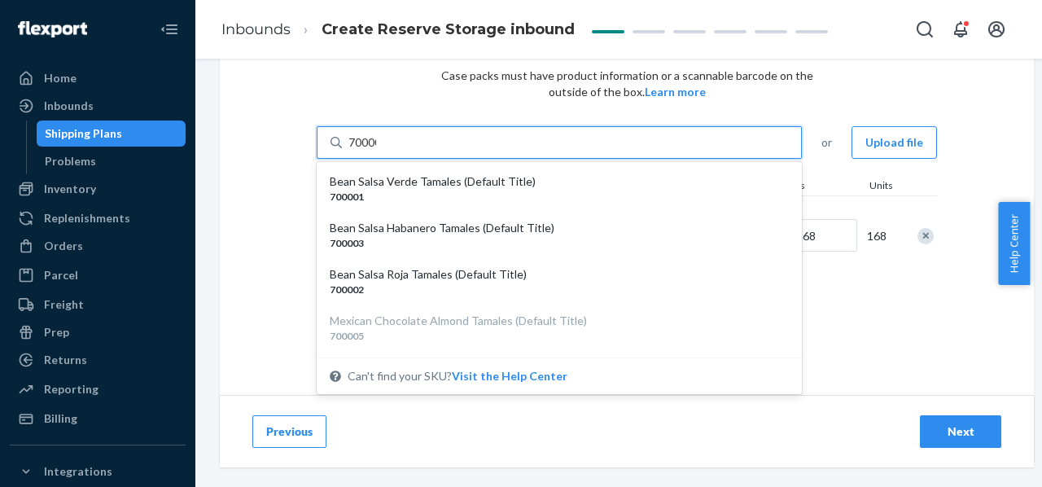
type input "700009"
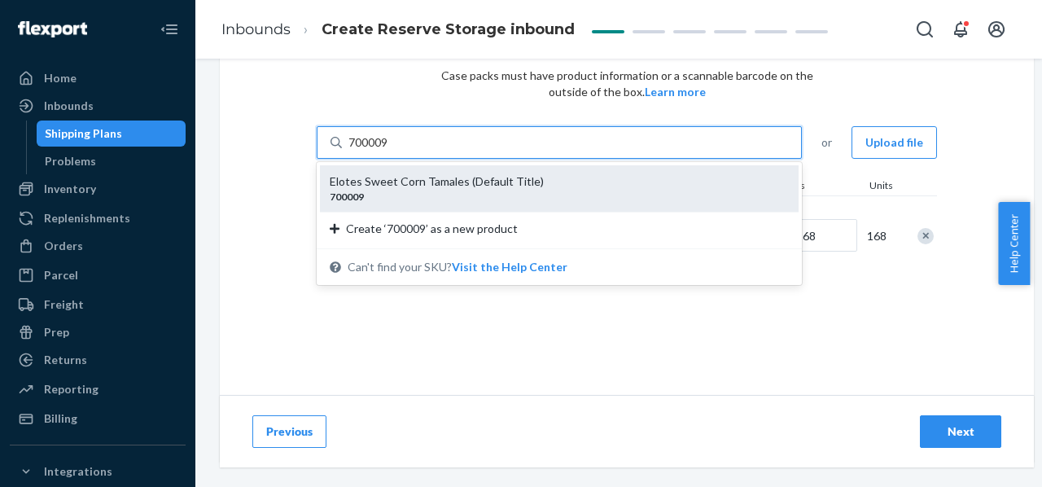
click at [410, 178] on div "Elotes Sweet Corn Tamales (Default Title)" at bounding box center [553, 181] width 446 height 16
click at [390, 151] on input "700009" at bounding box center [369, 142] width 42 height 16
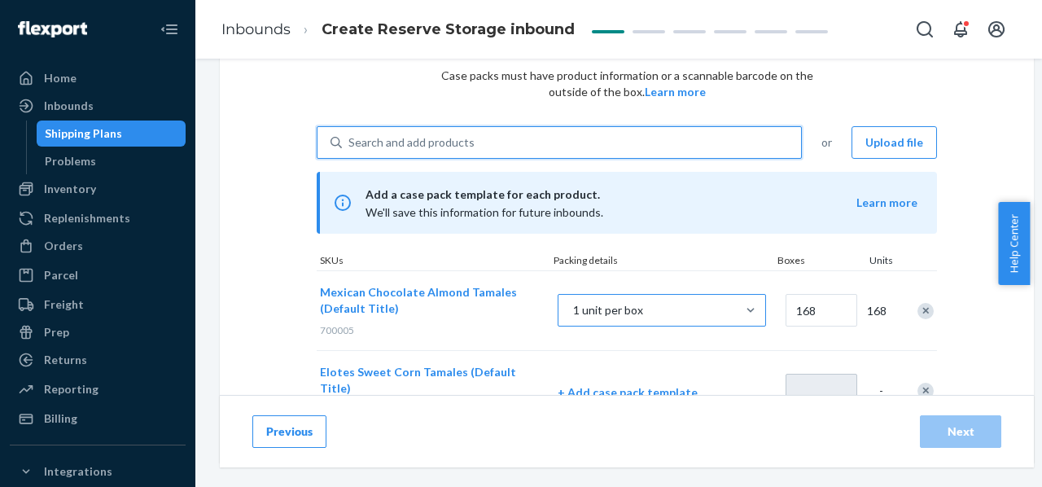
scroll to position [173, 0]
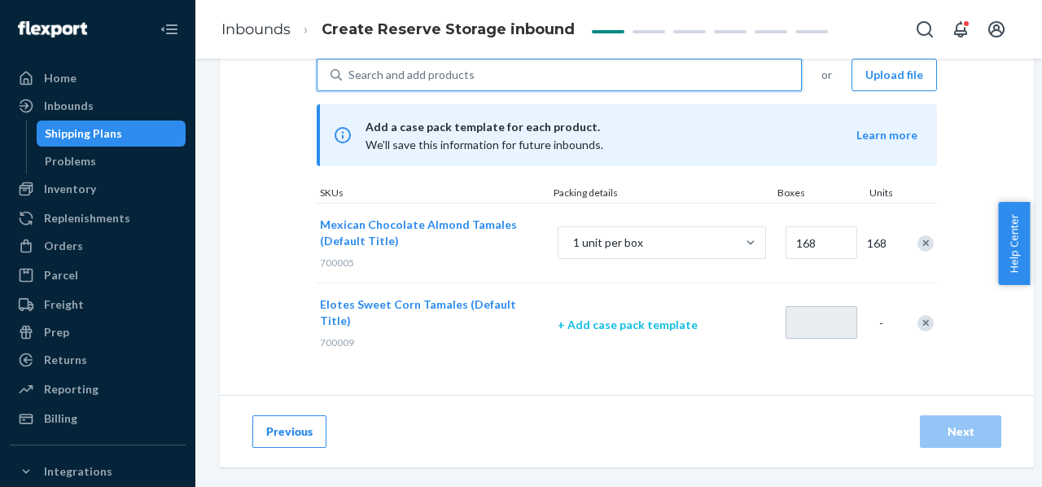
click at [661, 317] on p "+ Add case pack template" at bounding box center [662, 325] width 208 height 16
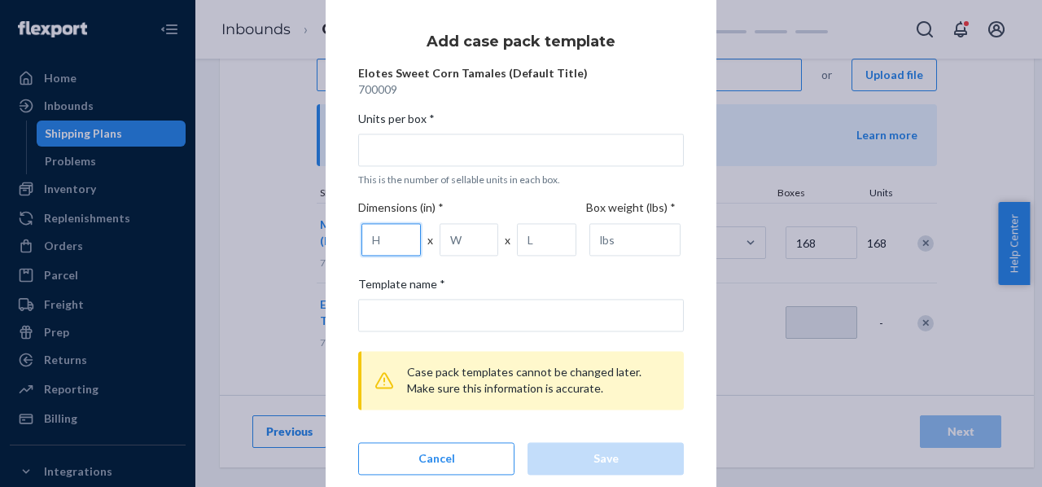
click at [366, 247] on input "number" at bounding box center [390, 240] width 59 height 33
type input "6.8"
type input "3.5"
type input "5"
type input "5.5"
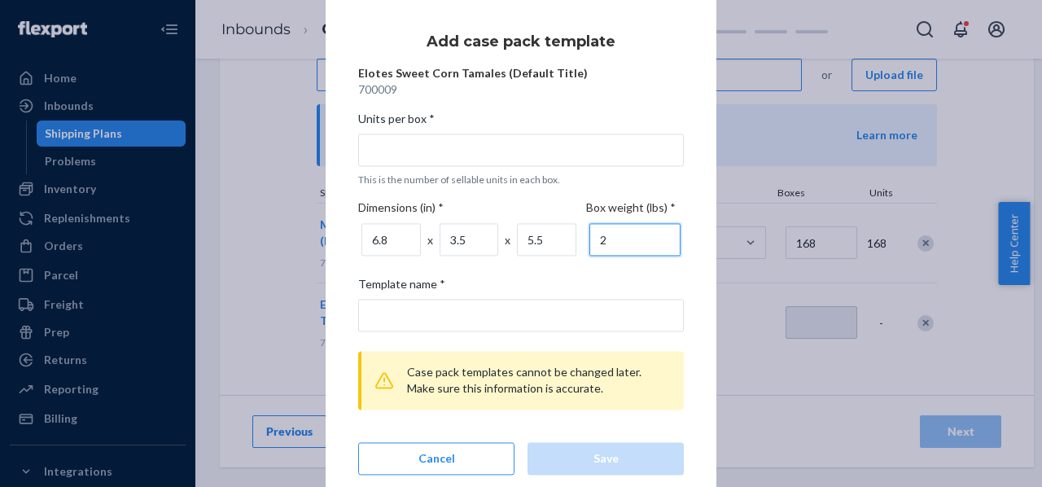
type input "2"
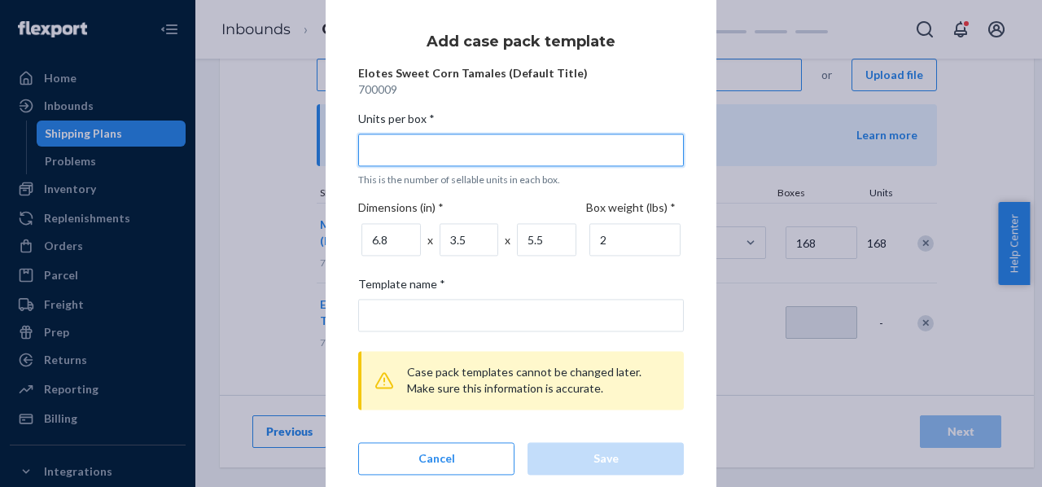
click at [440, 151] on input "Units per box * This is the number of sellable units in each box." at bounding box center [521, 149] width 326 height 33
type input "1"
type input "1 unit per box"
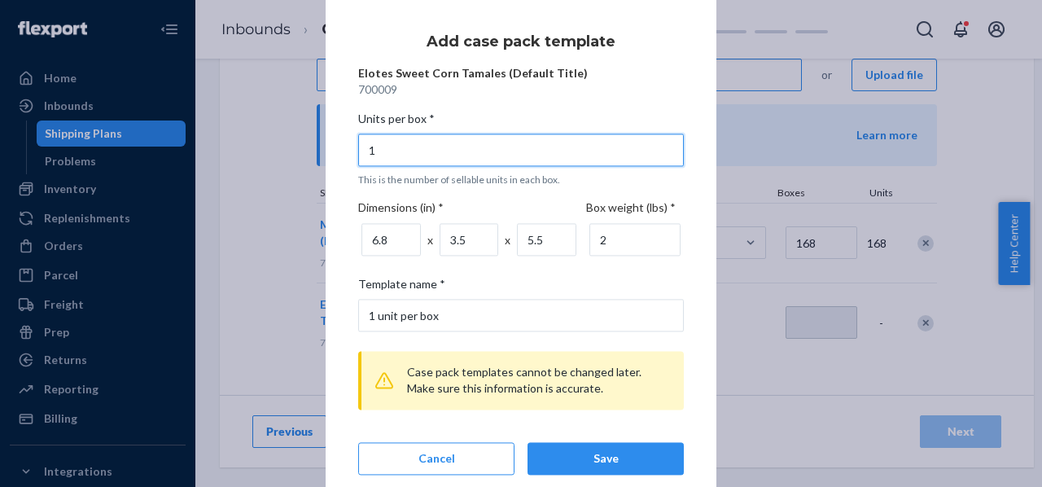
scroll to position [20, 0]
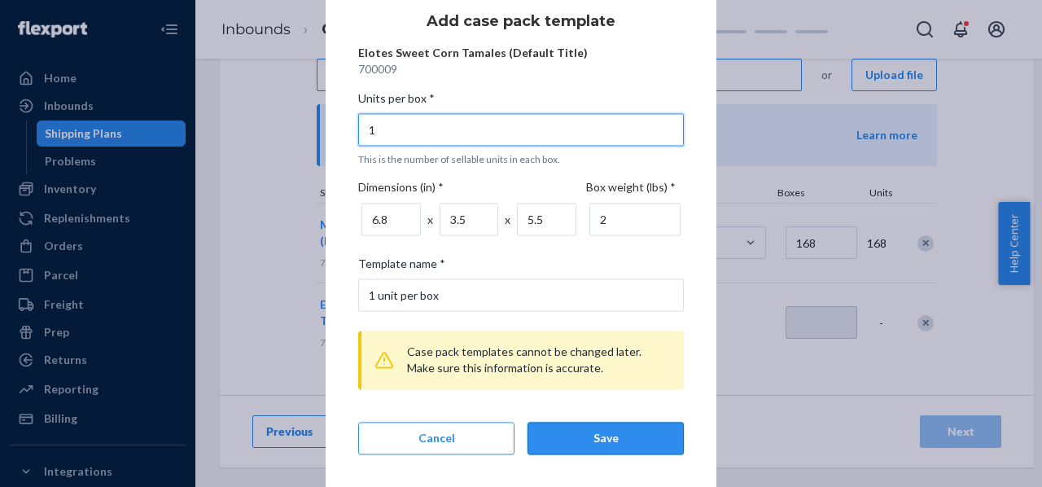
type input "1"
click at [571, 431] on div "Save" at bounding box center [605, 439] width 129 height 16
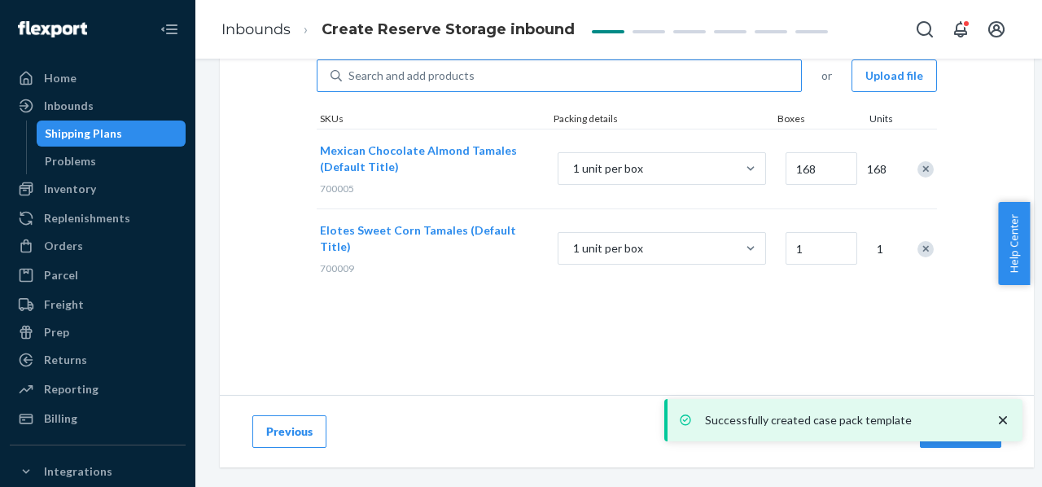
scroll to position [173, 0]
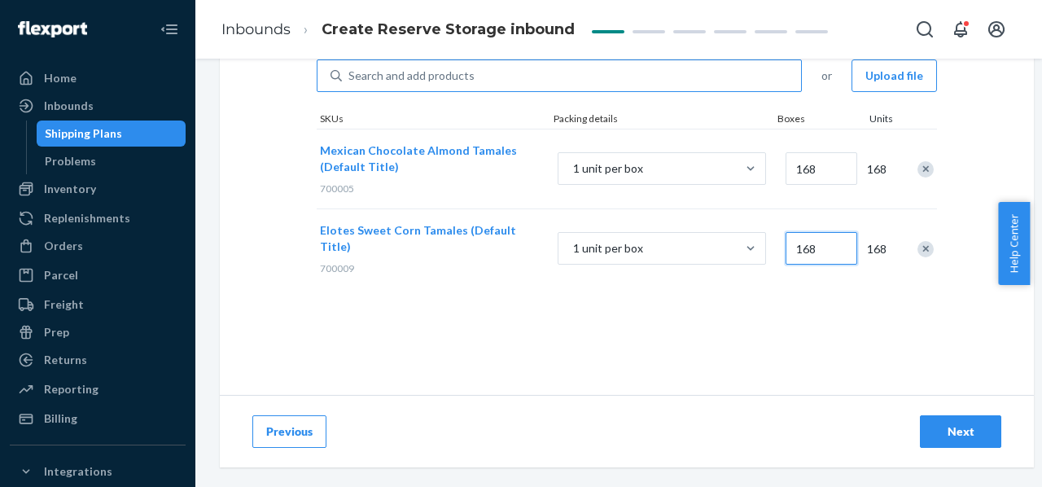
drag, startPoint x: 843, startPoint y: 231, endPoint x: 790, endPoint y: 234, distance: 53.0
click at [790, 234] on input "168" at bounding box center [821, 248] width 72 height 33
type input "336"
click at [635, 287] on div "Add case-packed products Case packs must have product information or a scannabl…" at bounding box center [627, 159] width 814 height 472
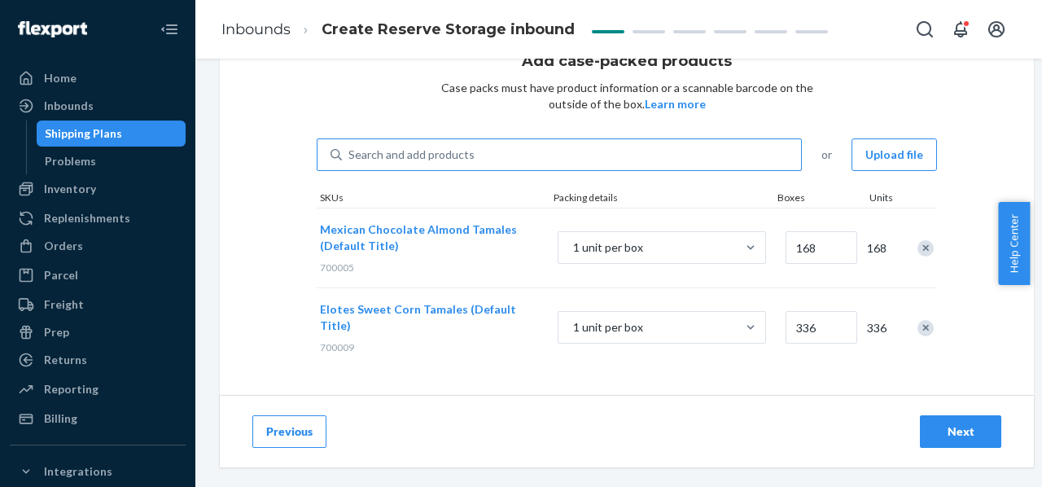
click at [380, 156] on div "Search and add products" at bounding box center [411, 155] width 126 height 16
click at [350, 156] on input "Search and add products" at bounding box center [349, 155] width 2 height 16
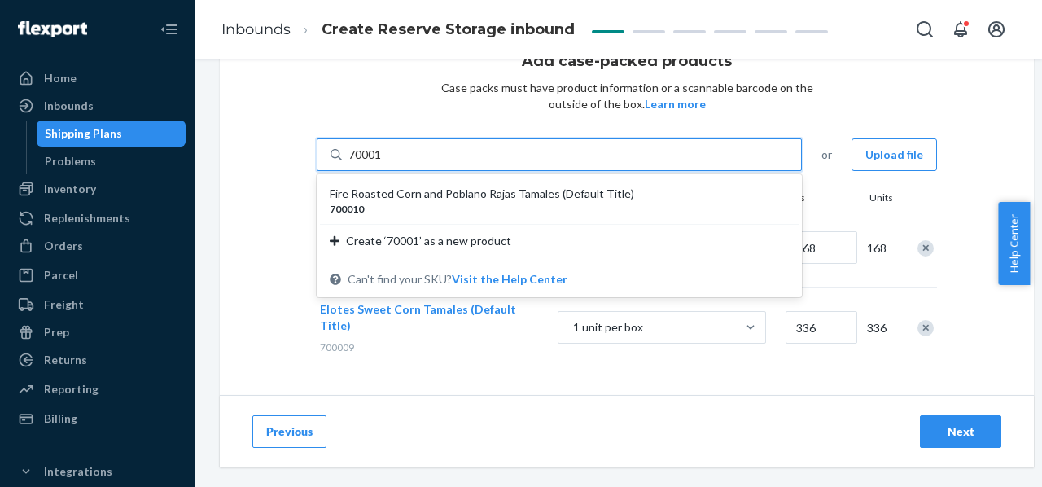
type input "700010"
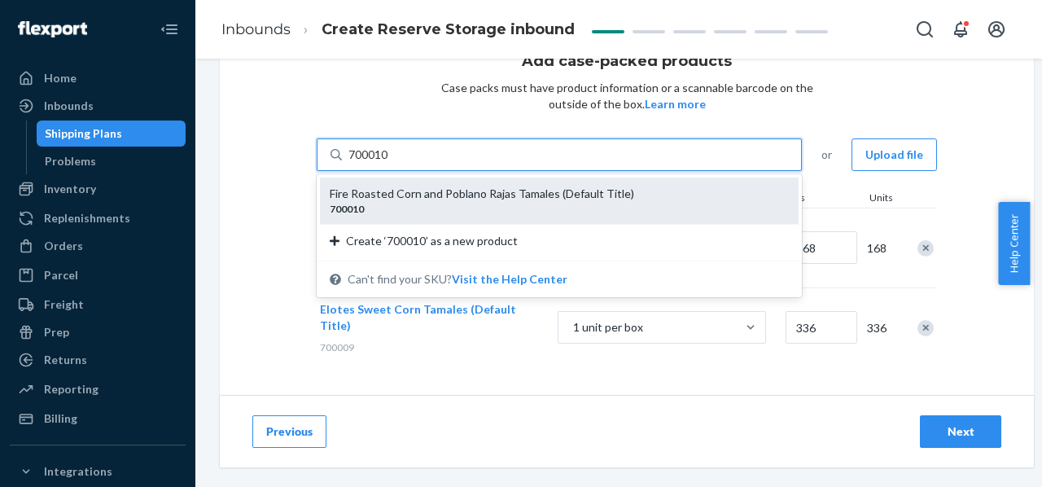
click at [384, 201] on div "Fire Roasted Corn and Poblano Rajas Tamales (Default Title)" at bounding box center [553, 194] width 446 height 16
click at [384, 163] on input "700010" at bounding box center [369, 155] width 42 height 16
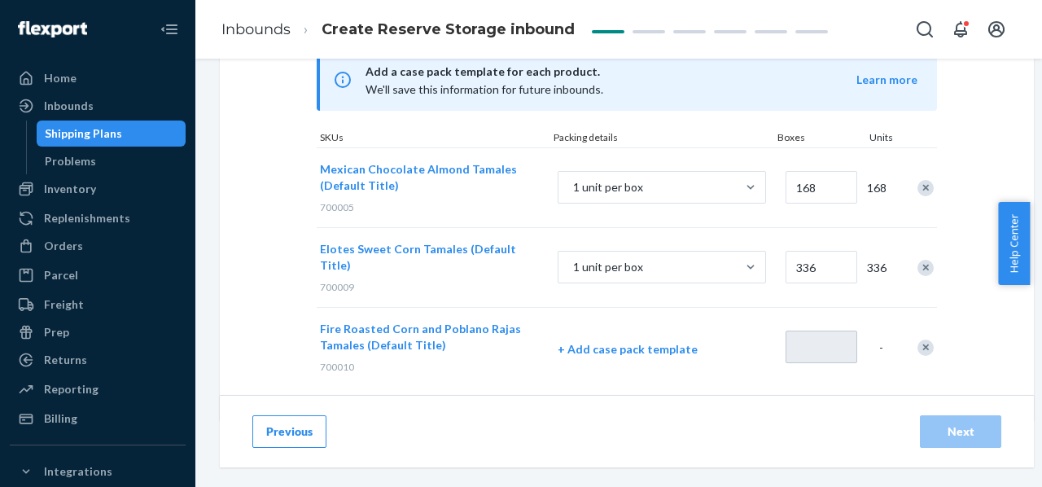
scroll to position [218, 3]
click at [659, 349] on p "+ Add case pack template" at bounding box center [662, 347] width 208 height 16
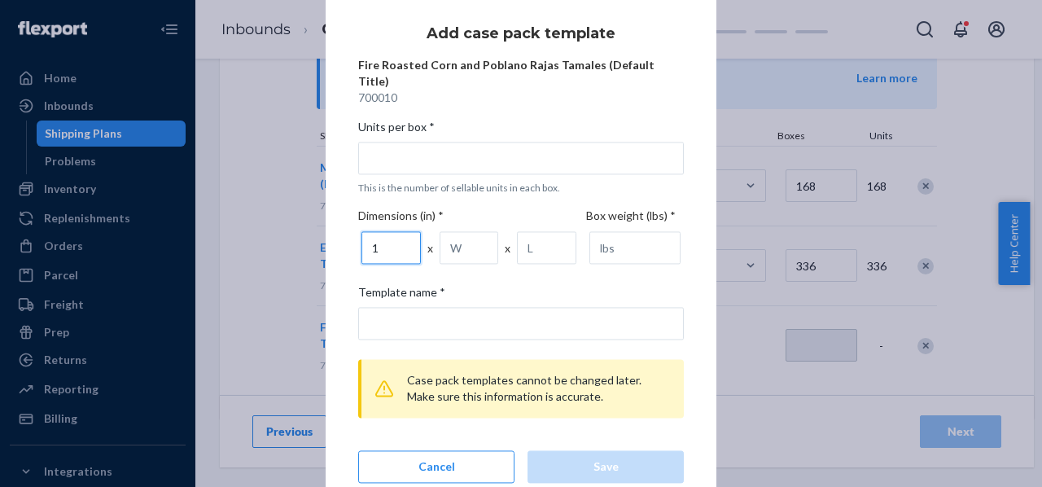
click at [394, 246] on input "1" at bounding box center [390, 248] width 59 height 33
drag, startPoint x: 382, startPoint y: 244, endPoint x: 323, endPoint y: 240, distance: 58.7
click at [326, 240] on div "× Add case pack template Fire Roasted Corn and Poblano Rajas Tamales (Default T…" at bounding box center [521, 243] width 391 height 545
type input "6.8"
type input "3.5"
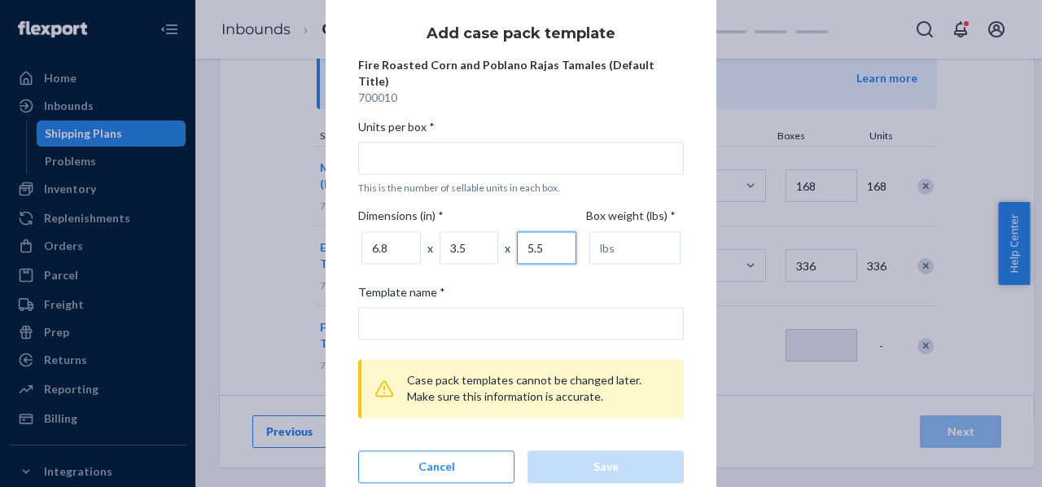
type input "5.5"
click at [606, 244] on input "number" at bounding box center [634, 248] width 91 height 33
type input "2"
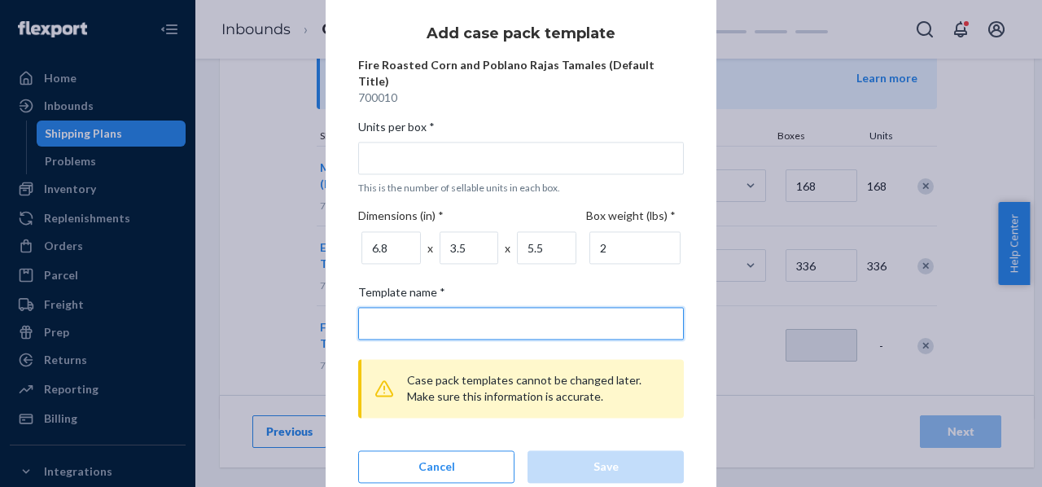
click at [457, 328] on input "Template name *" at bounding box center [521, 324] width 326 height 33
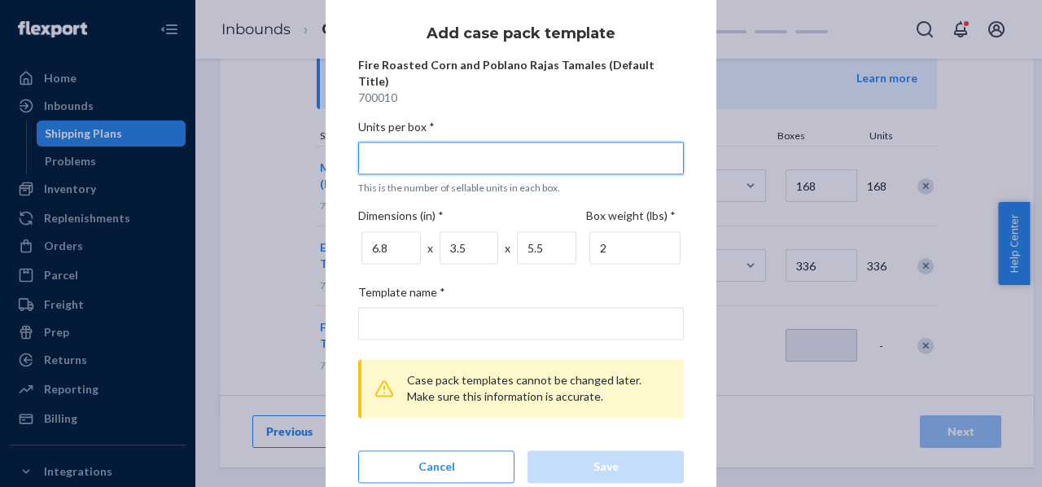
click at [374, 144] on input "Units per box * This is the number of sellable units in each box." at bounding box center [521, 158] width 326 height 33
type input "1"
type input "1 unit per box"
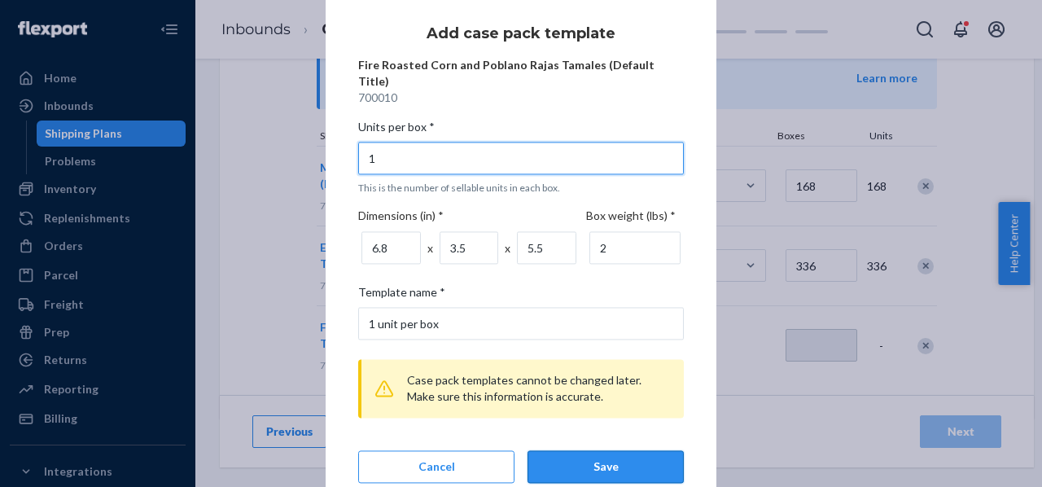
type input "1"
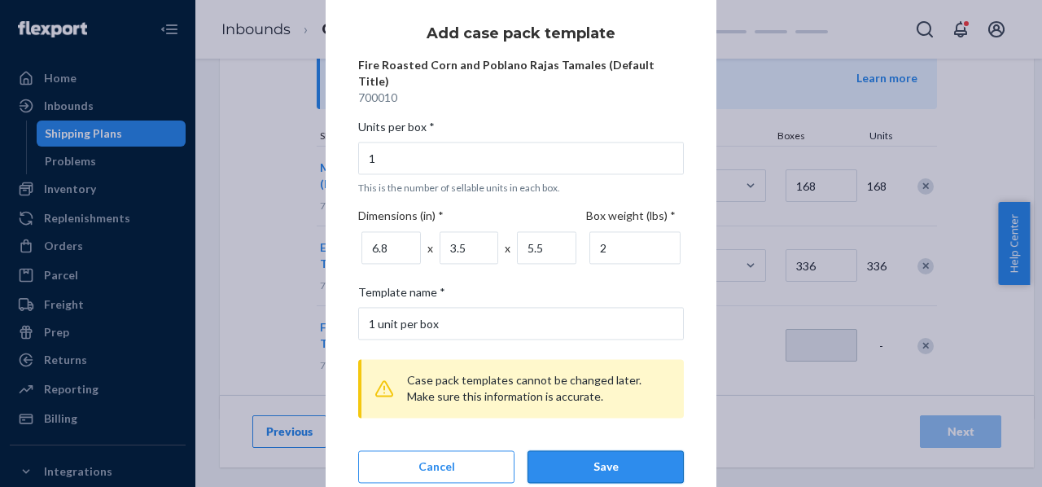
click at [596, 471] on button "Save" at bounding box center [605, 467] width 156 height 33
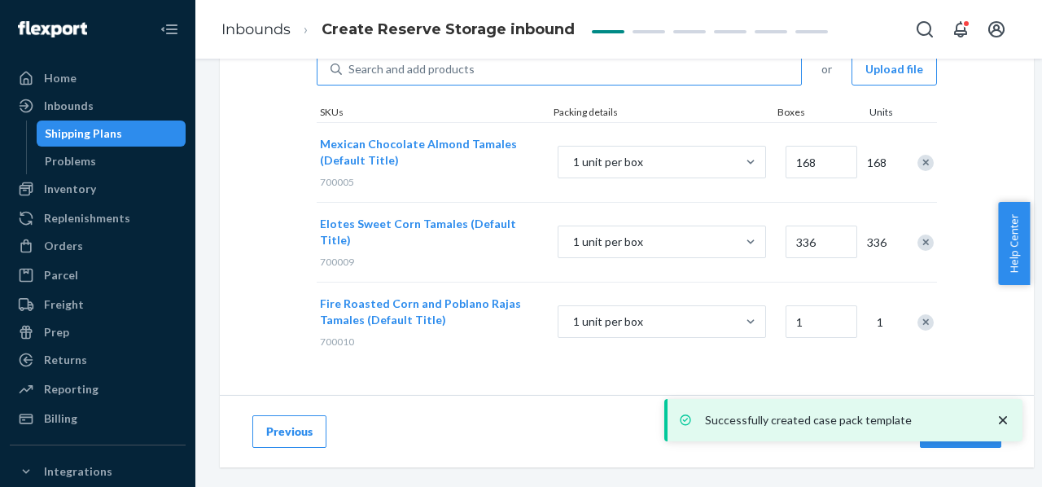
scroll to position [143, 3]
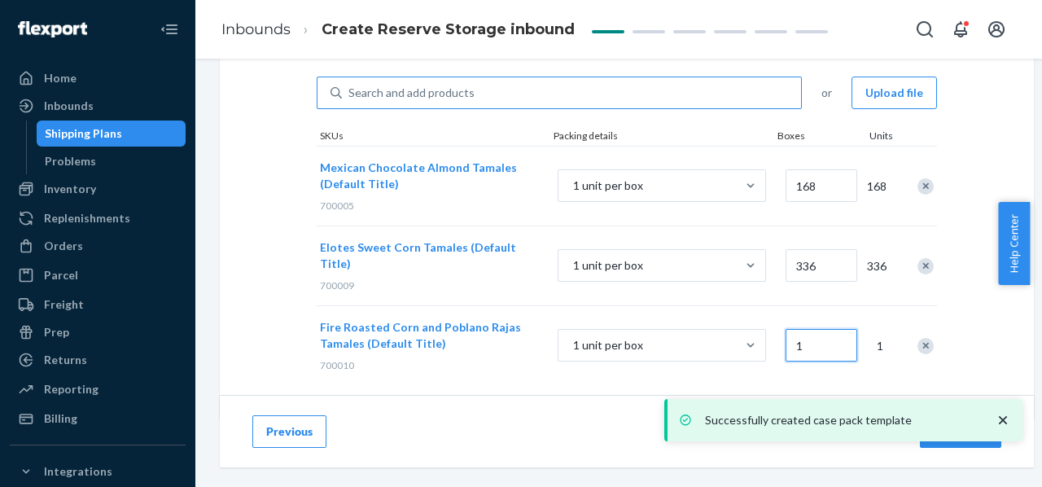
click at [814, 352] on input "1" at bounding box center [821, 345] width 72 height 33
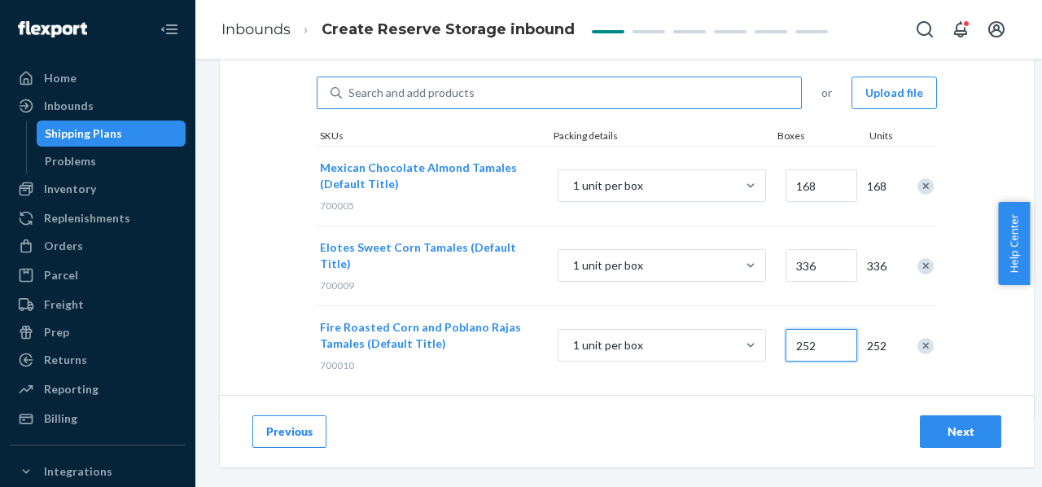
type input "252"
click at [760, 413] on div "Previous Next" at bounding box center [627, 431] width 814 height 72
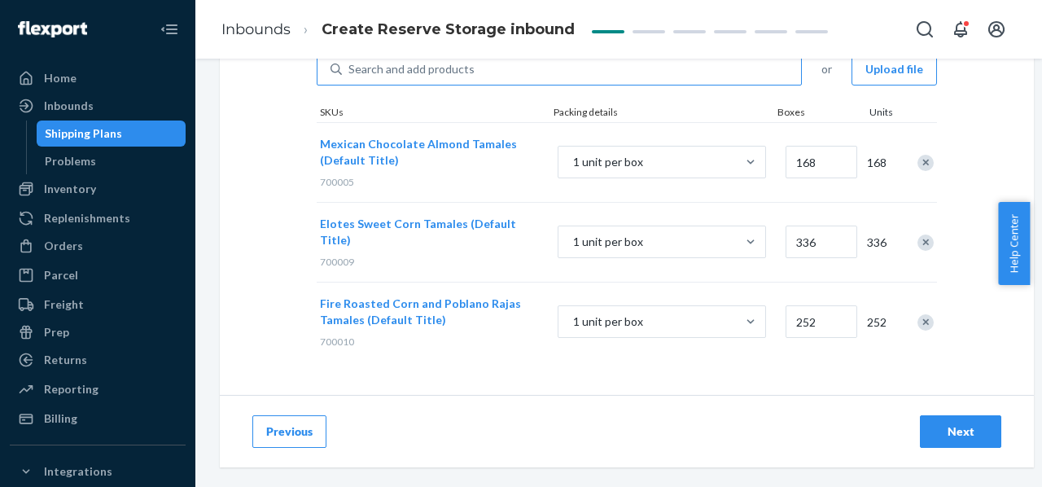
click at [977, 424] on div "Next" at bounding box center [961, 431] width 54 height 16
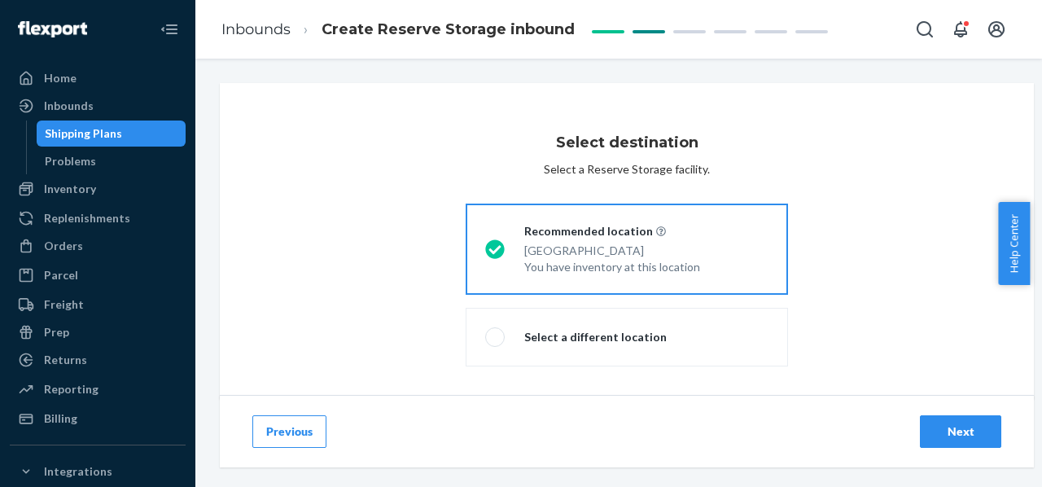
click at [960, 423] on div "Next" at bounding box center [961, 431] width 54 height 16
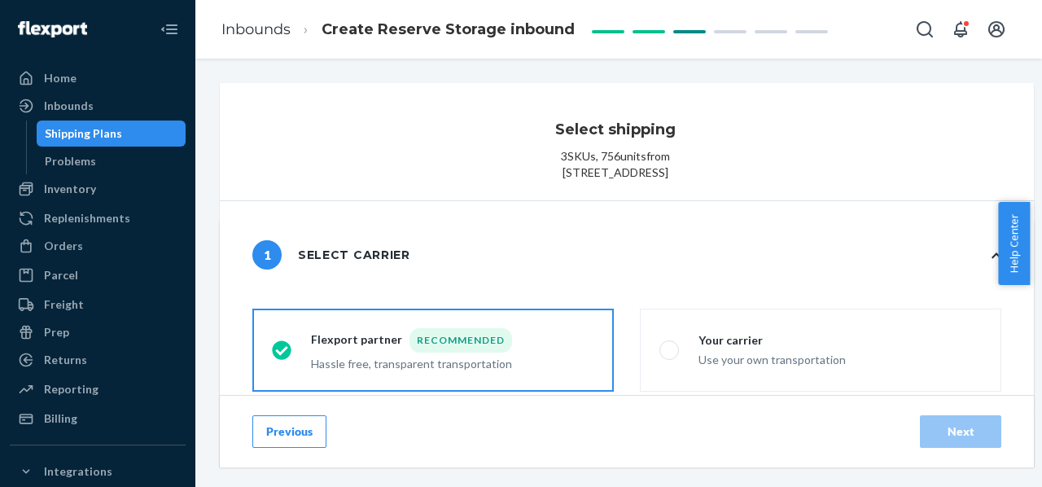
radio input "false"
type input "2"
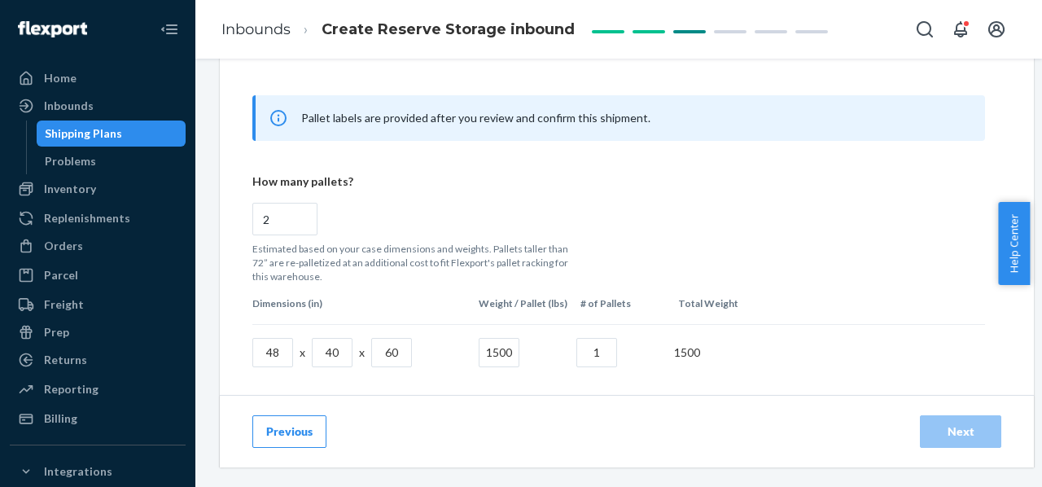
scroll to position [851, 0]
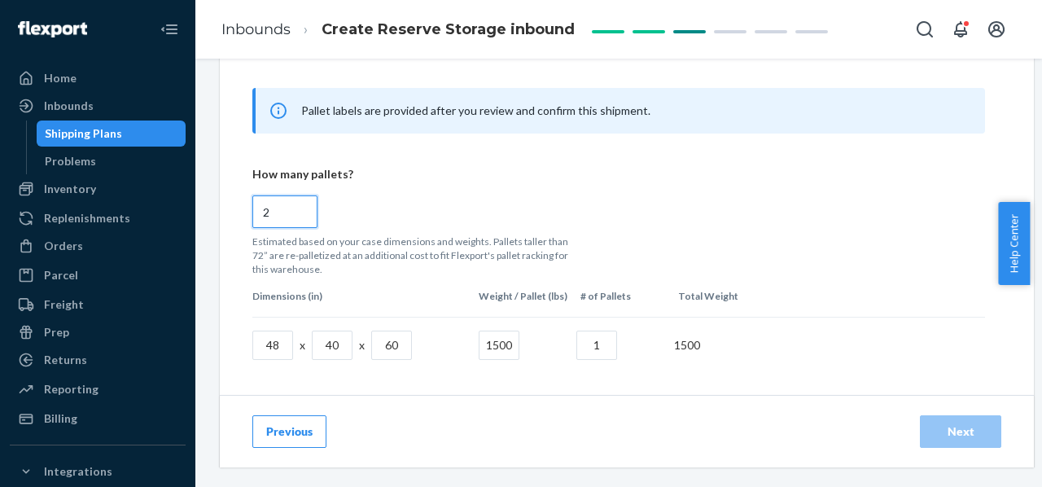
drag, startPoint x: 273, startPoint y: 227, endPoint x: 222, endPoint y: 229, distance: 51.3
click at [222, 229] on div "cargoTypeRadioGroup Floor loaded Palletized Boxes will arrive on pallets Review…" at bounding box center [627, 136] width 814 height 1013
radio input "false"
type input "1"
click at [523, 221] on div "1" at bounding box center [618, 205] width 733 height 46
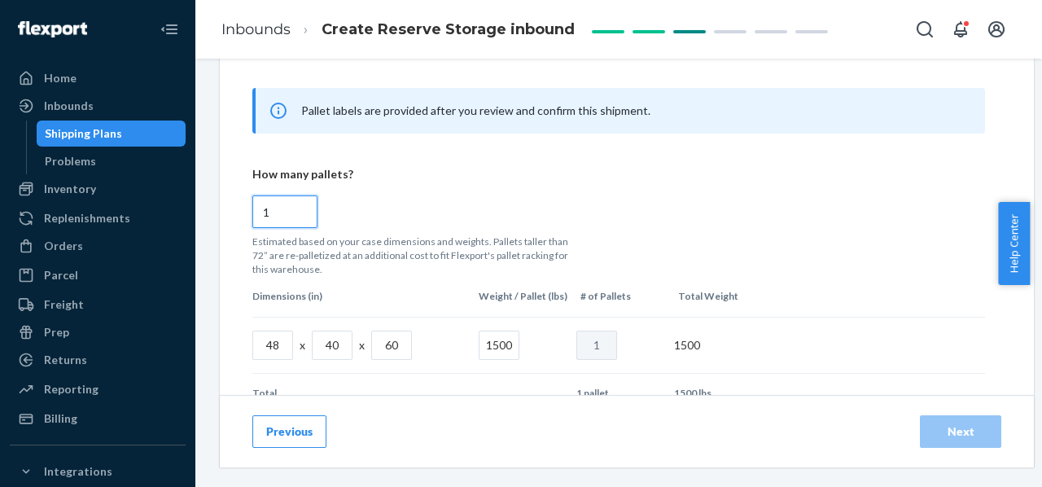
click at [317, 221] on input "1" at bounding box center [284, 211] width 65 height 33
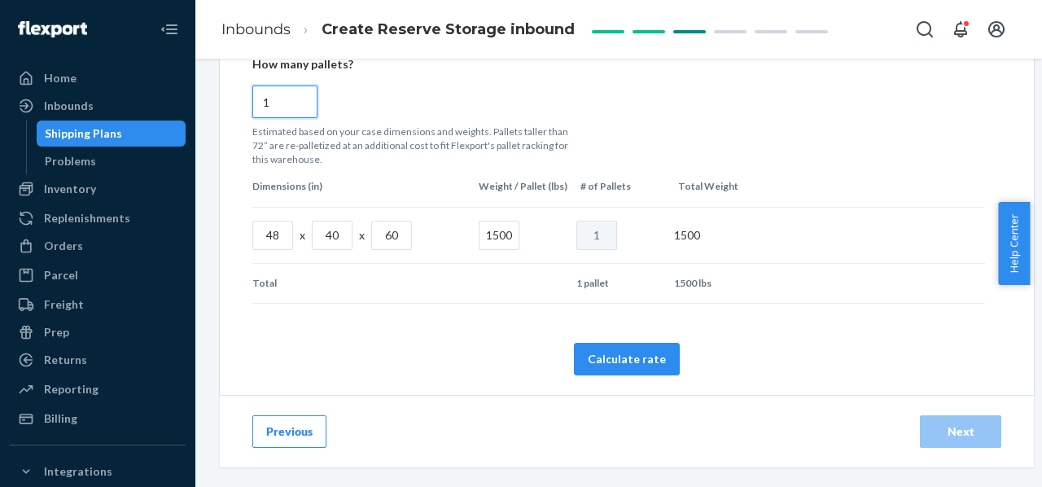
scroll to position [986, 0]
click at [511, 270] on td at bounding box center [521, 283] width 98 height 26
click at [612, 343] on button "Calculate rate" at bounding box center [627, 359] width 106 height 33
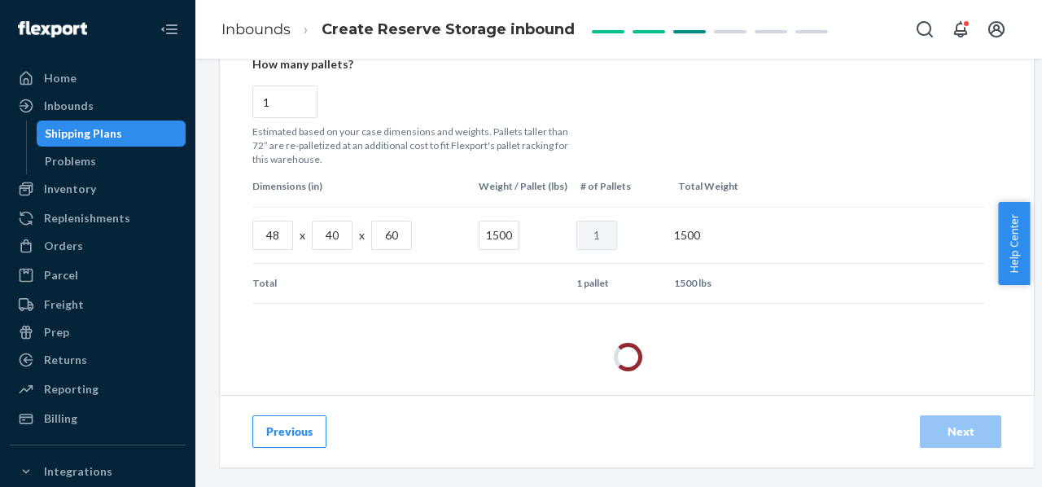
radio input "false"
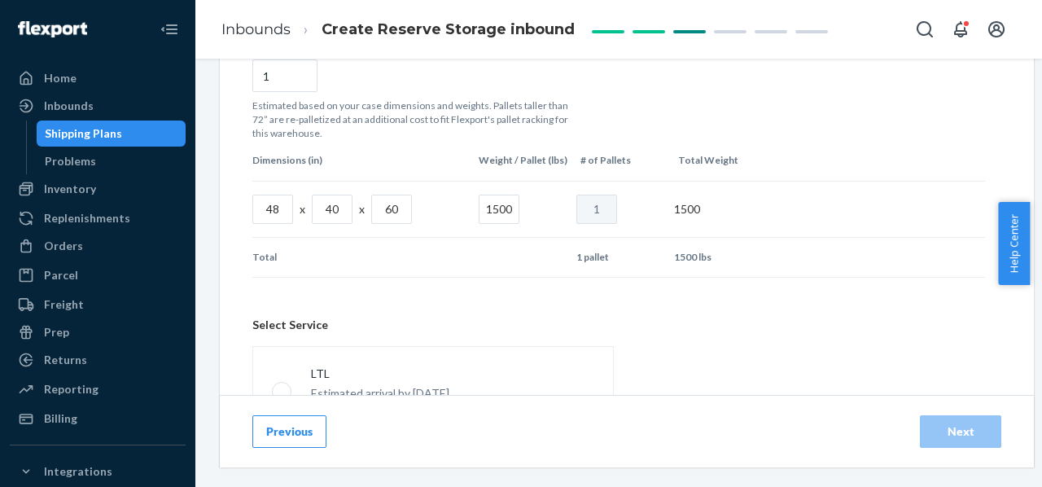
scroll to position [1122, 0]
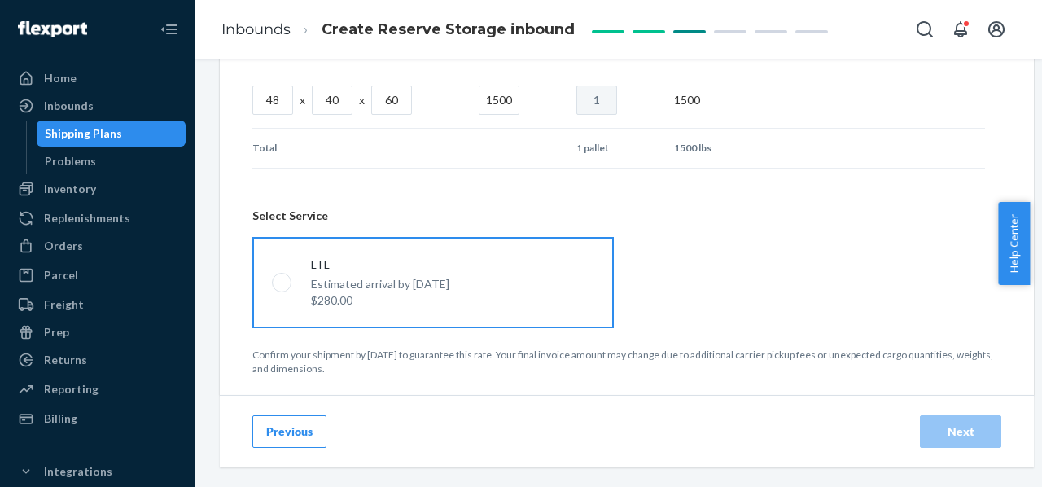
click at [287, 273] on span at bounding box center [282, 283] width 20 height 20
click at [282, 277] on input "LTL Estimated arrival by [DATE] $280.00" at bounding box center [277, 282] width 11 height 11
radio input "true"
radio input "false"
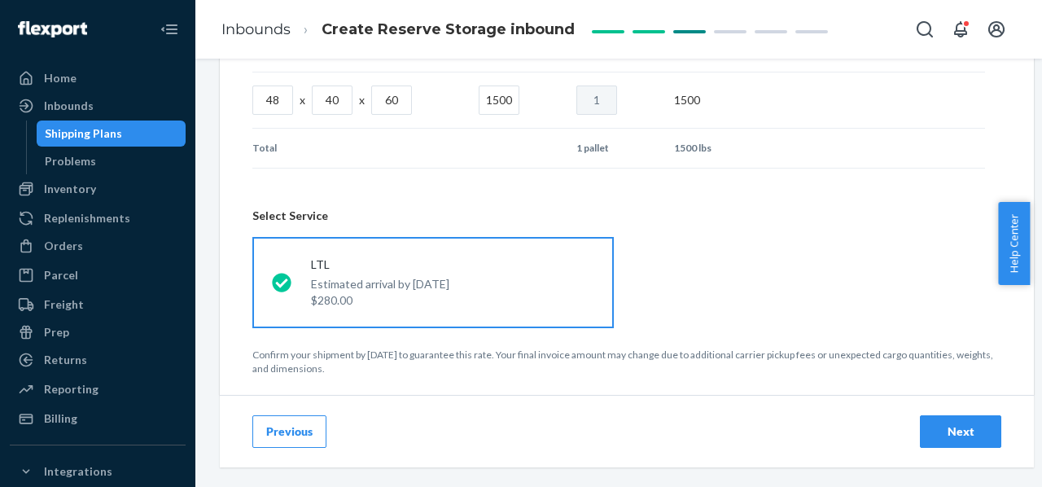
click at [975, 423] on div "Next" at bounding box center [961, 431] width 54 height 16
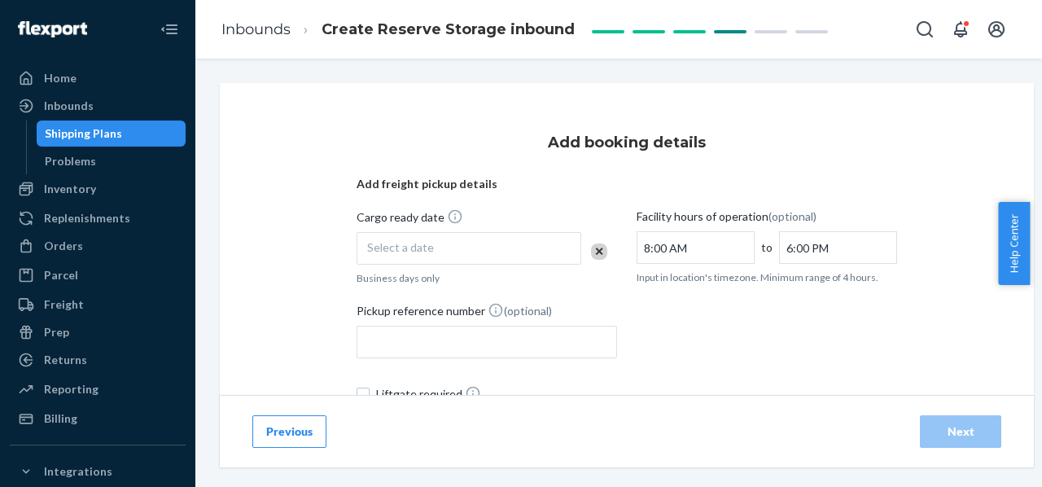
click at [505, 254] on div "Select a date" at bounding box center [469, 248] width 225 height 33
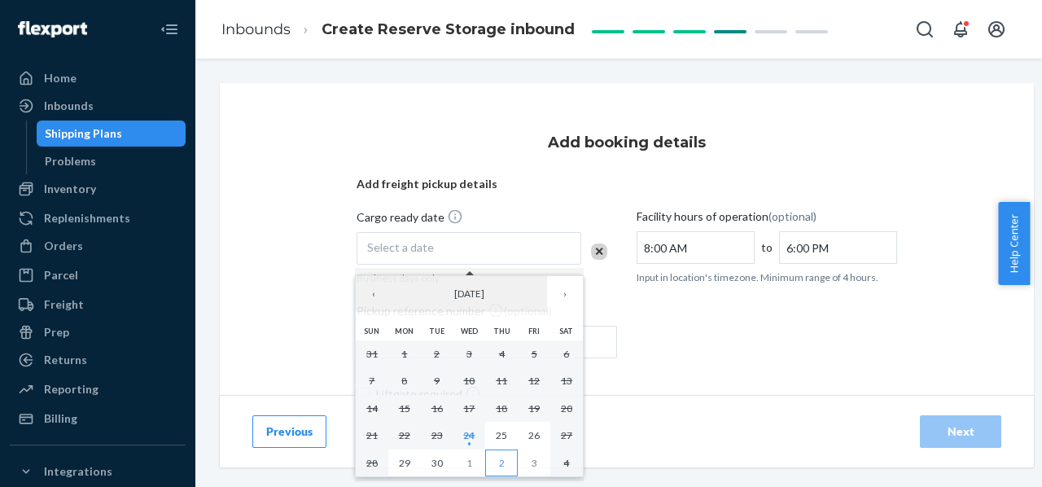
click at [510, 457] on button "2" at bounding box center [501, 463] width 33 height 28
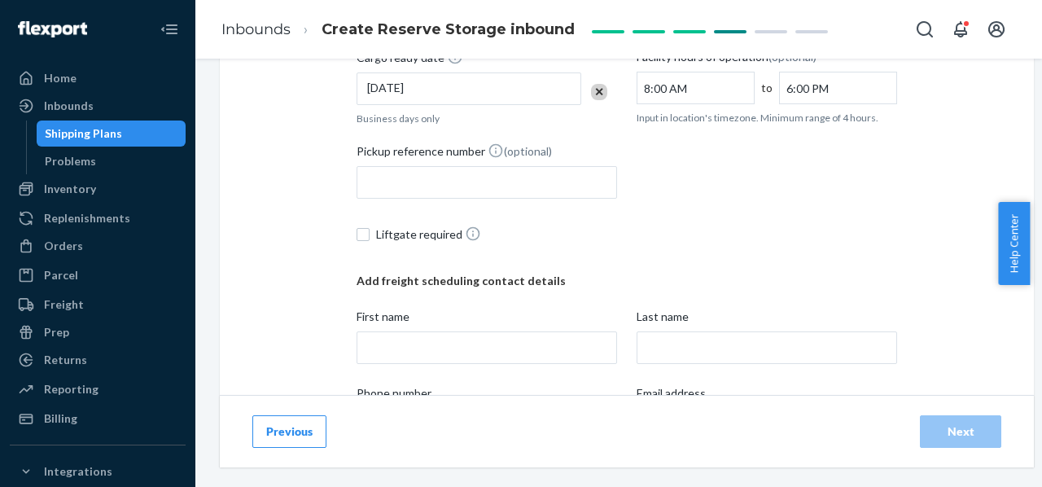
scroll to position [162, 0]
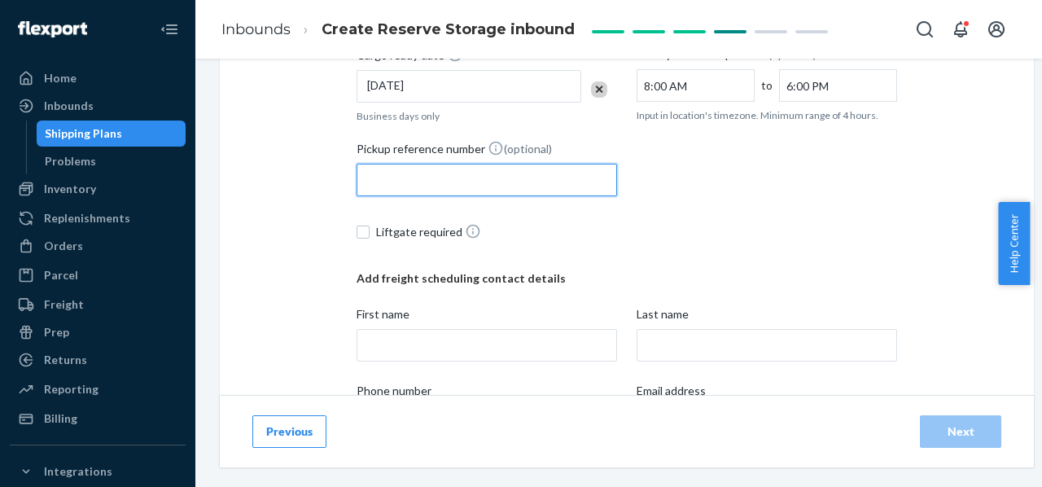
click at [524, 191] on input "Pickup reference number (optional)" at bounding box center [487, 180] width 260 height 33
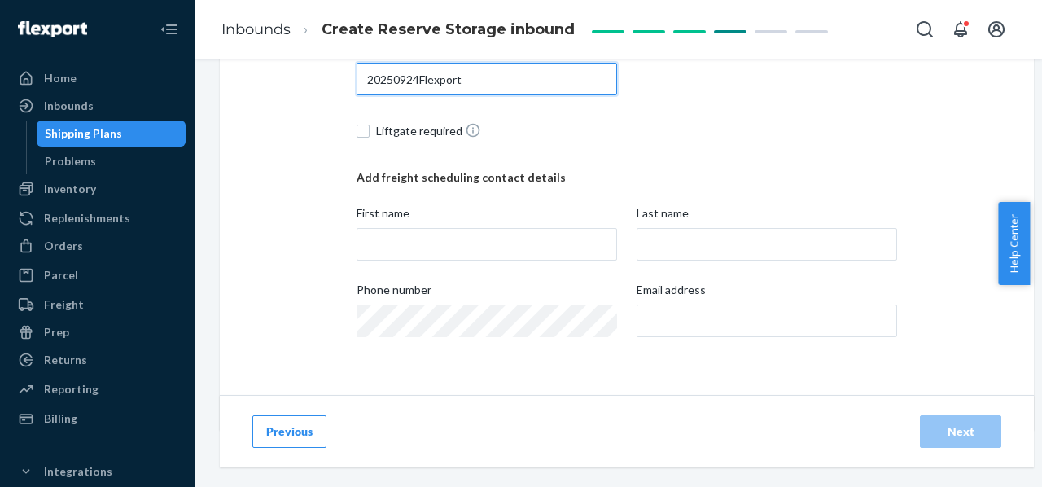
scroll to position [265, 0]
type input "20250924Flexport"
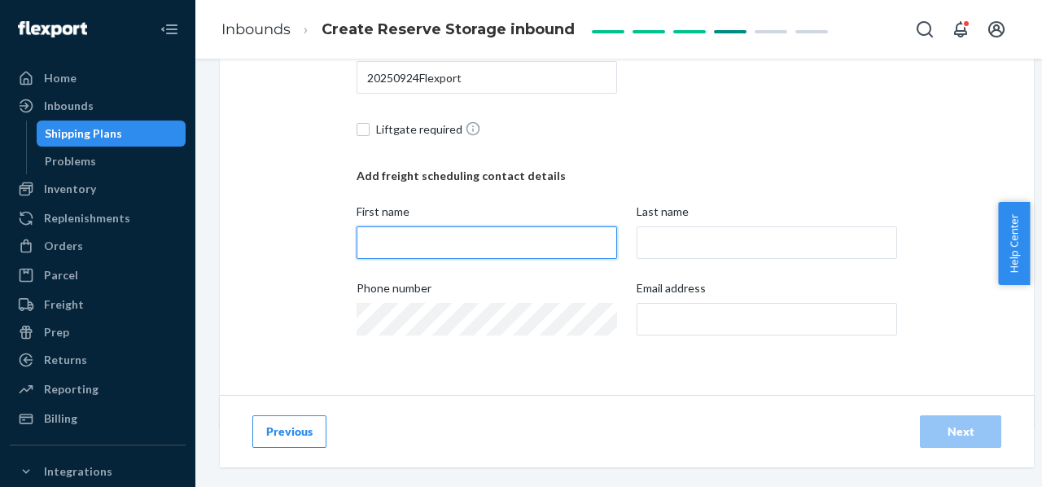
click at [483, 237] on input "First name" at bounding box center [487, 242] width 260 height 33
type input "[PERSON_NAME]"
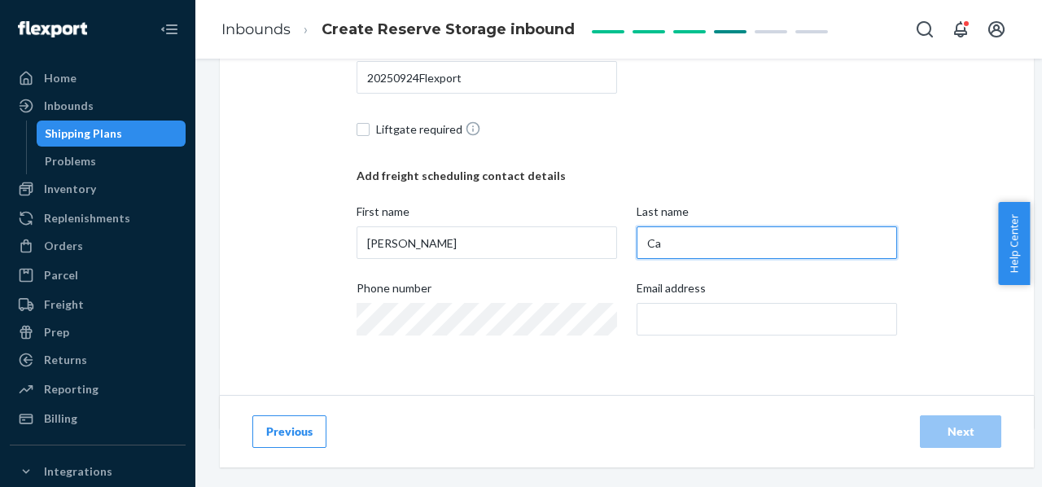
type input "C"
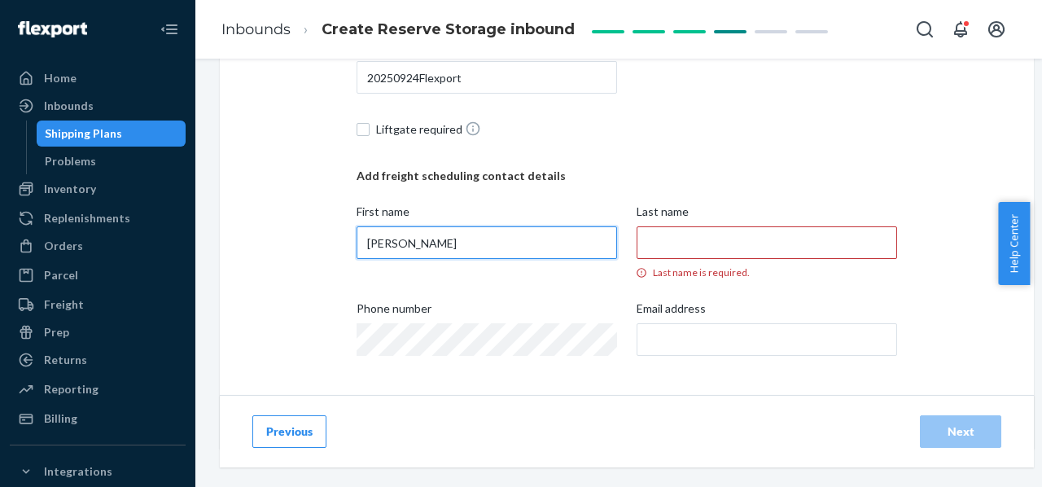
drag, startPoint x: 483, startPoint y: 237, endPoint x: 304, endPoint y: 251, distance: 180.4
click at [304, 251] on div "Add booking details Add freight pickup details Cargo ready date [DATE] Business…" at bounding box center [627, 133] width 814 height 630
click at [401, 252] on input "First name" at bounding box center [487, 242] width 260 height 33
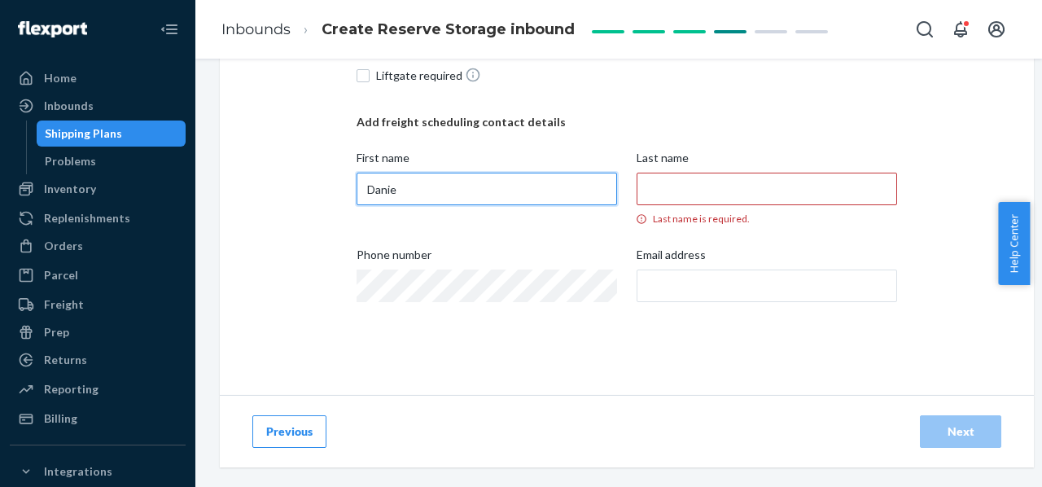
type input "[PERSON_NAME]"
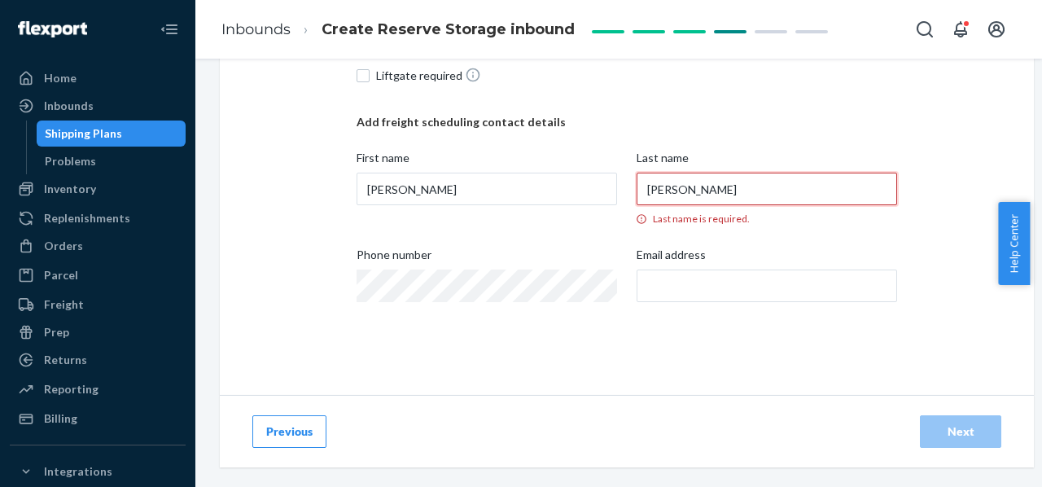
type input "[PERSON_NAME]"
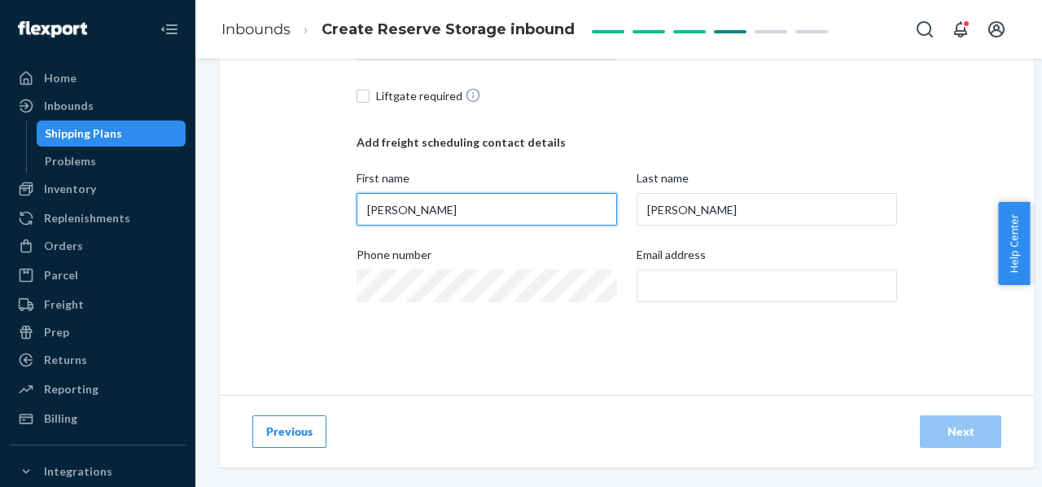
drag, startPoint x: 449, startPoint y: 201, endPoint x: 301, endPoint y: 185, distance: 149.0
click at [301, 185] on div "Add booking details Add freight pickup details Cargo ready date [DATE] Business…" at bounding box center [627, 90] width 814 height 610
type input "[PERSON_NAME]"
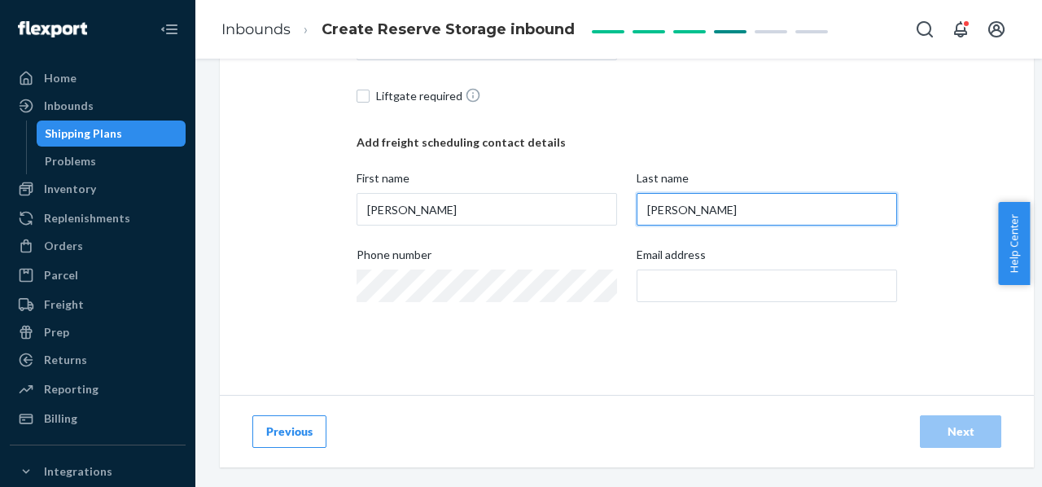
type input "[PERSON_NAME]"
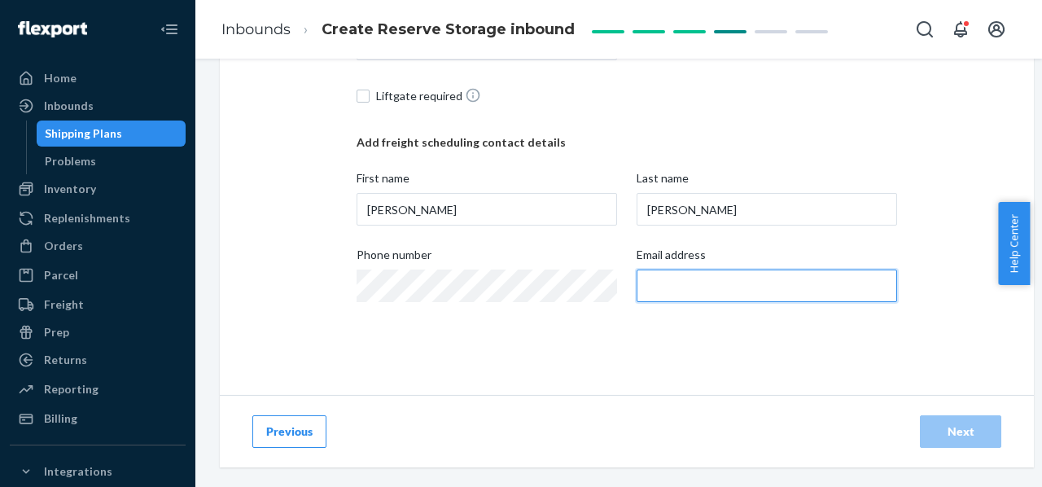
click at [672, 269] on input "Email address" at bounding box center [767, 285] width 260 height 33
paste input "[EMAIL_ADDRESS][DOMAIN_NAME]"
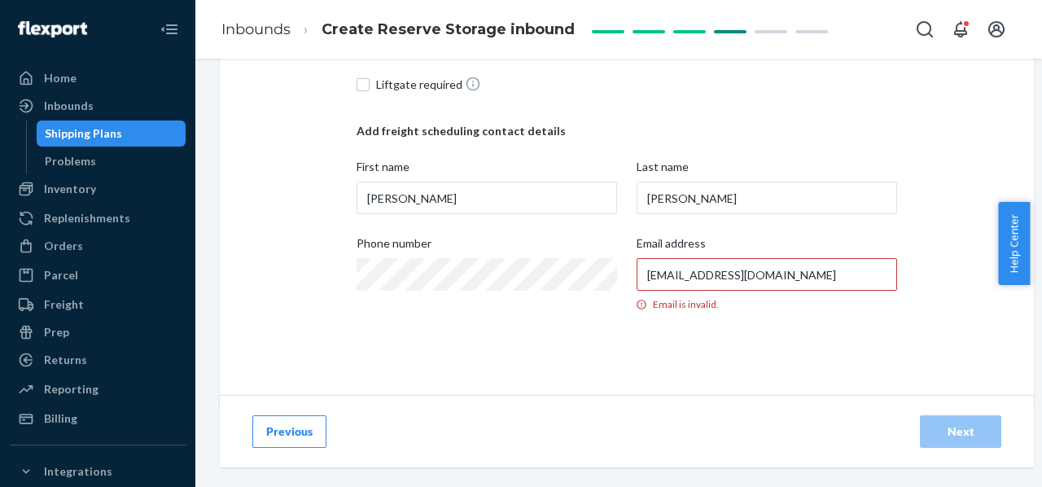
click at [572, 344] on div "Add booking details Add freight pickup details Cargo ready date [DATE] Business…" at bounding box center [627, 88] width 540 height 565
click at [763, 326] on div "Add freight pickup details Cargo ready date [DATE] Business days only Facility …" at bounding box center [627, 100] width 540 height 466
click at [755, 203] on input "[PERSON_NAME]" at bounding box center [767, 198] width 260 height 33
click at [648, 274] on input "[EMAIL_ADDRESS][DOMAIN_NAME]" at bounding box center [767, 274] width 260 height 33
click at [580, 333] on div "Add booking details Add freight pickup details Cargo ready date [DATE] Business…" at bounding box center [627, 69] width 540 height 539
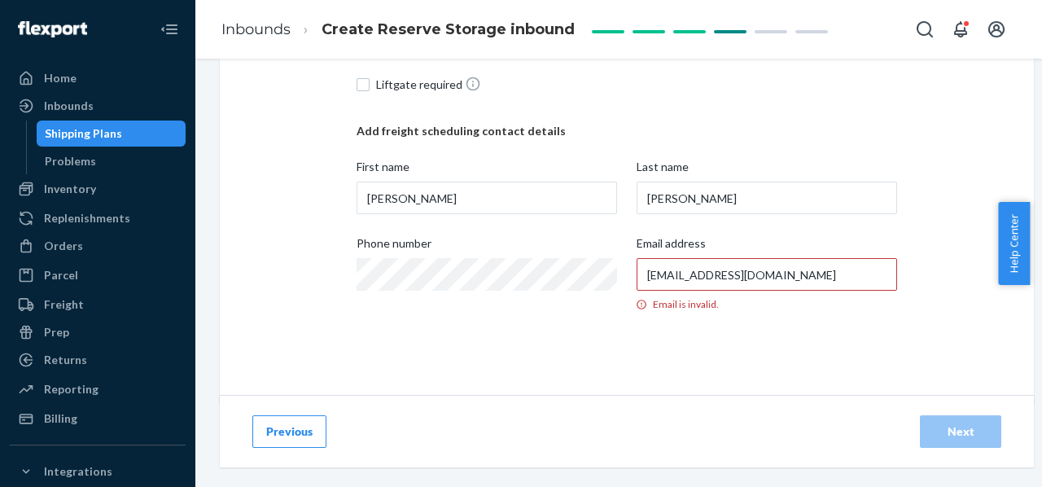
click at [688, 301] on div "Email is invalid." at bounding box center [767, 304] width 260 height 14
click at [688, 291] on input "[EMAIL_ADDRESS][DOMAIN_NAME]" at bounding box center [767, 274] width 260 height 33
click at [640, 304] on icon at bounding box center [641, 304] width 16 height 11
click at [640, 291] on input "[EMAIL_ADDRESS][DOMAIN_NAME]" at bounding box center [767, 274] width 260 height 33
click at [775, 277] on input "[EMAIL_ADDRESS][DOMAIN_NAME]" at bounding box center [767, 274] width 260 height 33
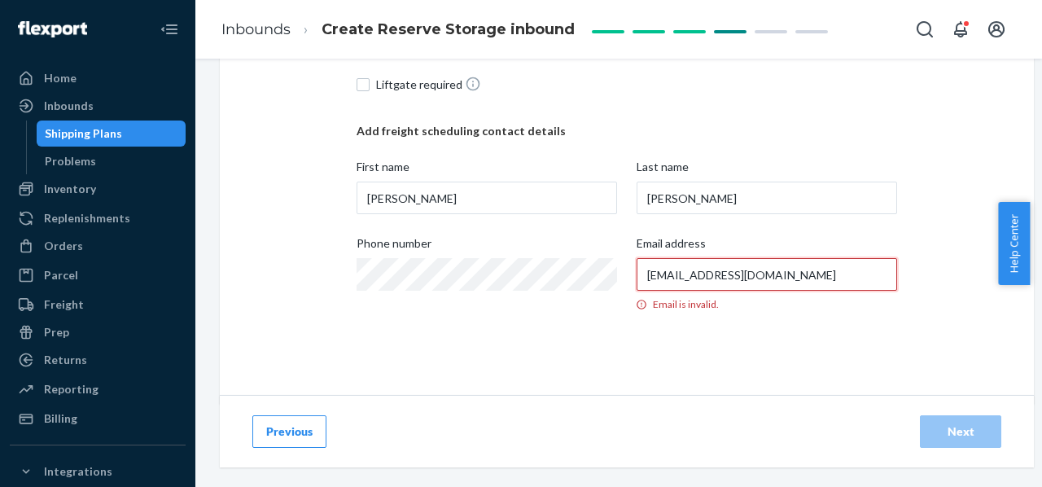
type input "[EMAIL_ADDRESS][DOMAIN_NAME]"
click at [769, 330] on div "Add booking details Add freight pickup details Cargo ready date [DATE] Business…" at bounding box center [627, 88] width 540 height 565
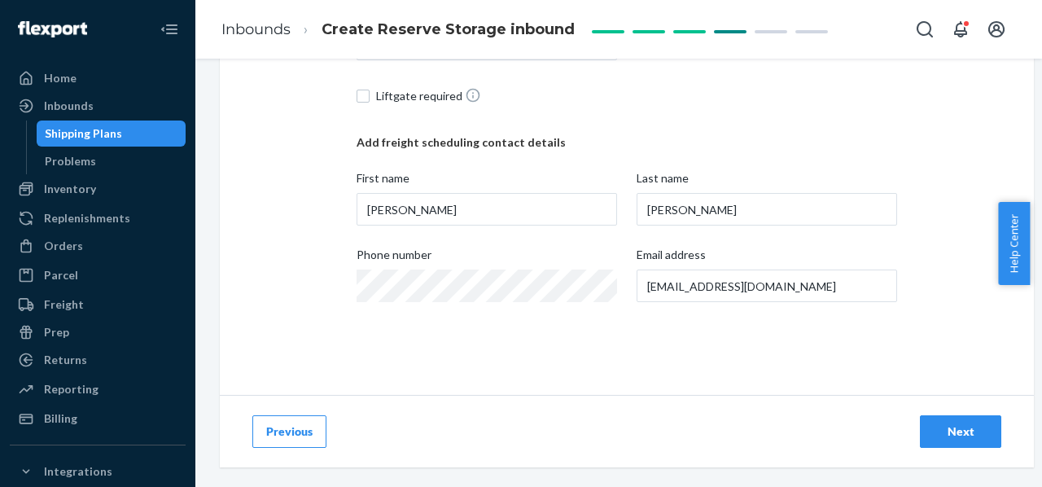
click at [927, 422] on button "Next" at bounding box center [960, 431] width 81 height 33
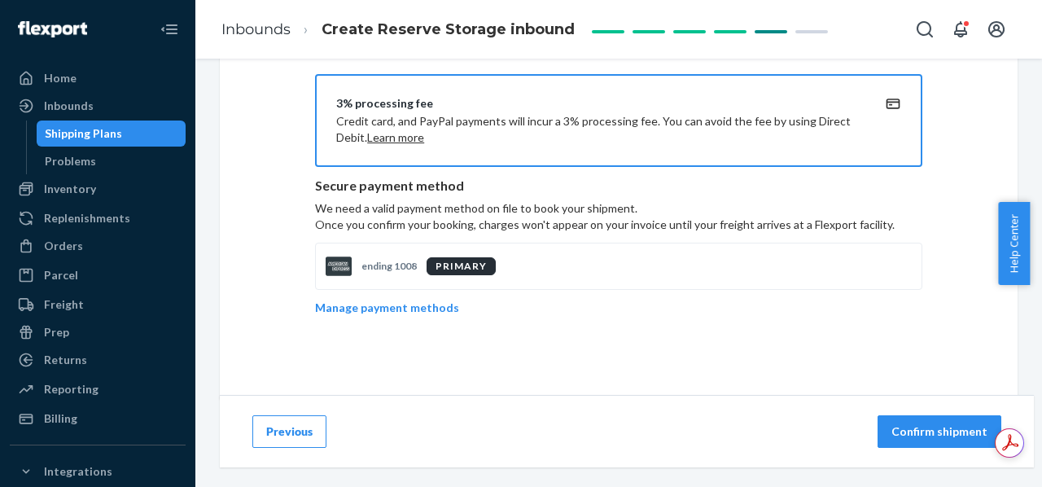
scroll to position [659, 0]
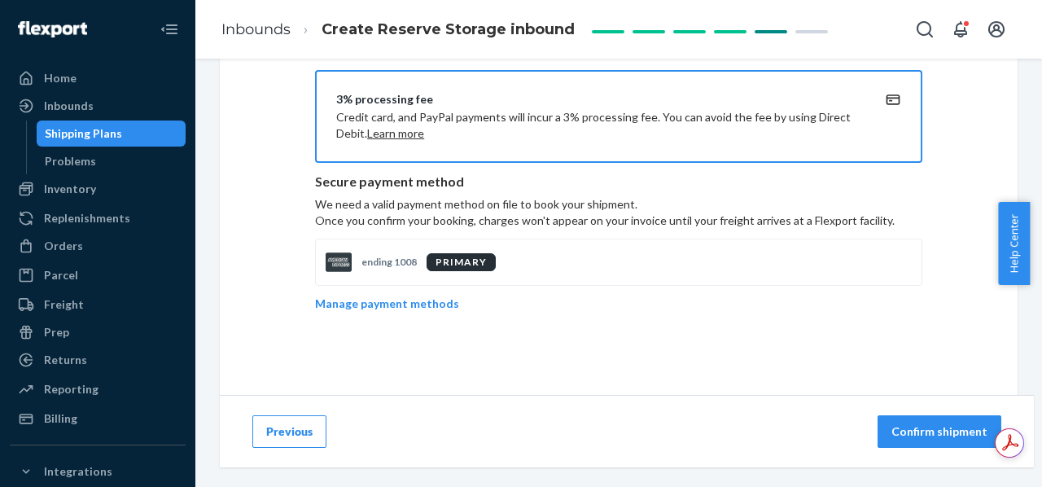
click at [930, 427] on p "Confirm shipment" at bounding box center [939, 431] width 96 height 16
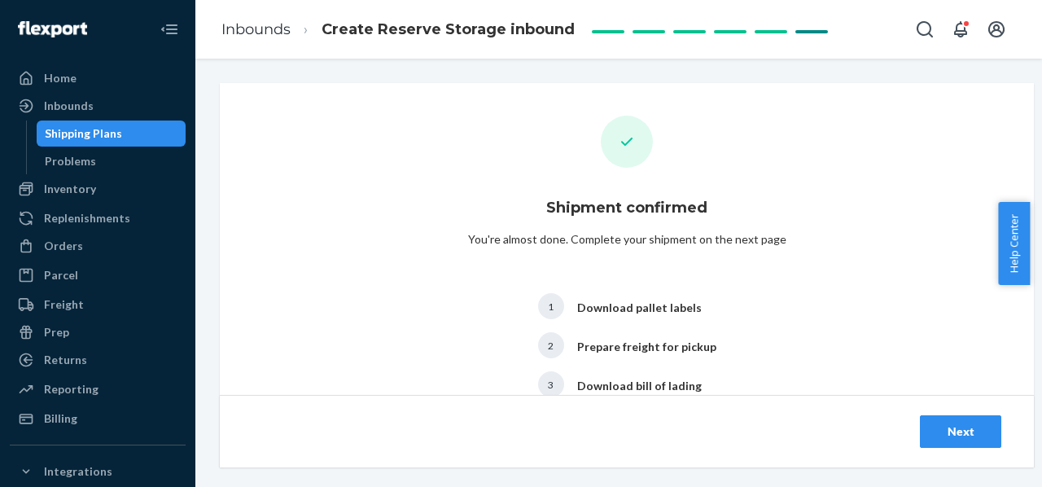
click at [947, 429] on button "Next" at bounding box center [960, 431] width 81 height 33
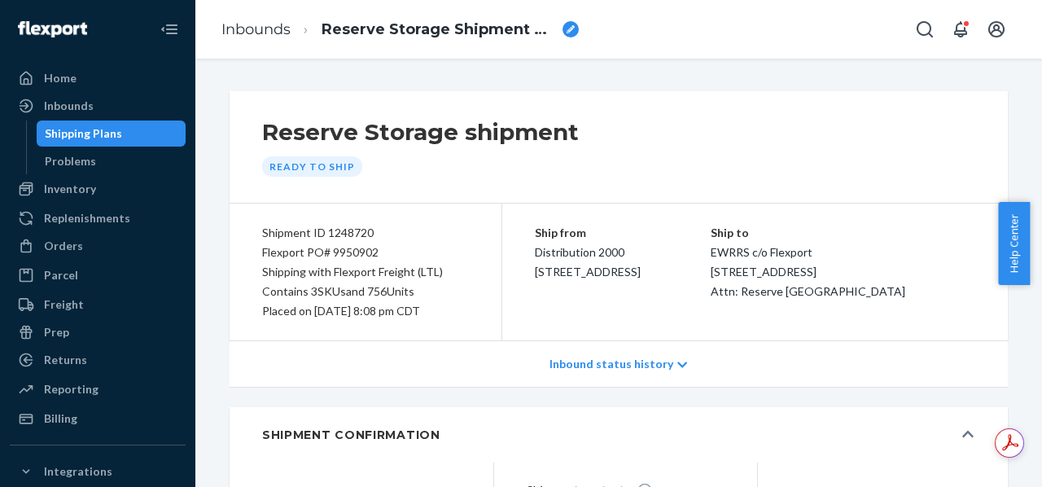
click at [340, 229] on div "Shipment ID 1248720" at bounding box center [365, 233] width 207 height 20
copy div "1248720"
drag, startPoint x: 260, startPoint y: 247, endPoint x: 383, endPoint y: 248, distance: 122.1
click at [383, 248] on div "Shipment ID 1248720 Flexport PO# 9950902 Shipping with Flexport Freight (LTL) C…" at bounding box center [366, 271] width 273 height 137
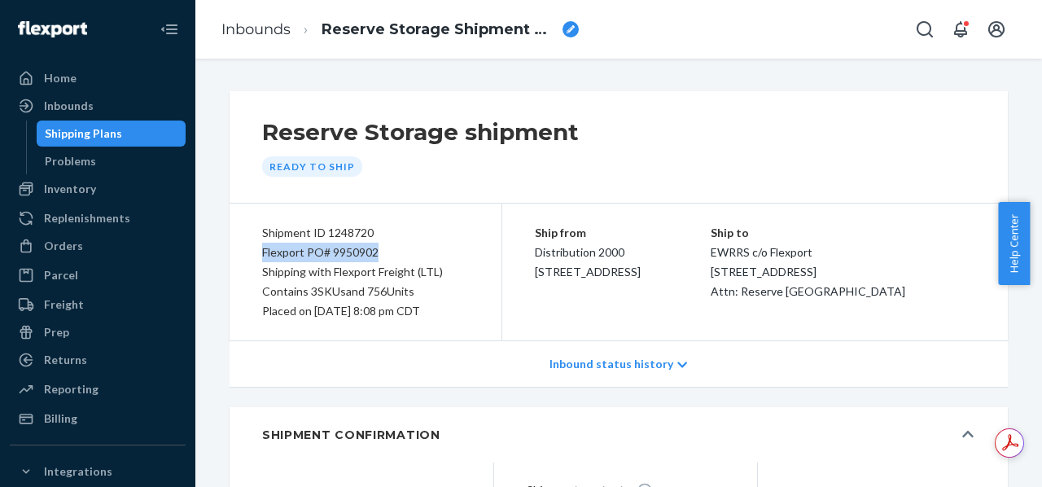
copy div "Flexport PO# 9950902"
drag, startPoint x: 262, startPoint y: 231, endPoint x: 384, endPoint y: 232, distance: 122.1
click at [384, 232] on div "Shipment ID 1248720" at bounding box center [365, 233] width 207 height 20
copy div "Shipment ID 1248720"
click at [763, 250] on p "EWRRS c/o Flexport" at bounding box center [843, 253] width 265 height 20
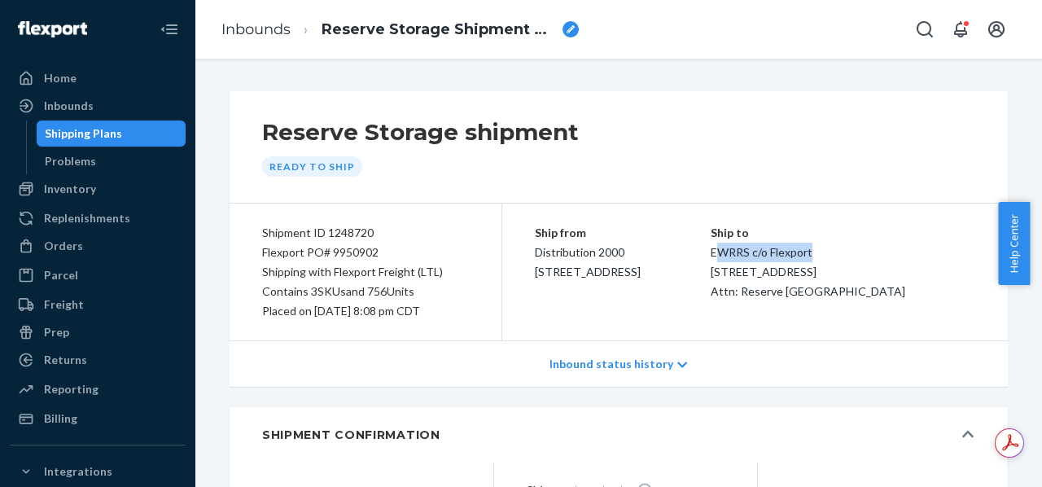
drag, startPoint x: 760, startPoint y: 252, endPoint x: 890, endPoint y: 248, distance: 129.5
click at [890, 248] on p "EWRRS c/o Flexport" at bounding box center [843, 253] width 265 height 20
click at [840, 256] on p "EWRRS c/o Flexport" at bounding box center [843, 253] width 265 height 20
drag, startPoint x: 758, startPoint y: 254, endPoint x: 858, endPoint y: 255, distance: 100.1
click at [858, 255] on p "EWRRS c/o Flexport" at bounding box center [843, 253] width 265 height 20
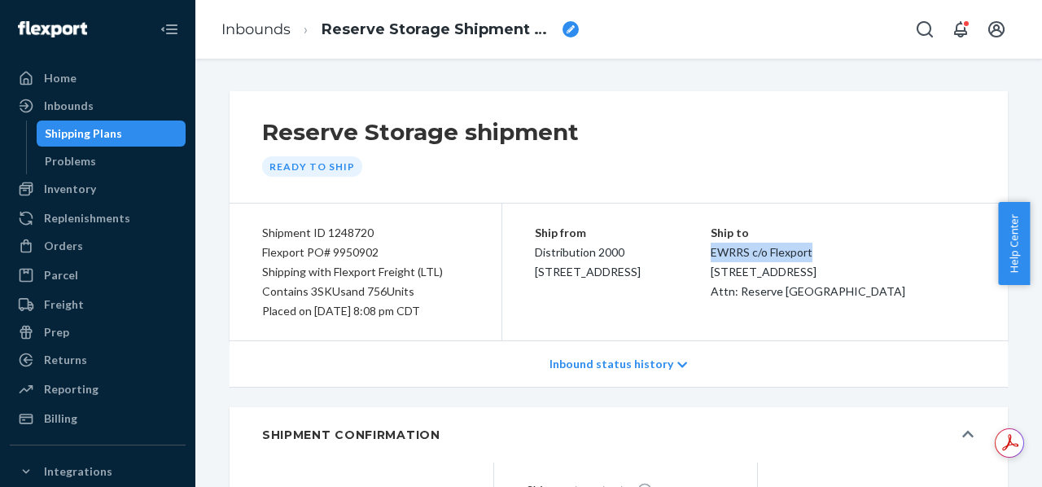
copy p "EWRRS c/o Flexport"
drag, startPoint x: 756, startPoint y: 269, endPoint x: 845, endPoint y: 270, distance: 88.7
click at [845, 270] on div "Ship to EWRRS c/o Flexport [STREET_ADDRESS] Attn: Reserve [GEOGRAPHIC_DATA]" at bounding box center [843, 262] width 265 height 78
copy span "[STREET_ADDRESS]"
drag, startPoint x: 757, startPoint y: 294, endPoint x: 876, endPoint y: 289, distance: 118.9
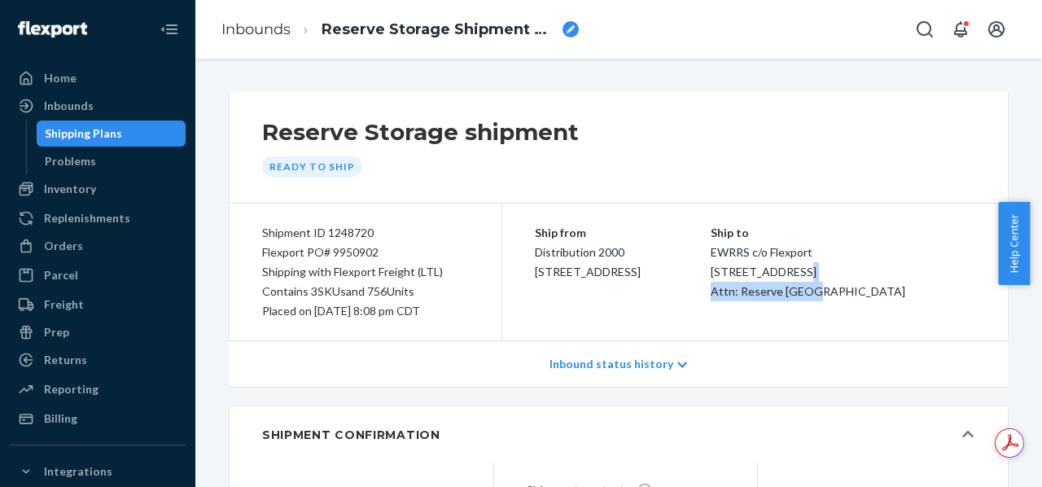
click at [876, 289] on div "Ship to EWRRS c/o Flexport [STREET_ADDRESS] Attn: Reserve [GEOGRAPHIC_DATA]" at bounding box center [843, 262] width 265 height 78
copy span "Attn: Reserve Storage"
click at [786, 298] on span "[STREET_ADDRESS] Attn: Reserve [GEOGRAPHIC_DATA]" at bounding box center [808, 281] width 195 height 33
copy span "Phillipsburg"
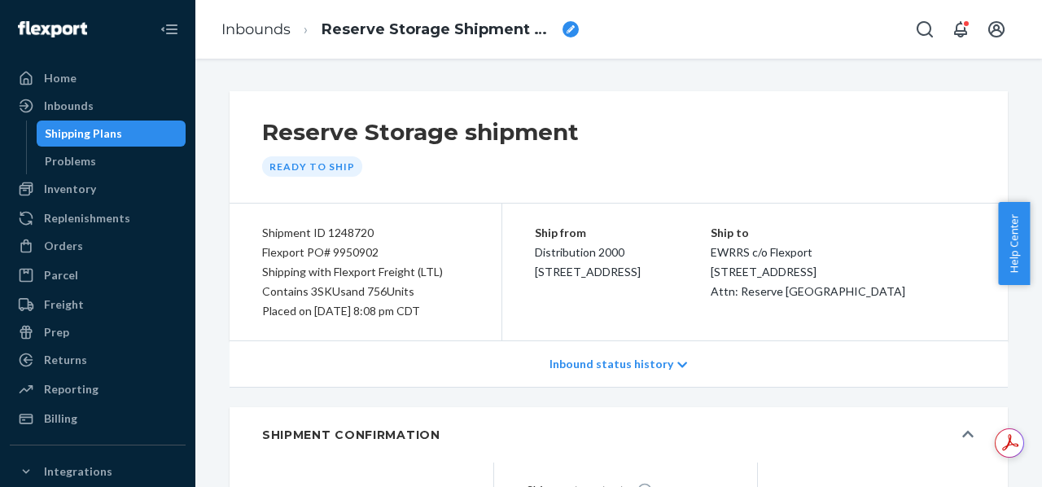
click at [846, 298] on span "[STREET_ADDRESS] Attn: Reserve [GEOGRAPHIC_DATA]" at bounding box center [808, 281] width 195 height 33
copy span "08865"
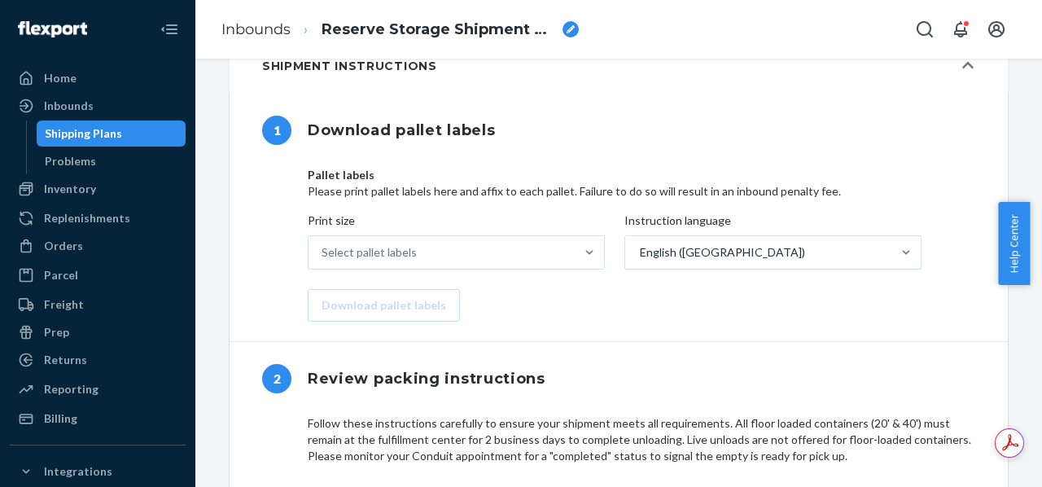
scroll to position [576, 0]
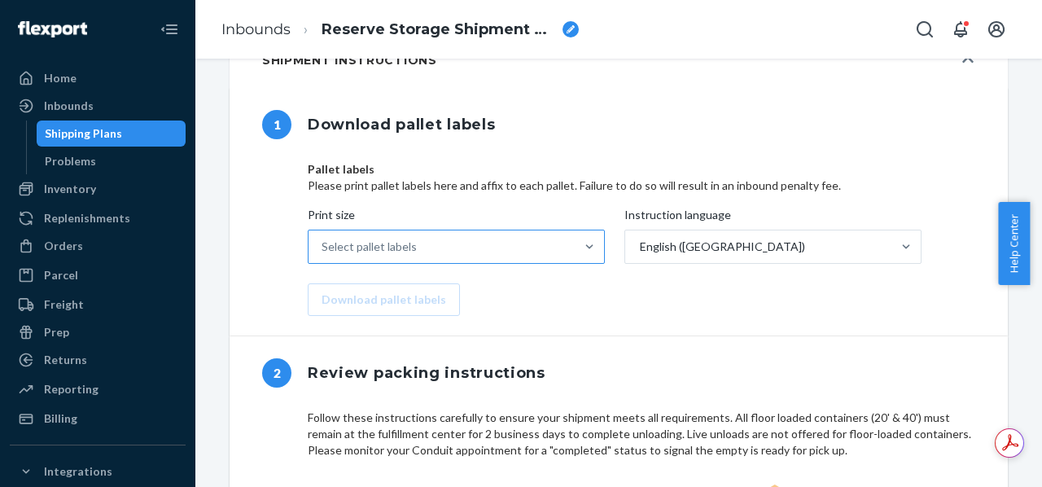
click at [549, 252] on div "Select pallet labels" at bounding box center [441, 246] width 266 height 33
click at [323, 252] on input "Print size Select pallet labels" at bounding box center [323, 246] width 2 height 16
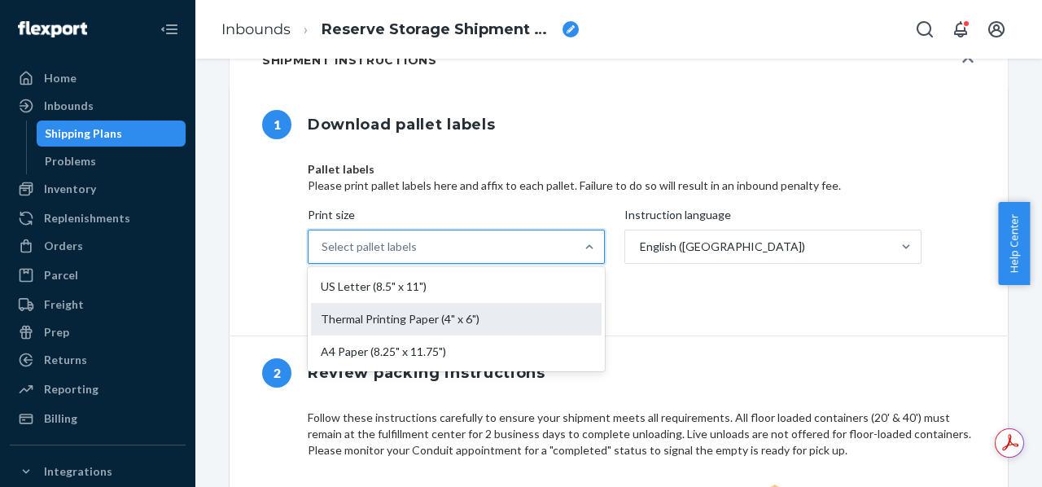
click at [492, 328] on div "Thermal Printing Paper (4" x 6")" at bounding box center [456, 319] width 291 height 33
click at [323, 255] on input "Print size option Thermal Printing Paper (4" x 6") focused, 2 of 3. 3 results a…" at bounding box center [323, 246] width 2 height 16
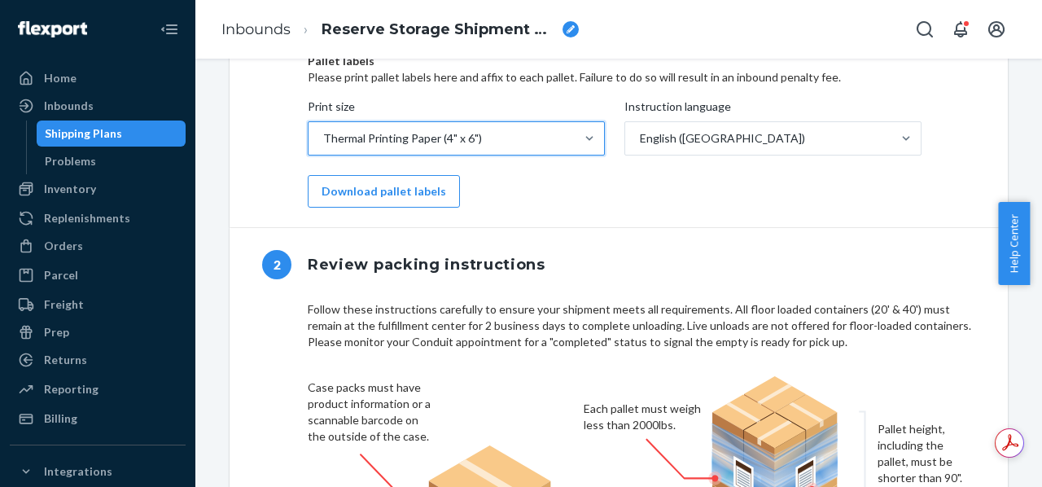
scroll to position [691, 0]
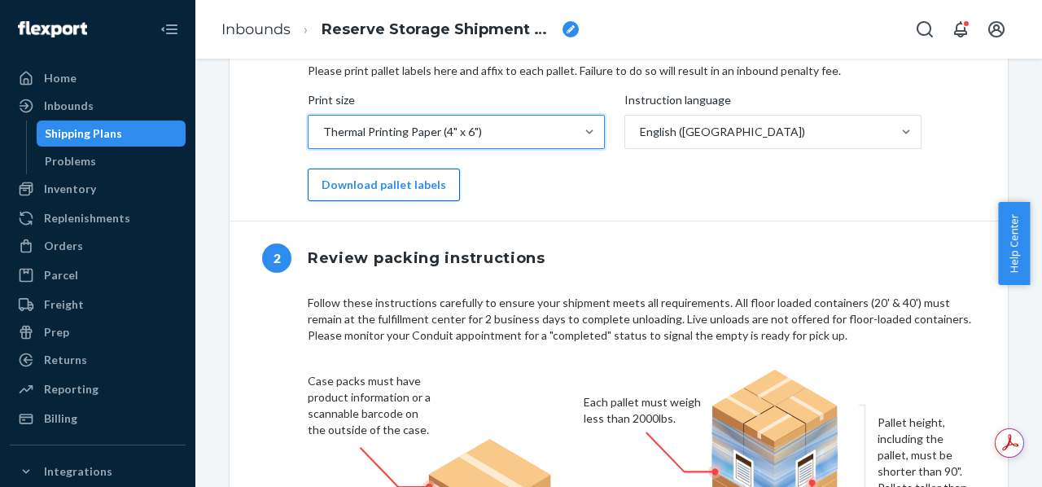
click at [390, 188] on button "Download pallet labels" at bounding box center [384, 184] width 152 height 33
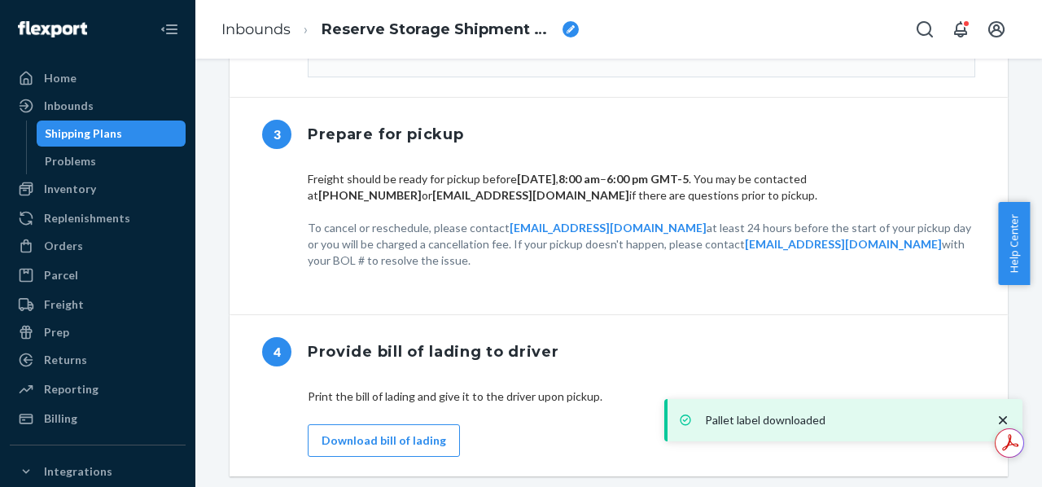
scroll to position [1387, 0]
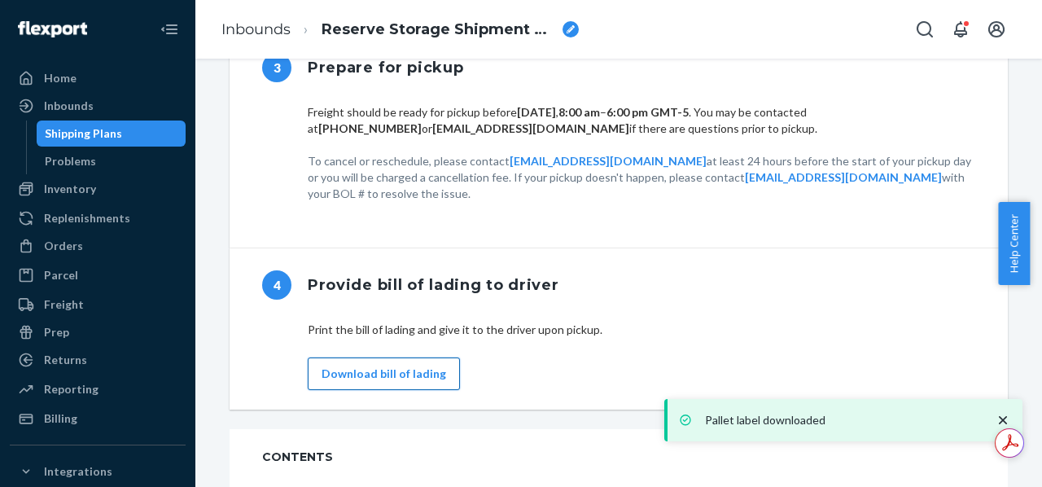
click at [390, 357] on button "Download bill of lading" at bounding box center [384, 373] width 152 height 33
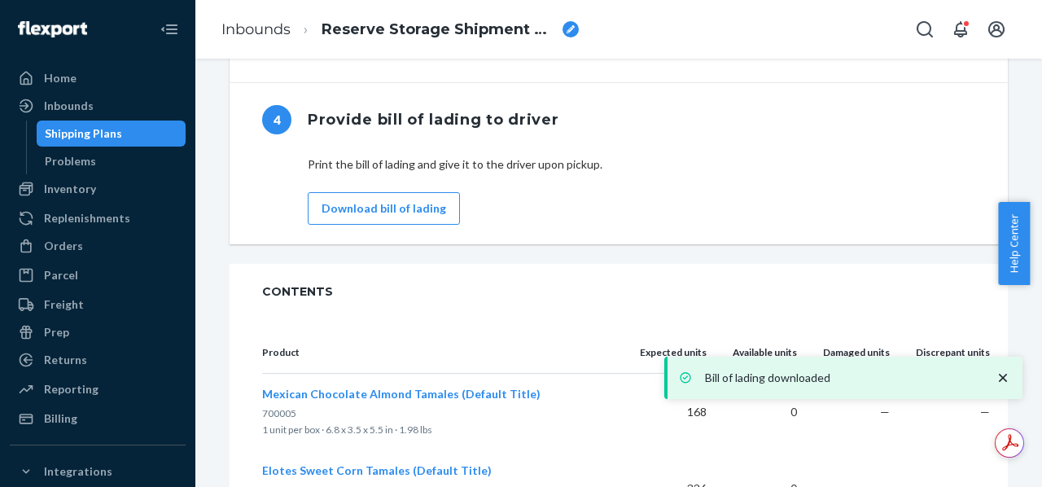
scroll to position [1721, 0]
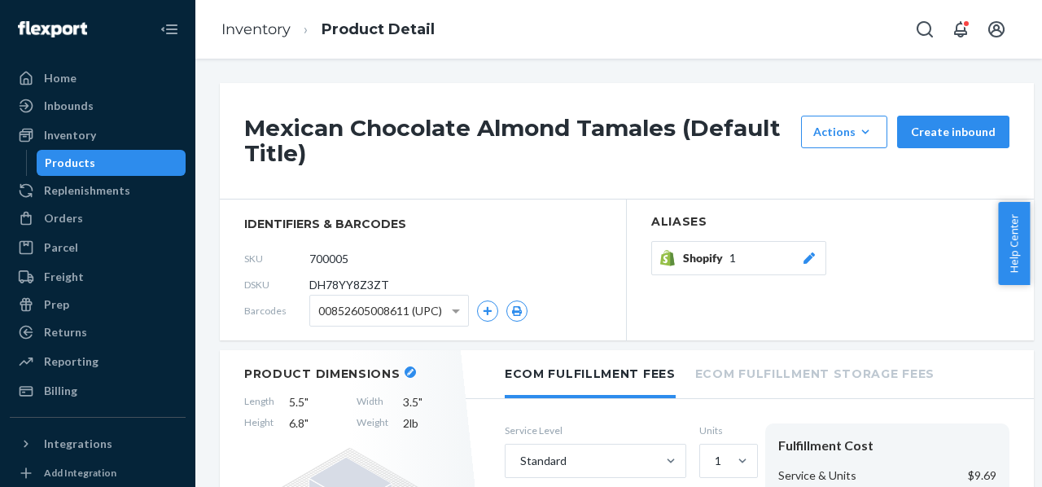
click at [442, 308] on span "00852605008611 (UPC)" at bounding box center [380, 311] width 124 height 28
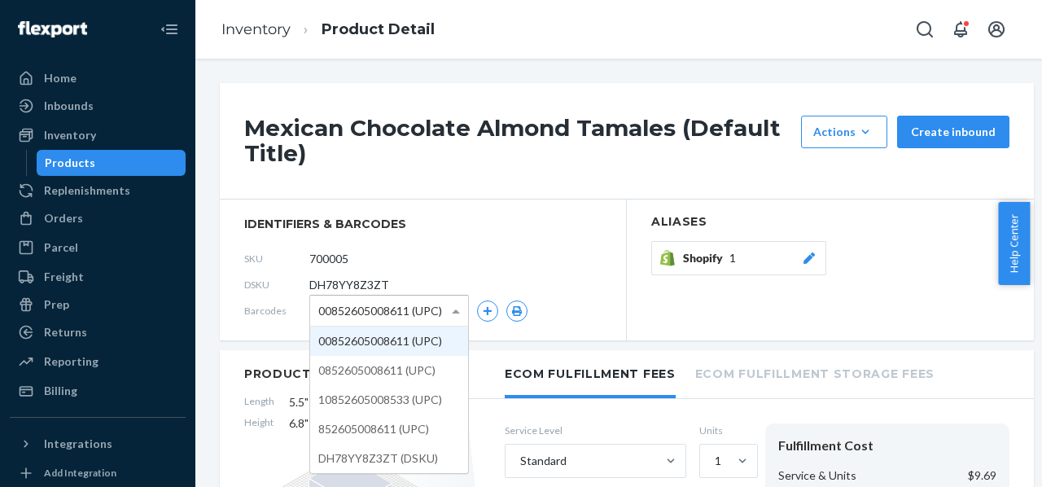
click at [442, 308] on span "00852605008611 (UPC)" at bounding box center [380, 311] width 124 height 28
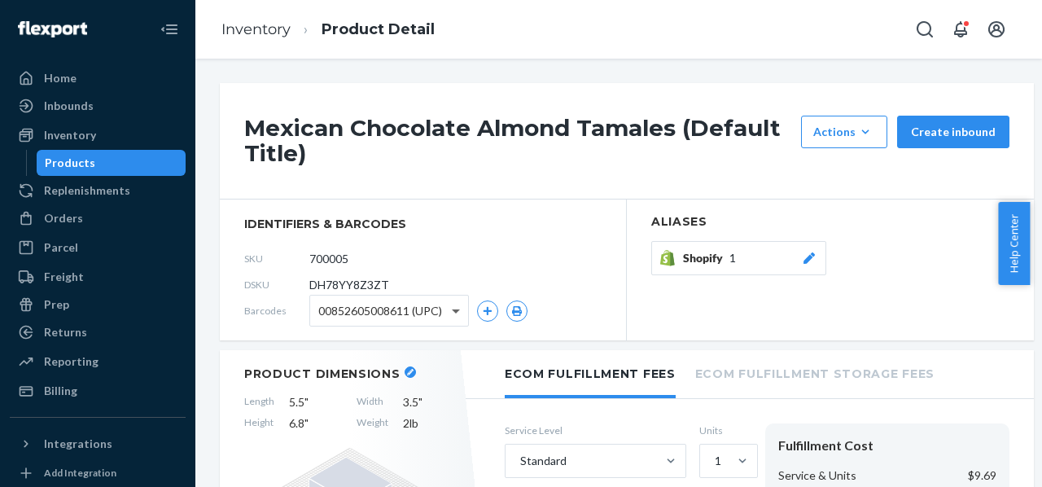
click at [456, 307] on span at bounding box center [458, 310] width 20 height 30
